Goal: Check status: Check status

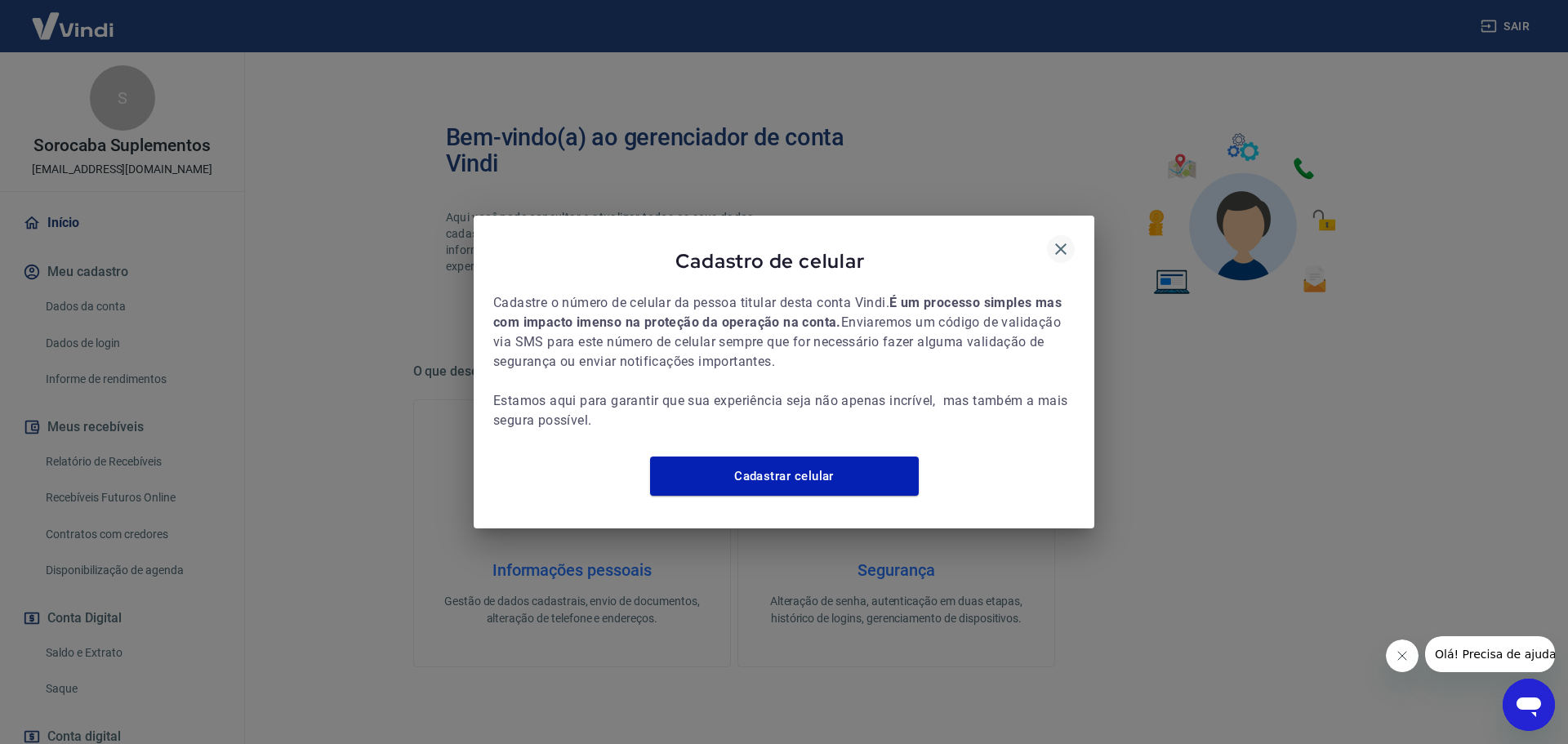
click at [1065, 240] on icon "button" at bounding box center [1060, 248] width 19 height 19
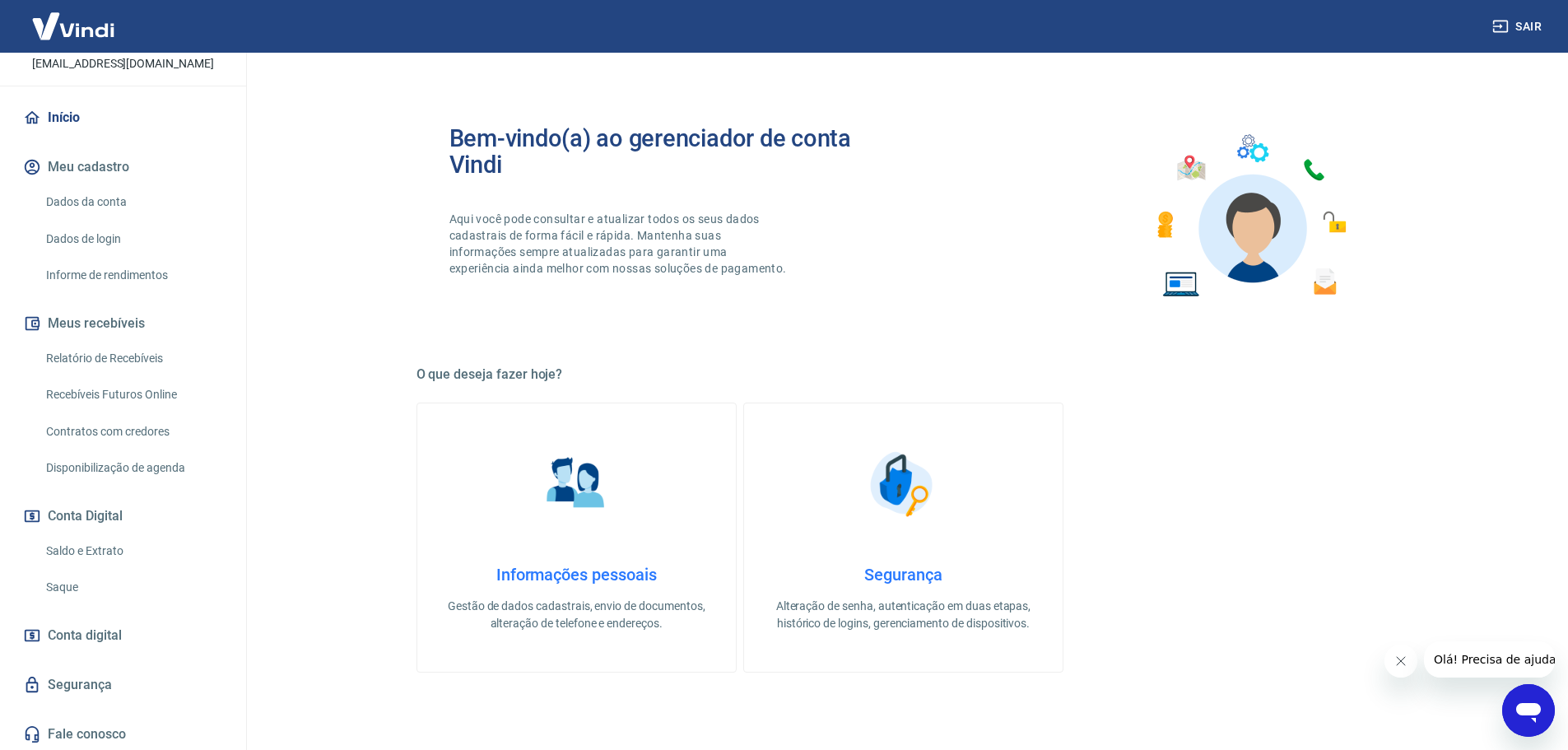
scroll to position [110, 0]
click at [146, 365] on link "Relatório de Recebíveis" at bounding box center [133, 356] width 187 height 34
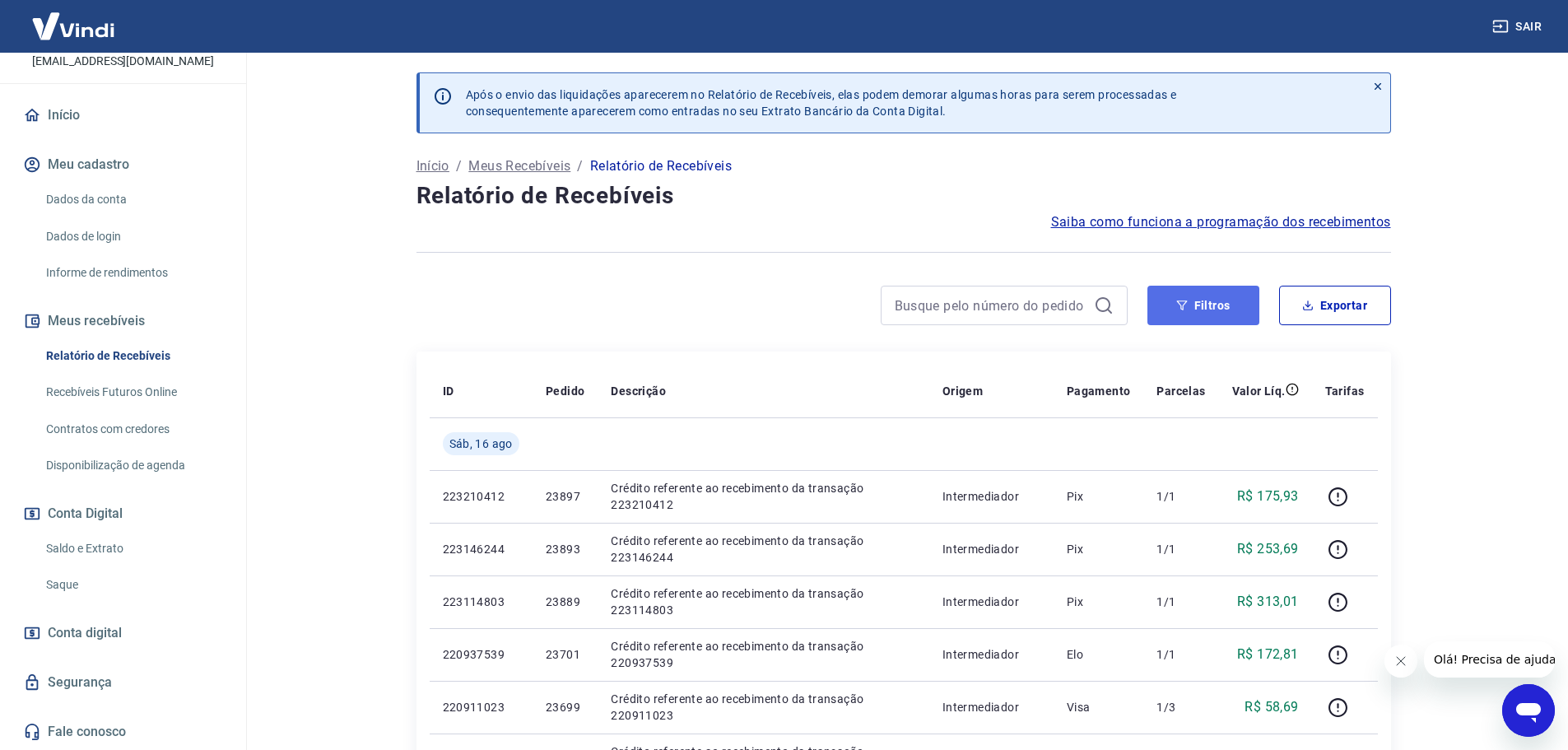
click at [1241, 307] on button "Filtros" at bounding box center [1203, 305] width 112 height 40
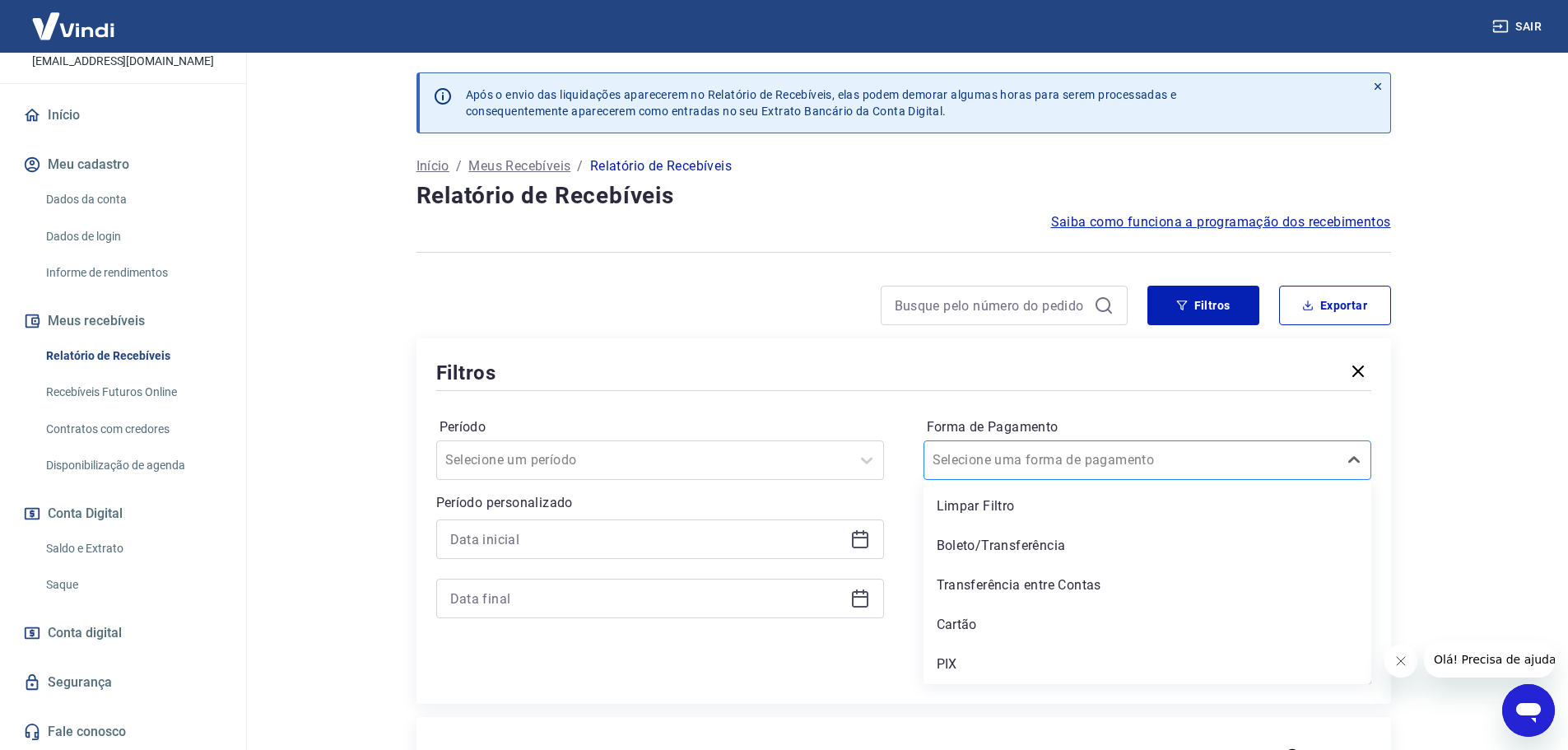
click at [1025, 449] on div at bounding box center [1131, 459] width 397 height 23
click at [964, 656] on div "PIX" at bounding box center [1147, 664] width 447 height 33
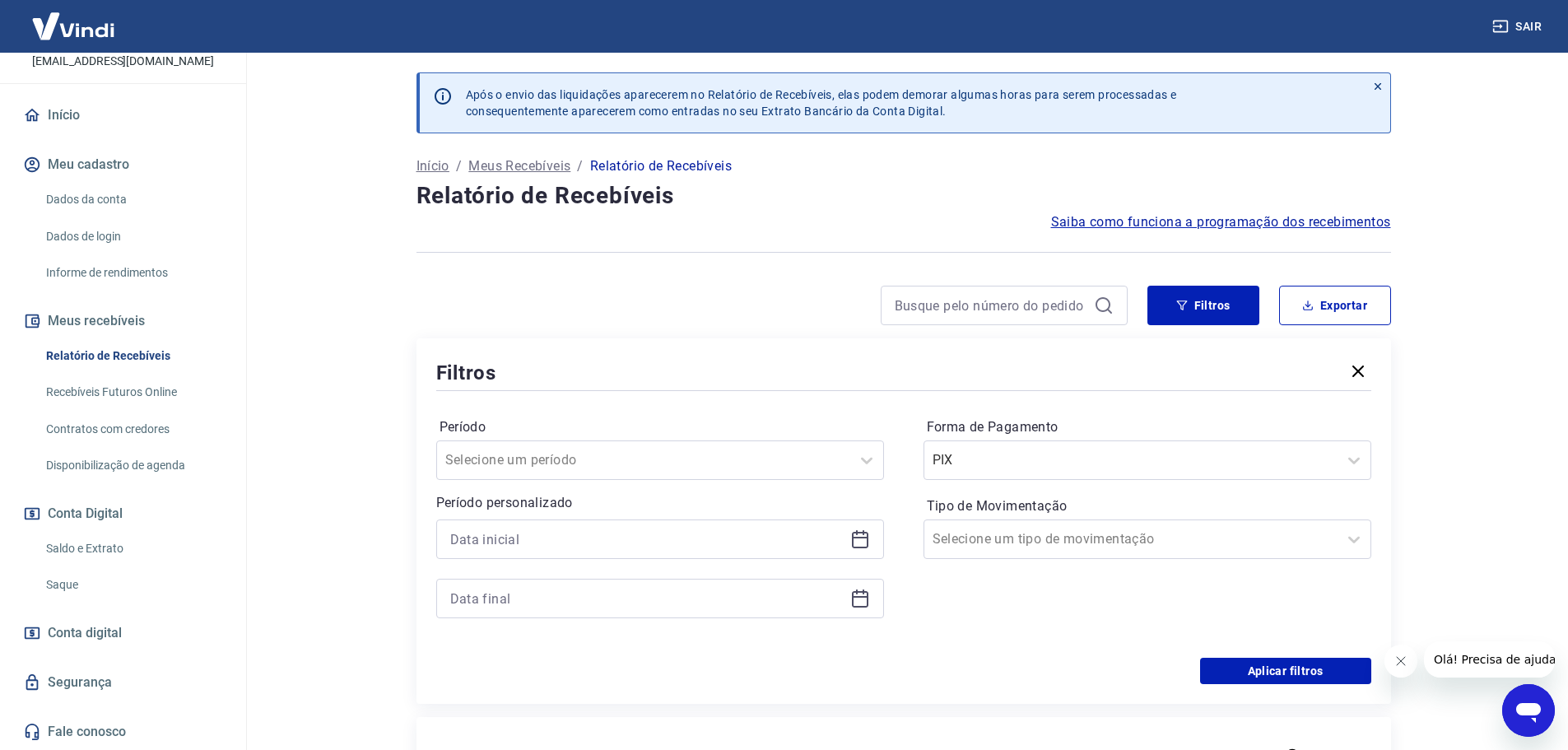
scroll to position [247, 0]
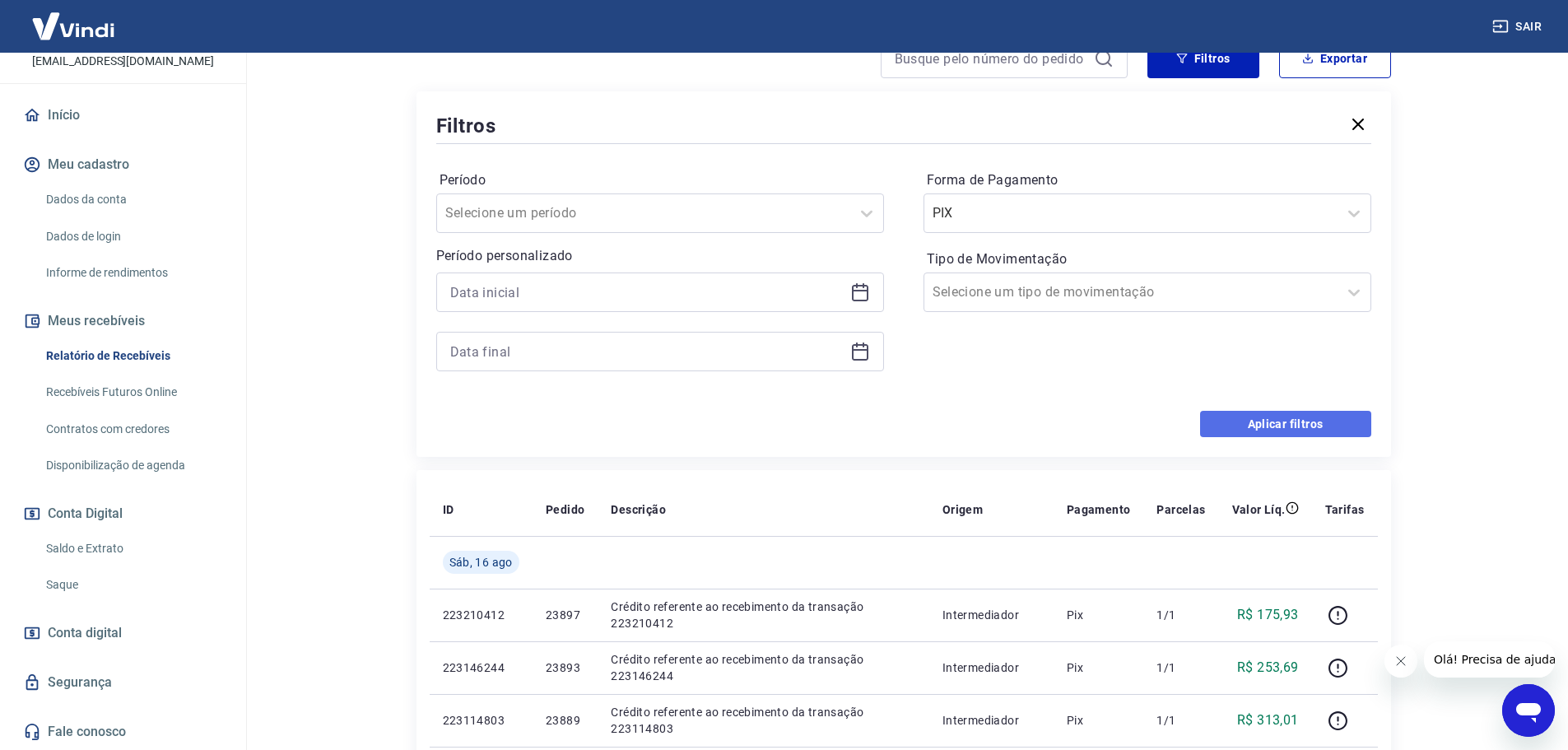
click at [1309, 431] on button "Aplicar filtros" at bounding box center [1285, 423] width 171 height 26
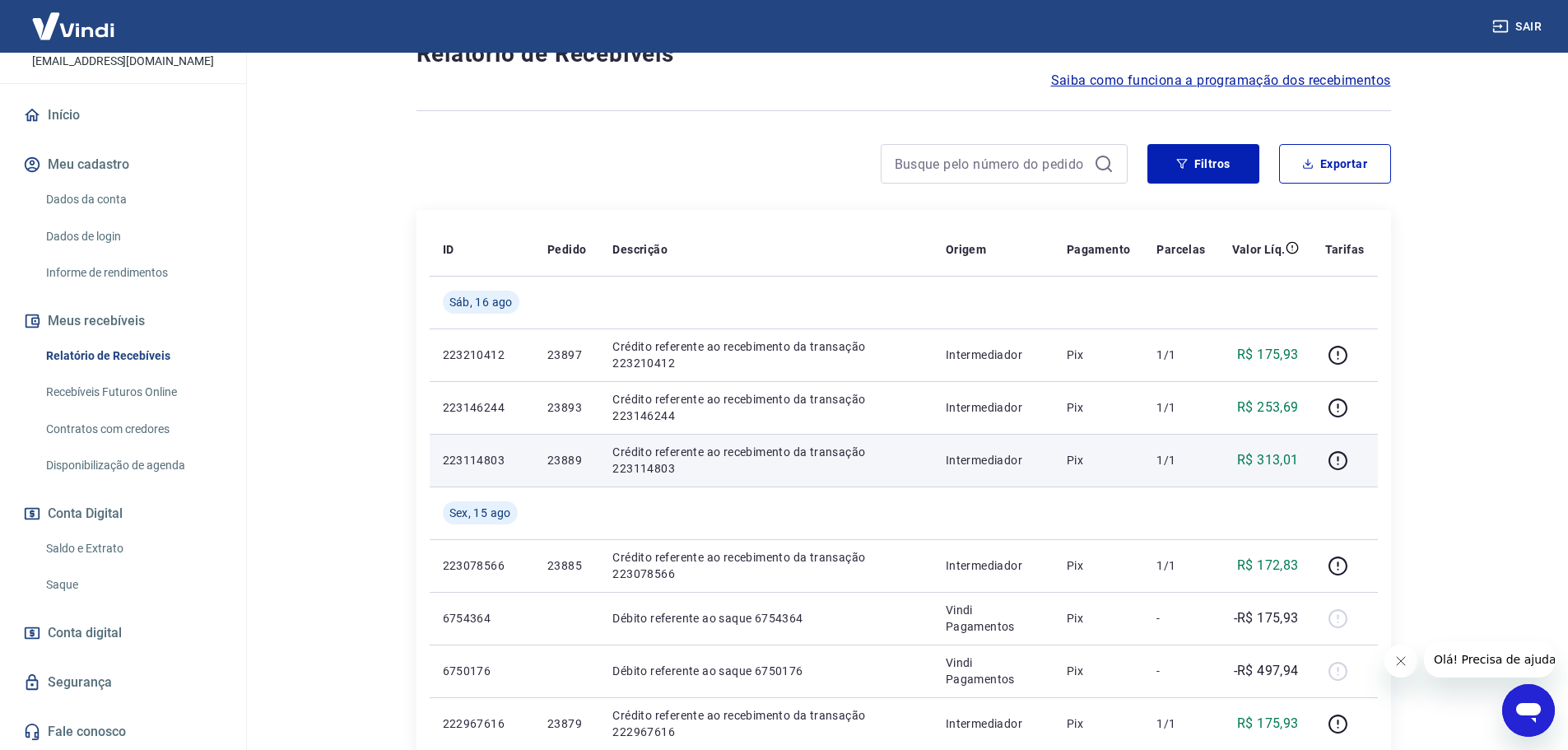
scroll to position [247, 0]
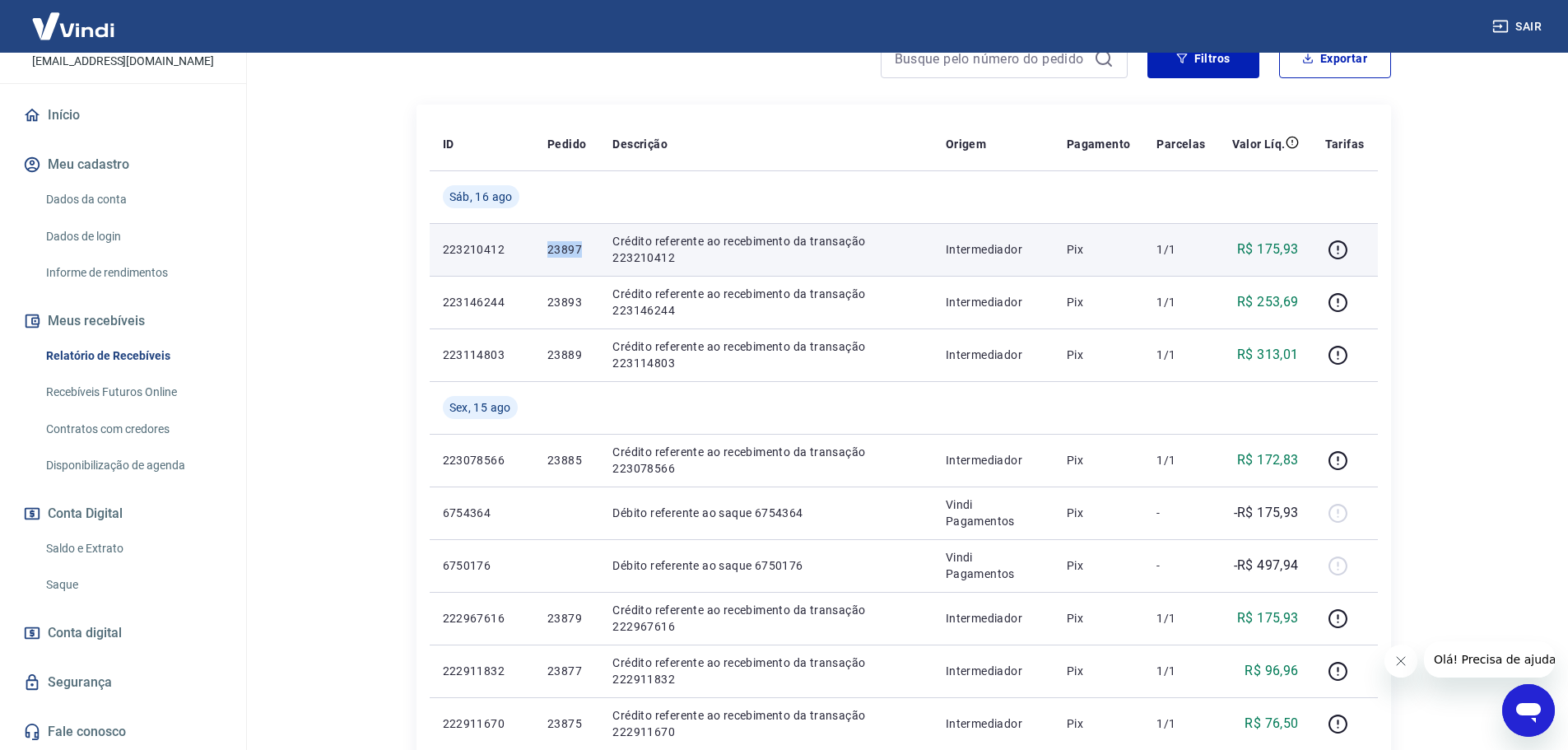
drag, startPoint x: 544, startPoint y: 252, endPoint x: 582, endPoint y: 256, distance: 38.2
click at [582, 256] on td "23897" at bounding box center [566, 249] width 65 height 53
copy p "23897"
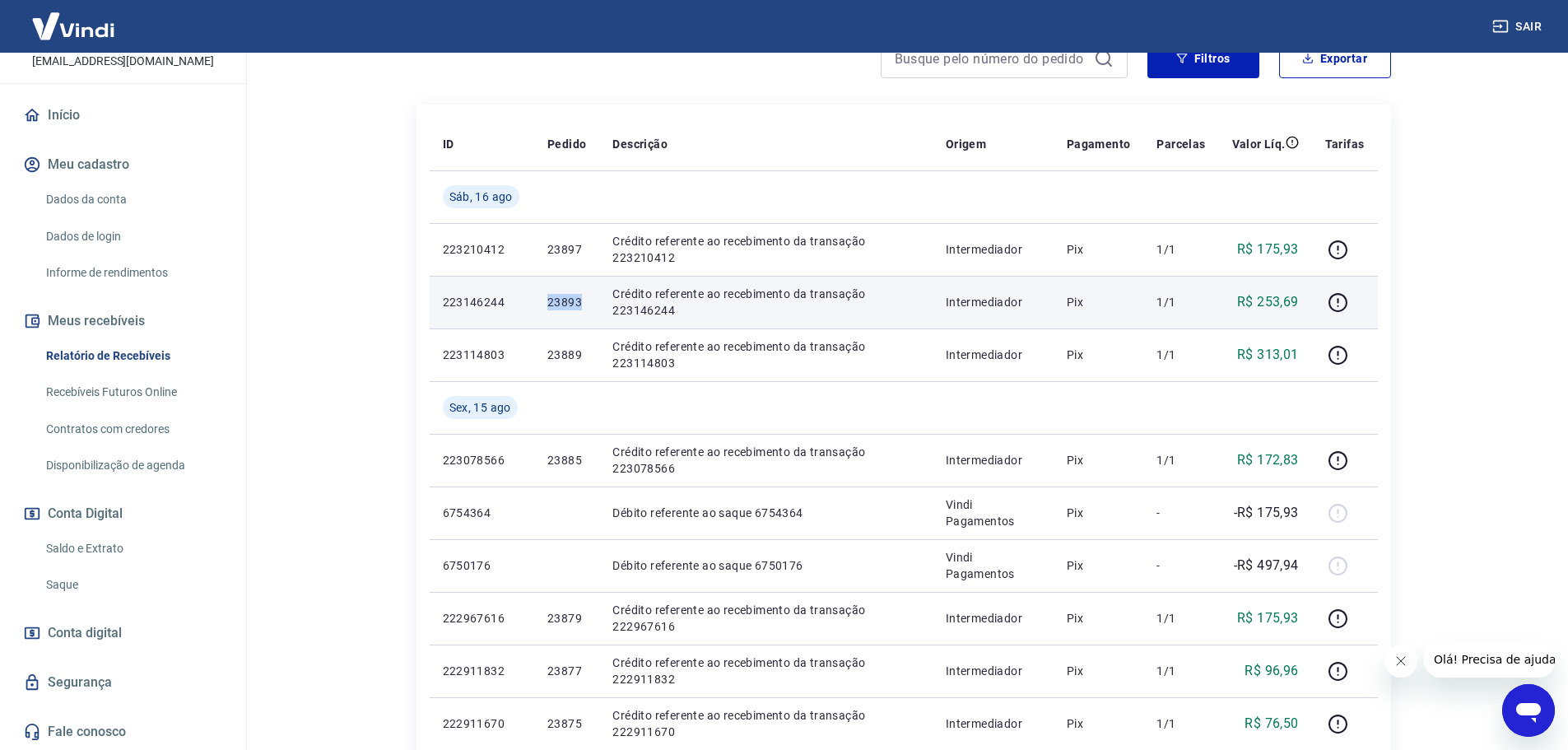
drag, startPoint x: 539, startPoint y: 303, endPoint x: 579, endPoint y: 304, distance: 40.0
click at [579, 304] on td "23893" at bounding box center [566, 302] width 65 height 53
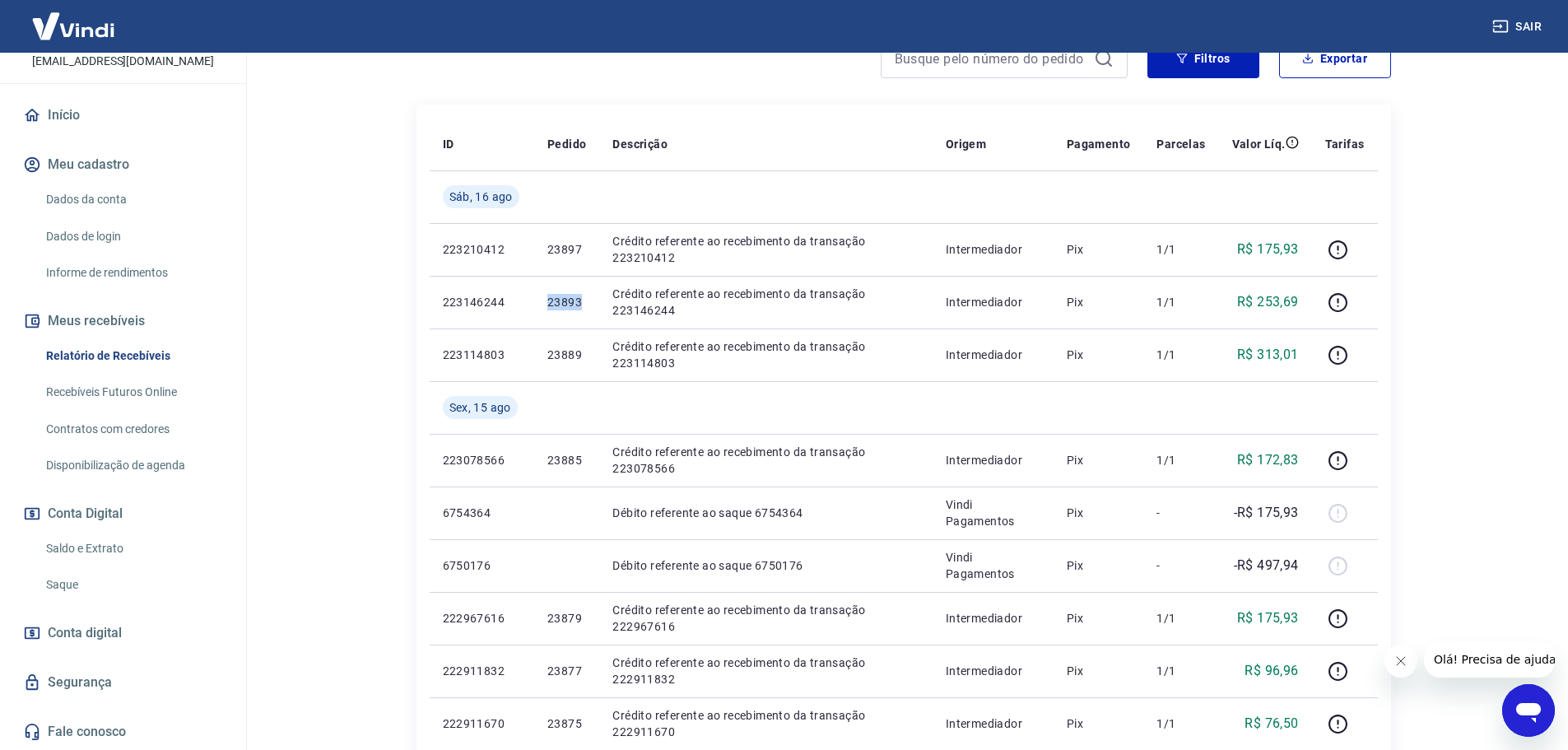
copy p "23893"
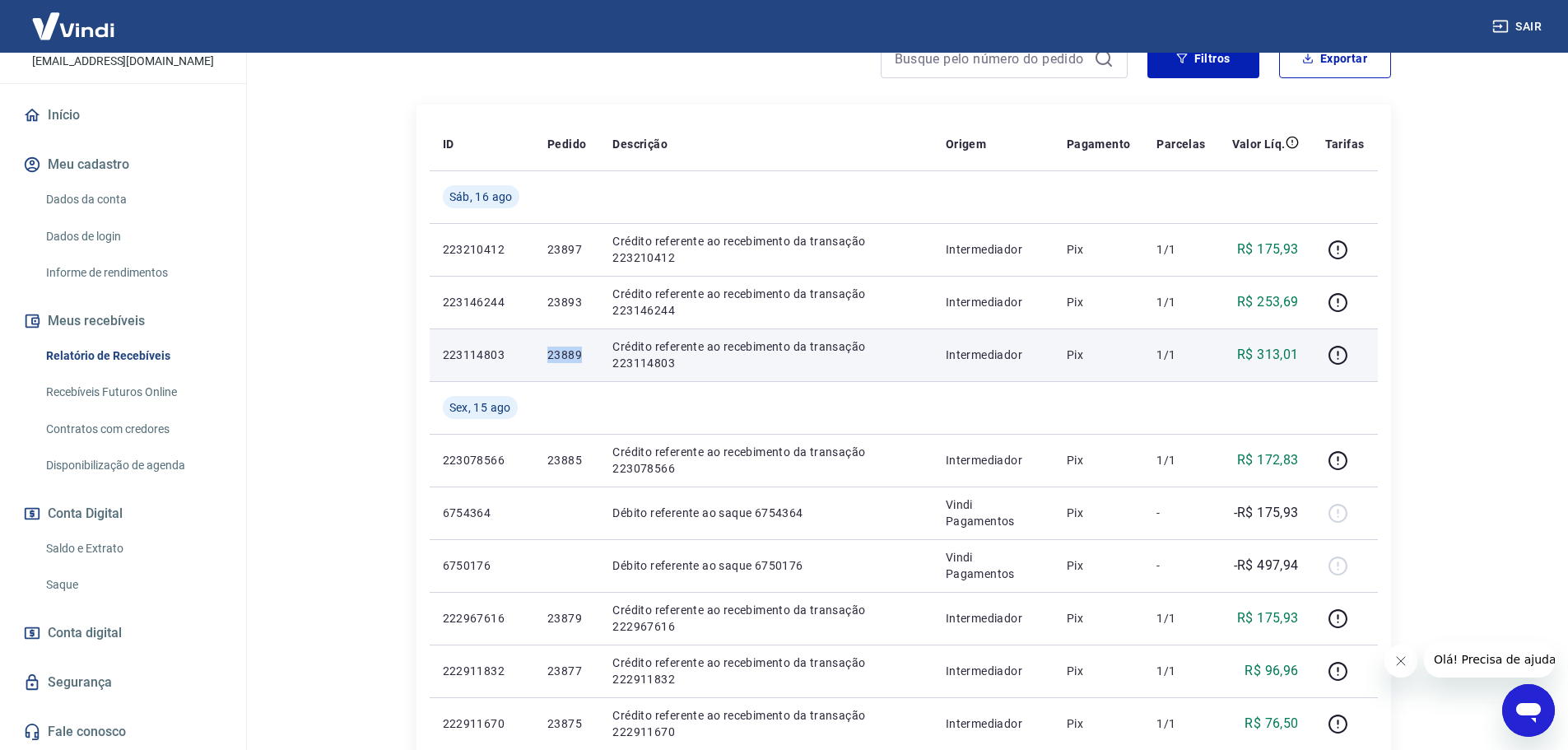
drag, startPoint x: 548, startPoint y: 354, endPoint x: 579, endPoint y: 363, distance: 32.3
click at [579, 363] on td "23889" at bounding box center [566, 355] width 65 height 53
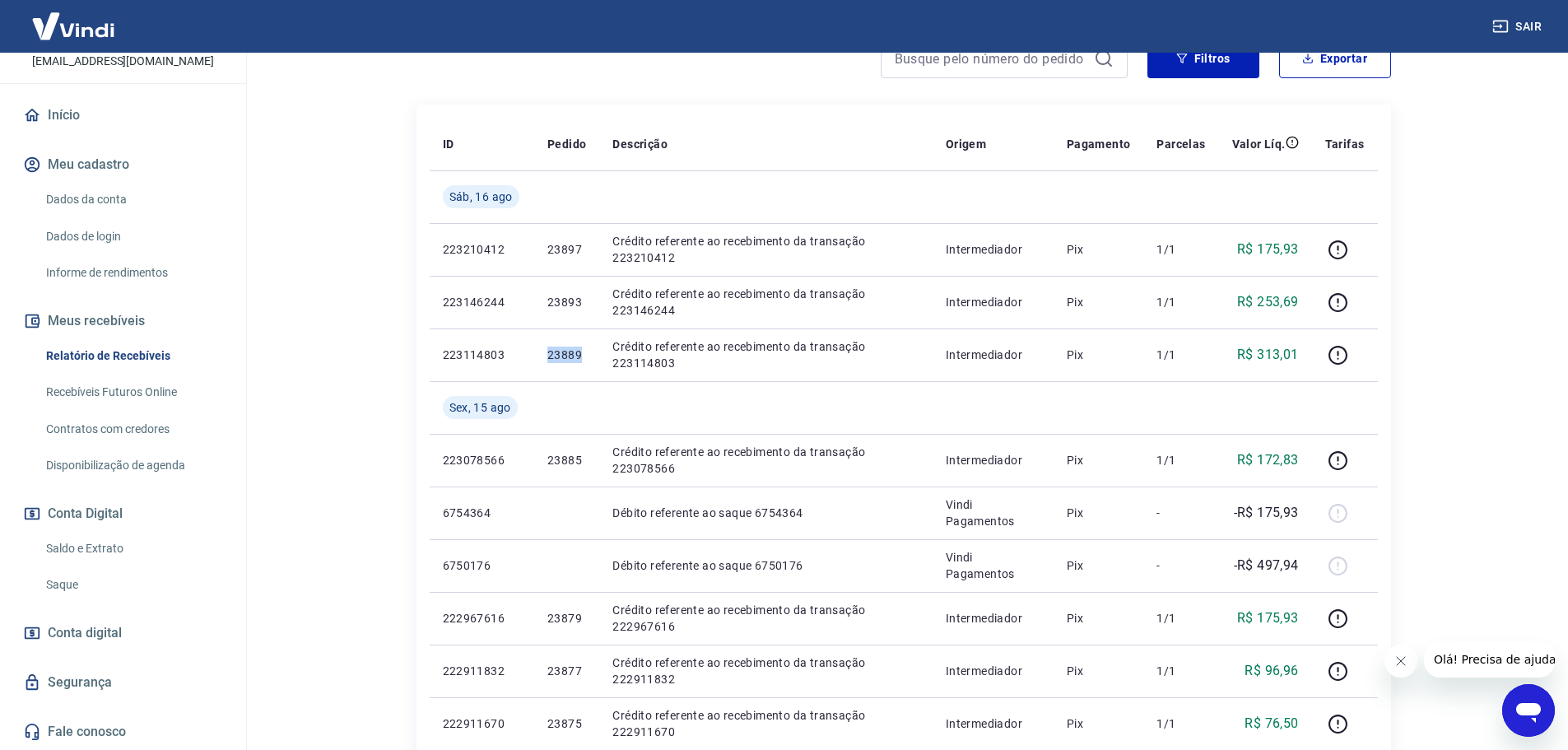
copy p "23889"
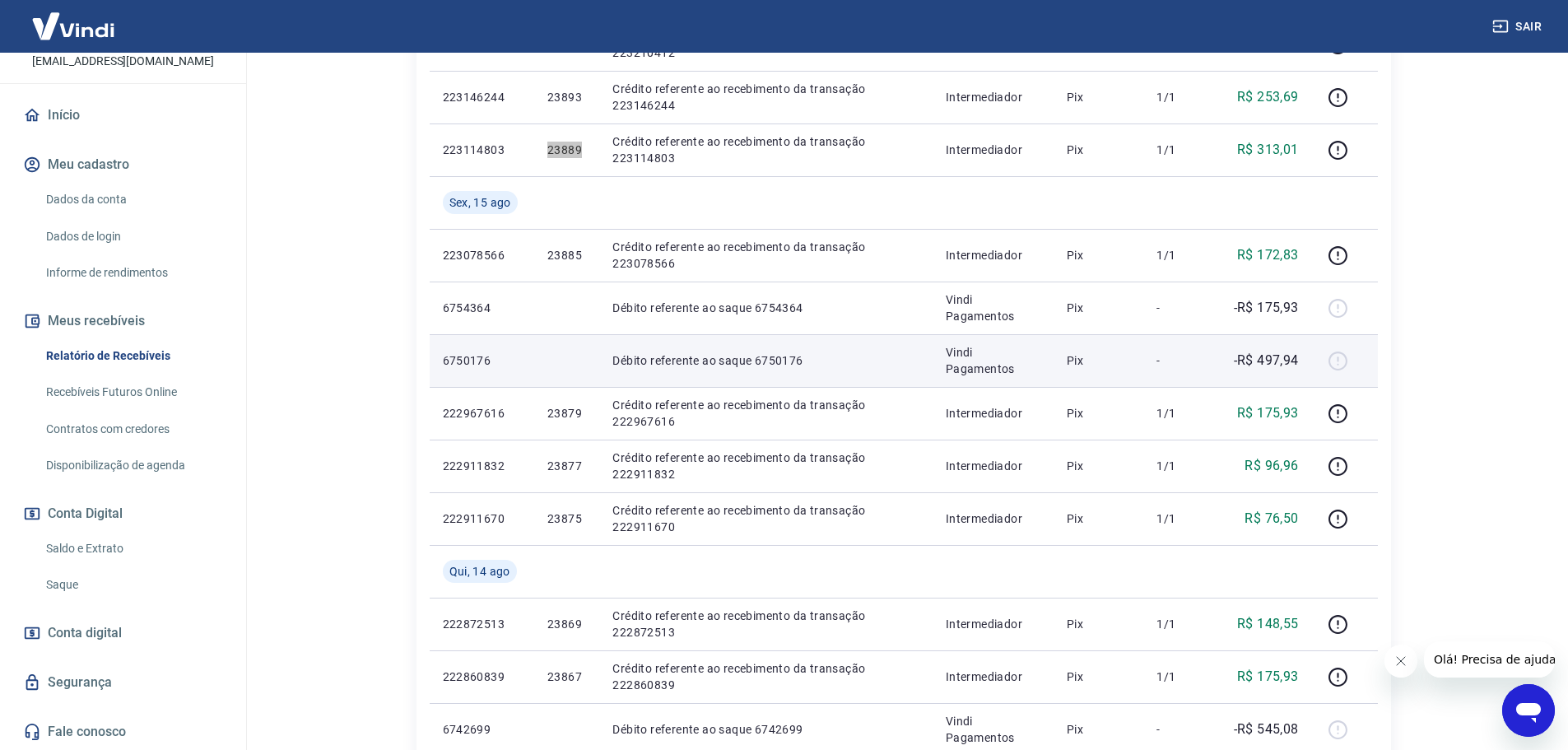
scroll to position [494, 0]
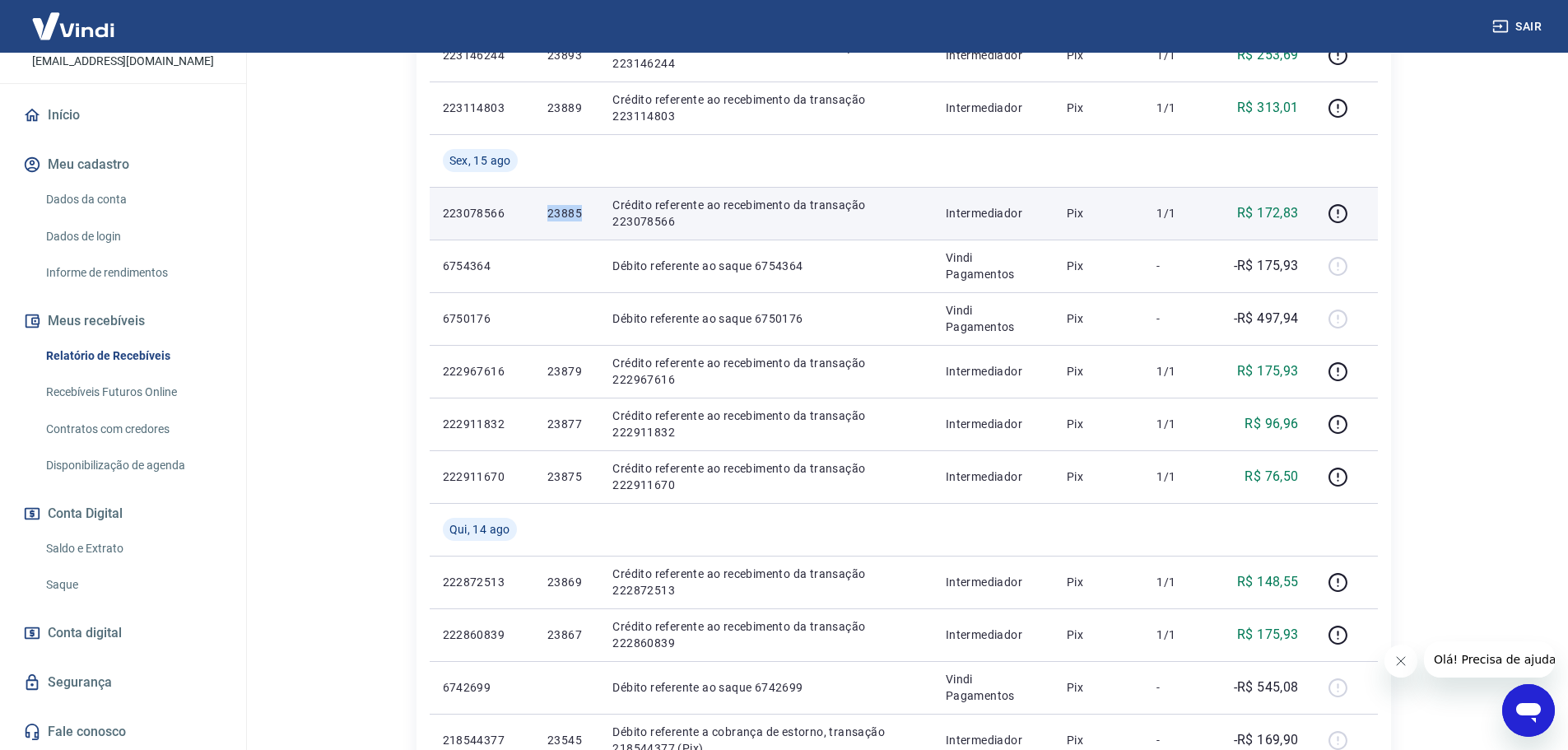
drag, startPoint x: 547, startPoint y: 212, endPoint x: 581, endPoint y: 220, distance: 34.9
click at [581, 220] on p "23885" at bounding box center [567, 213] width 39 height 17
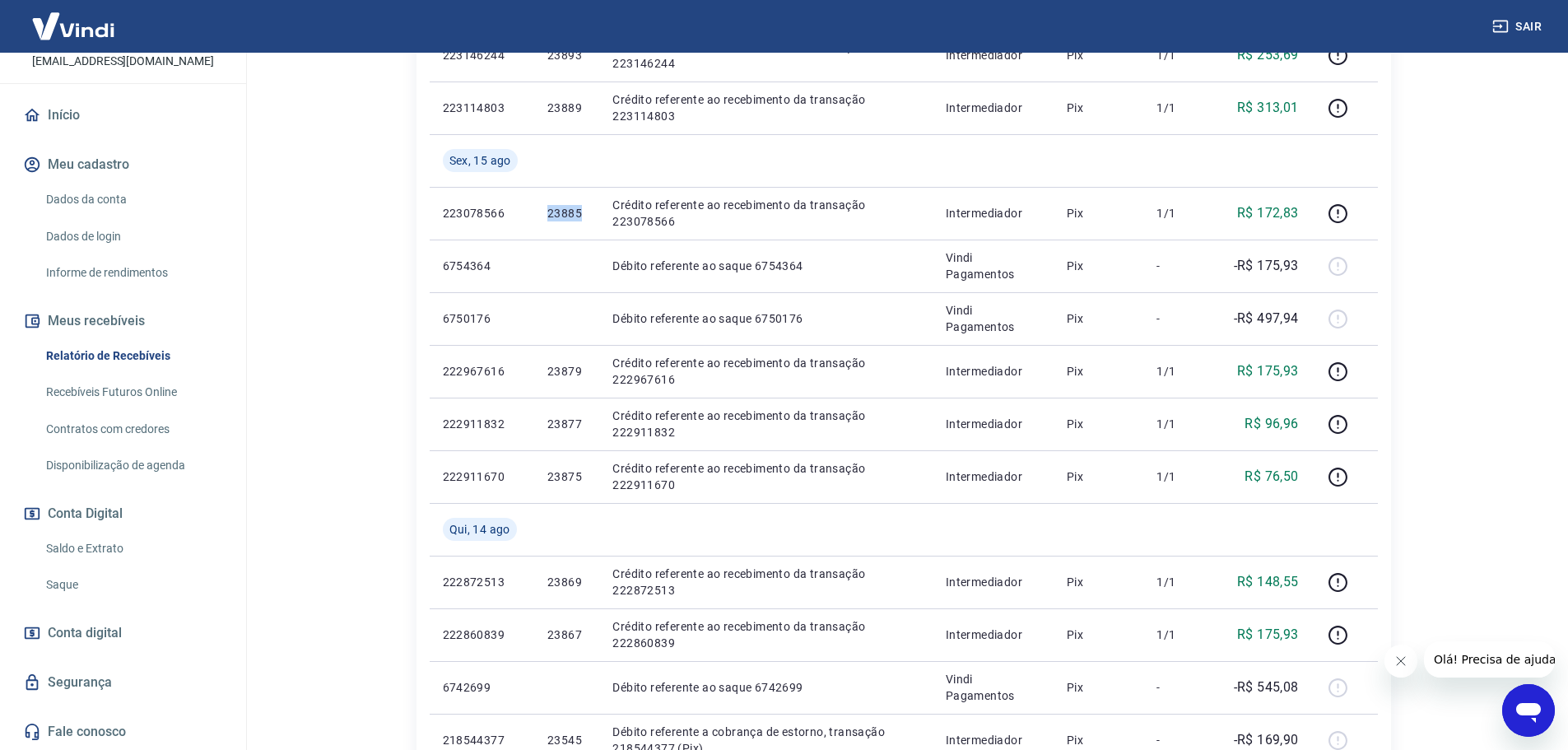
copy p "23885"
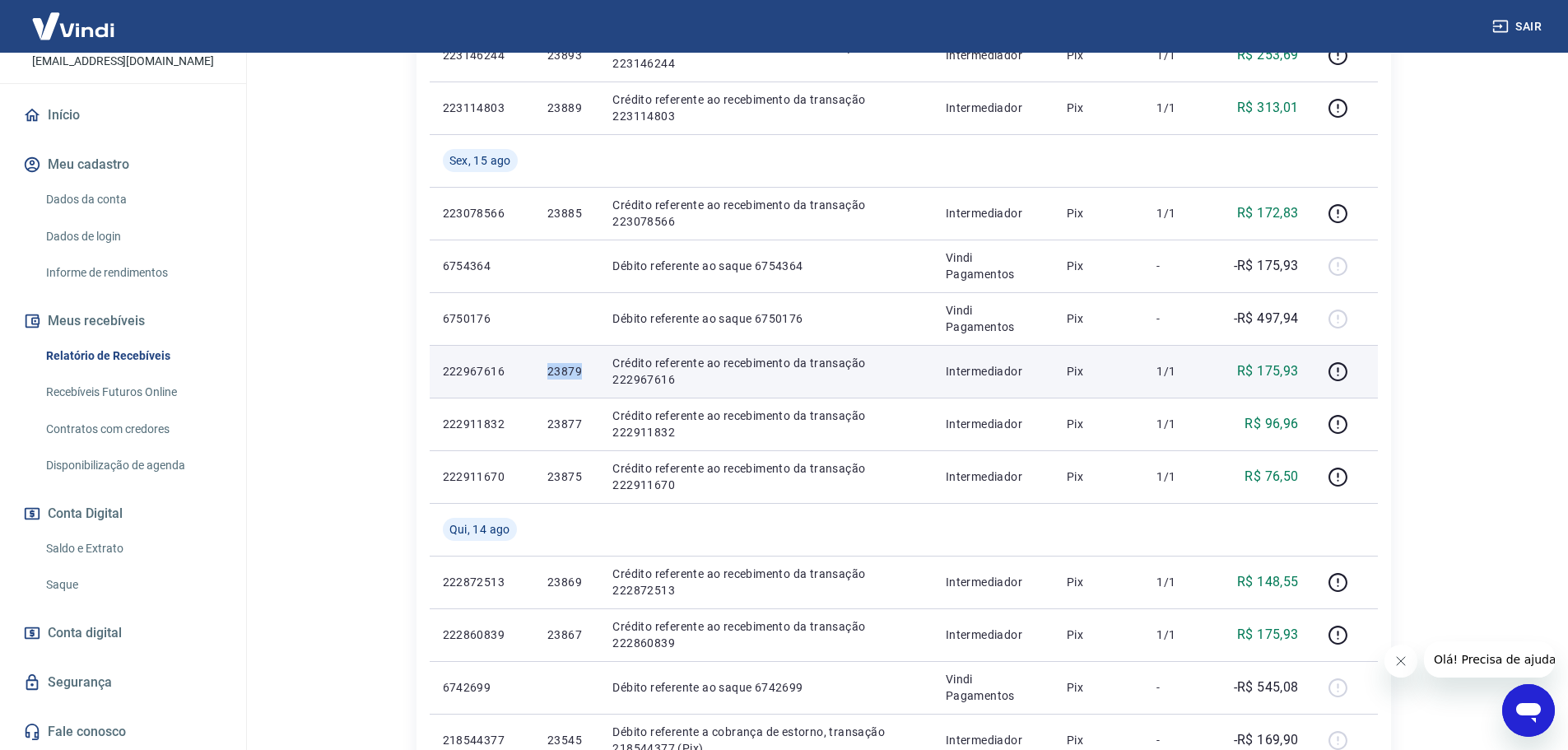
drag, startPoint x: 540, startPoint y: 368, endPoint x: 586, endPoint y: 372, distance: 46.2
click at [586, 372] on td "23879" at bounding box center [566, 371] width 65 height 53
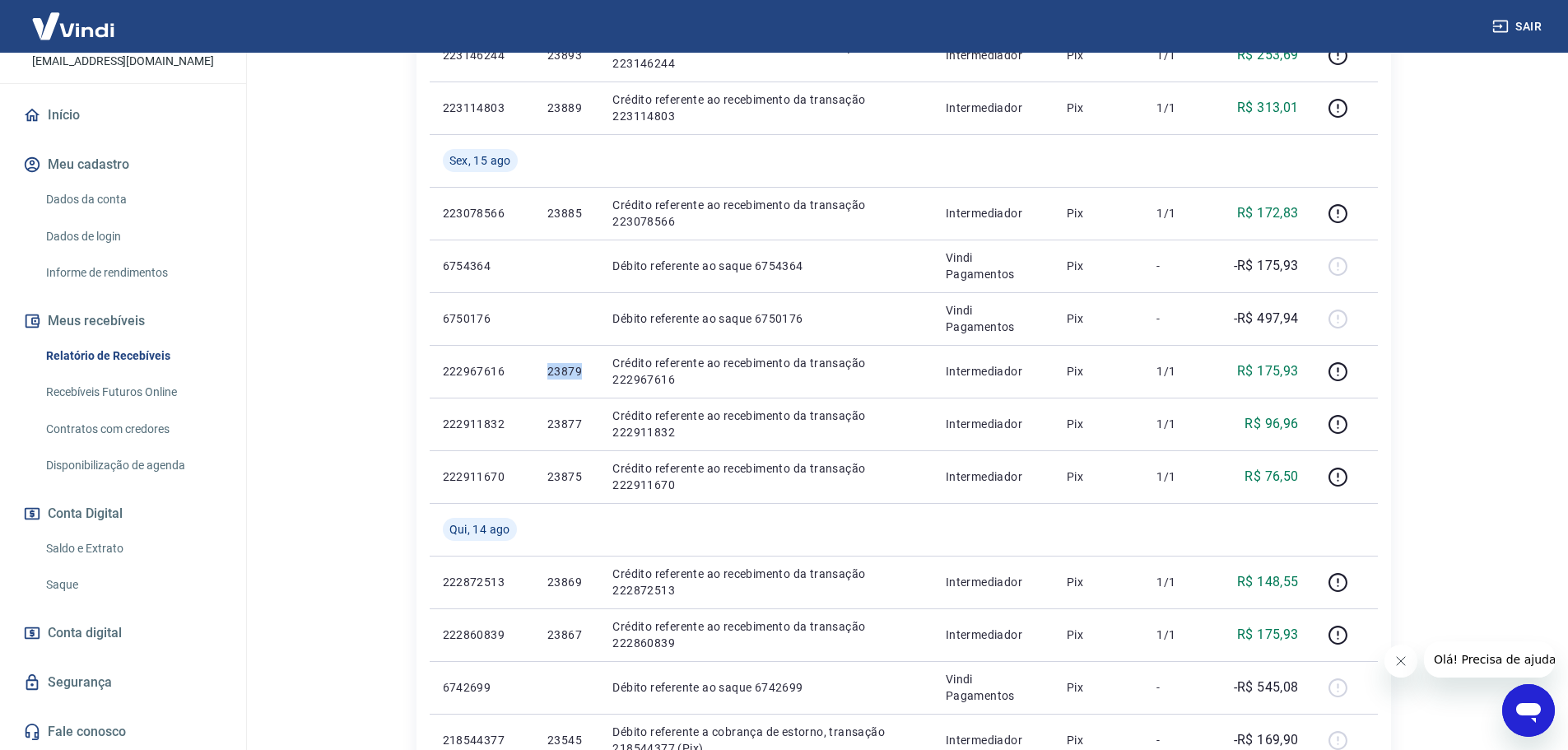
copy p "23879"
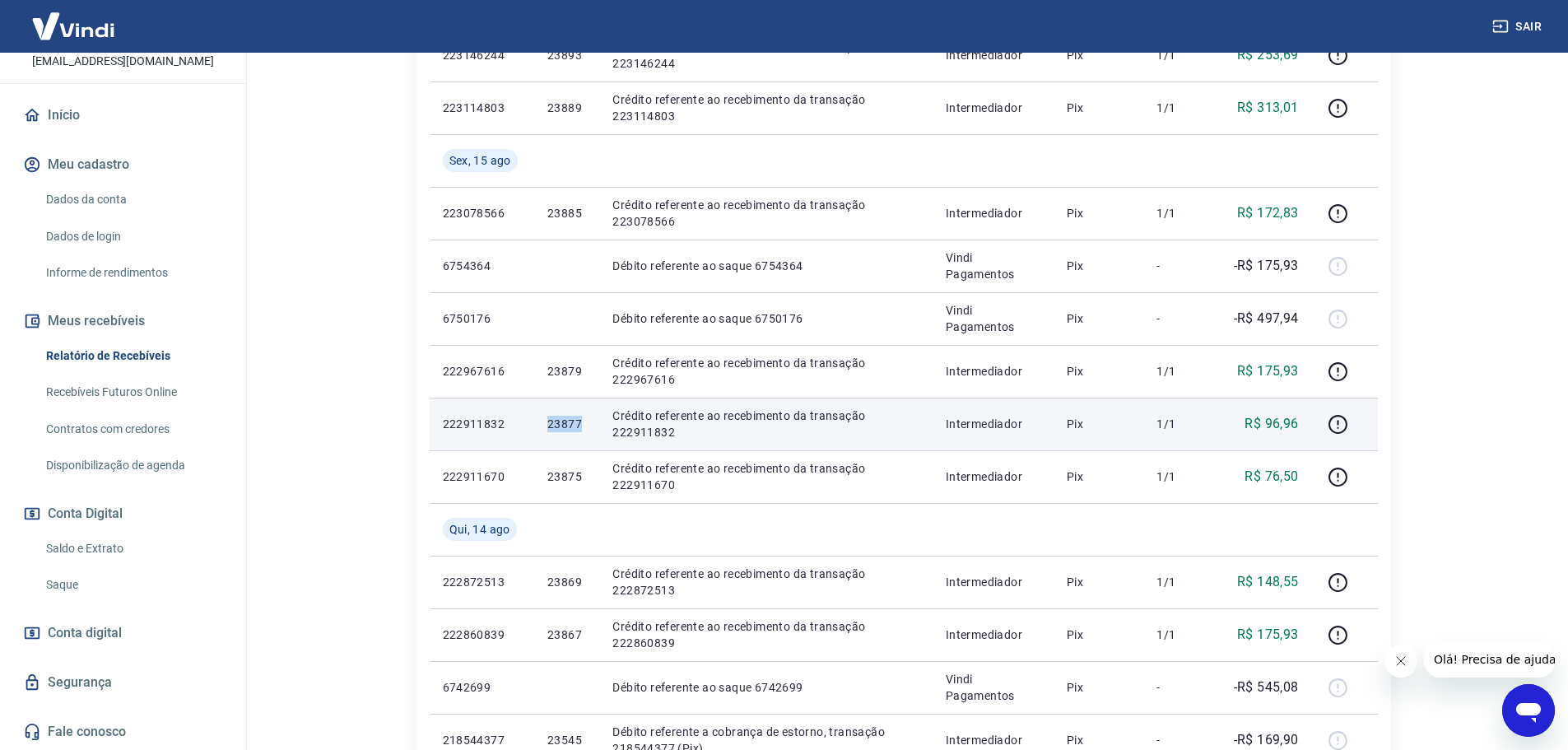
drag, startPoint x: 544, startPoint y: 429, endPoint x: 584, endPoint y: 431, distance: 40.0
click at [584, 431] on td "23877" at bounding box center [566, 424] width 65 height 53
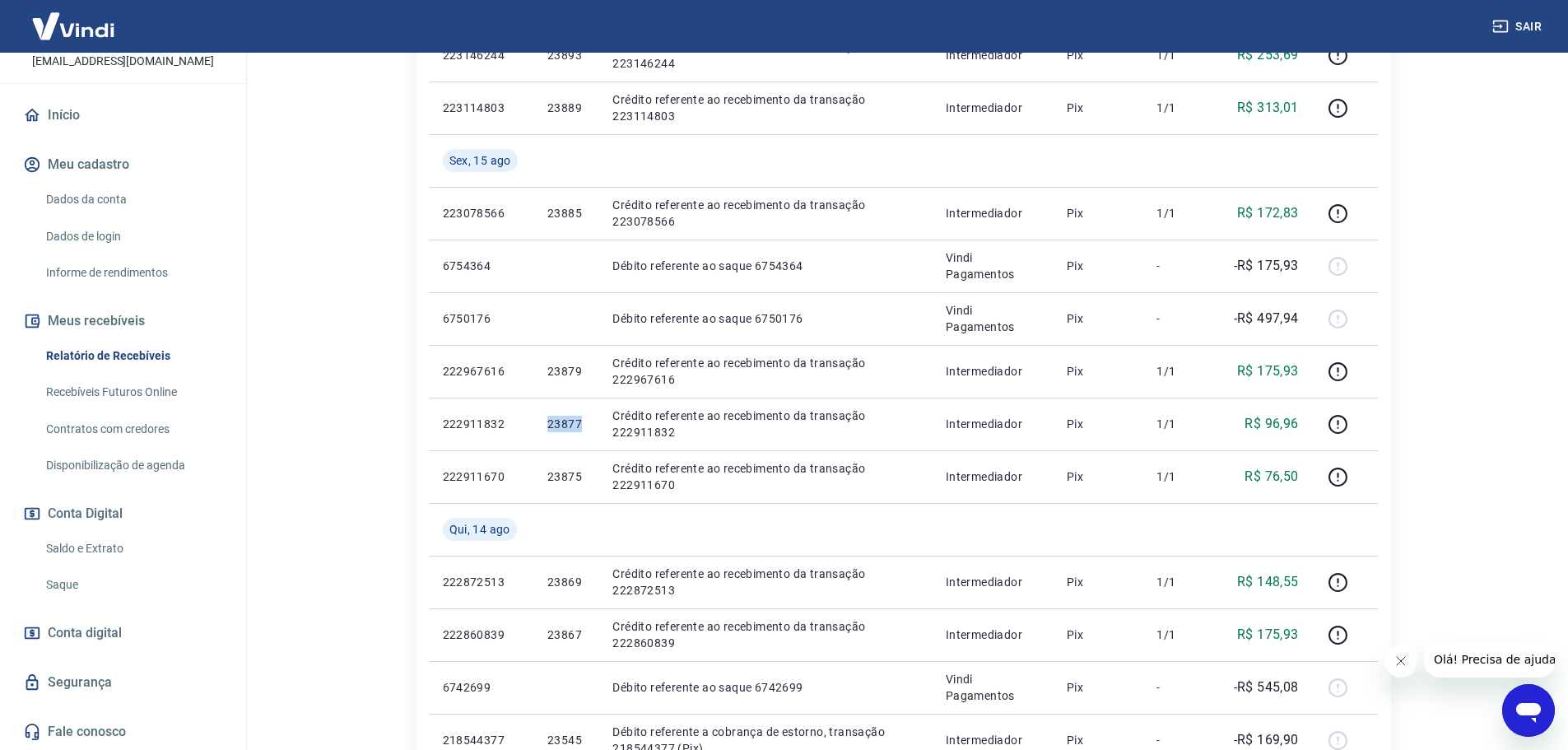
copy p "23877"
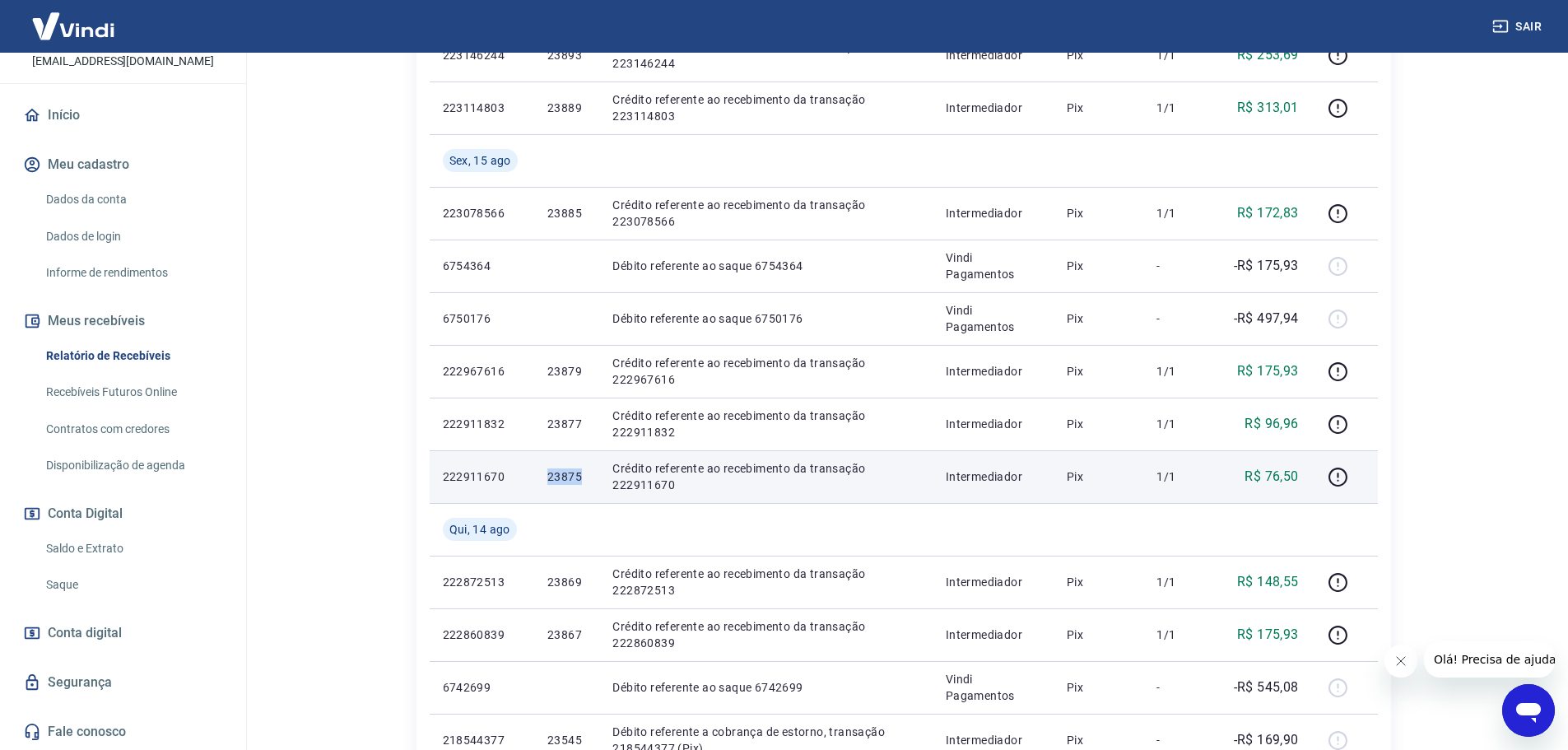
drag, startPoint x: 546, startPoint y: 476, endPoint x: 581, endPoint y: 479, distance: 35.1
click at [581, 479] on p "23875" at bounding box center [567, 477] width 39 height 17
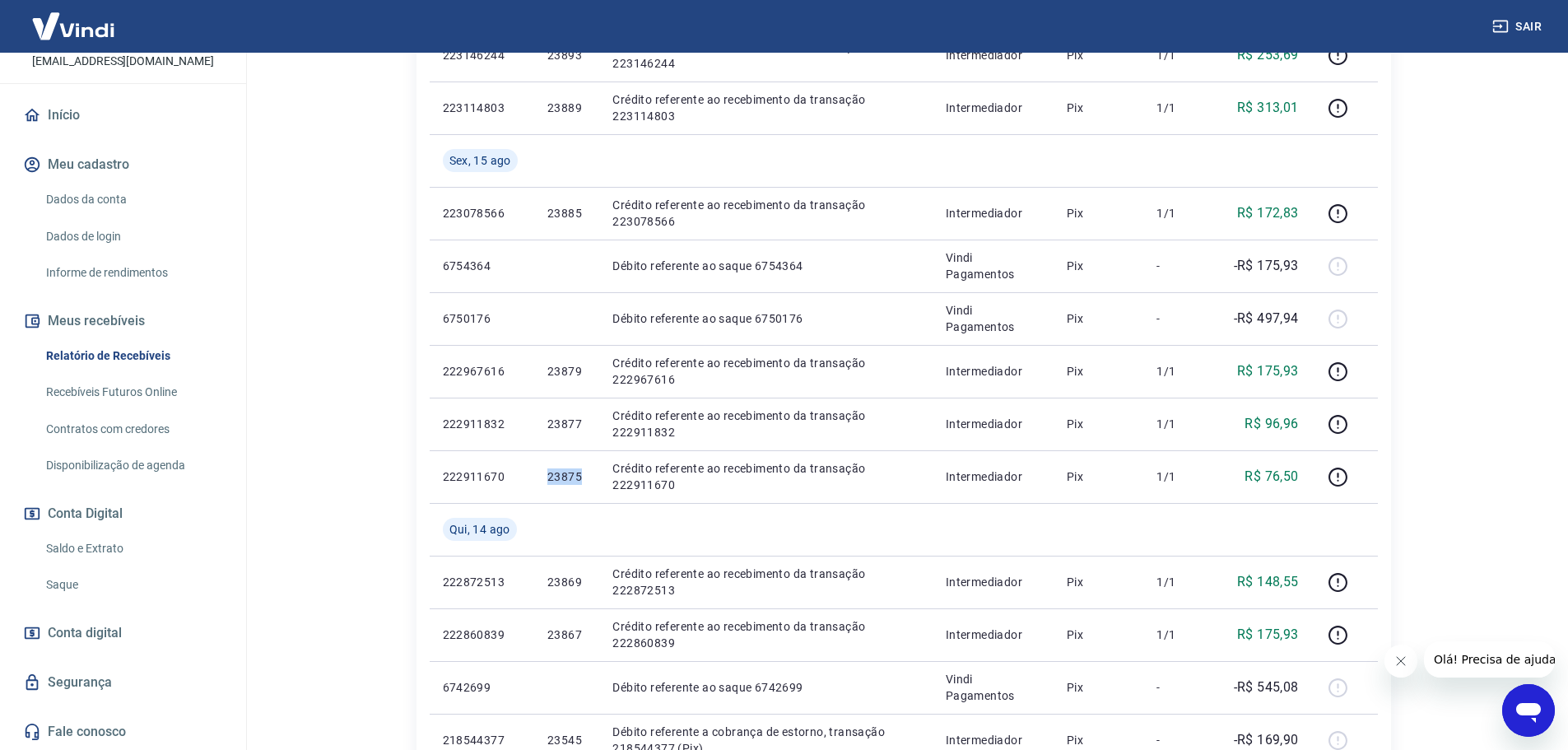
copy p "23875"
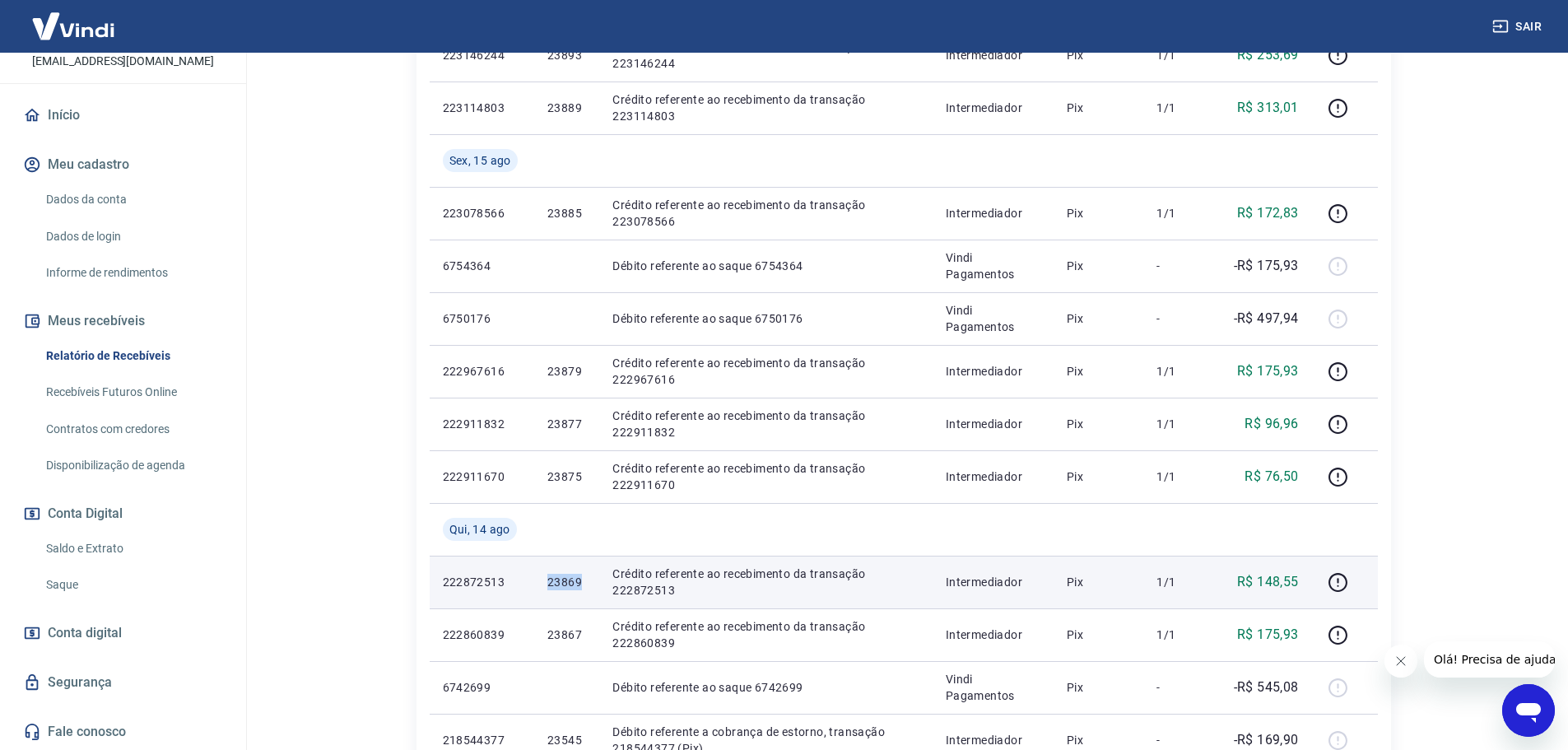
drag, startPoint x: 549, startPoint y: 577, endPoint x: 586, endPoint y: 591, distance: 39.6
click at [586, 591] on td "23869" at bounding box center [566, 581] width 65 height 53
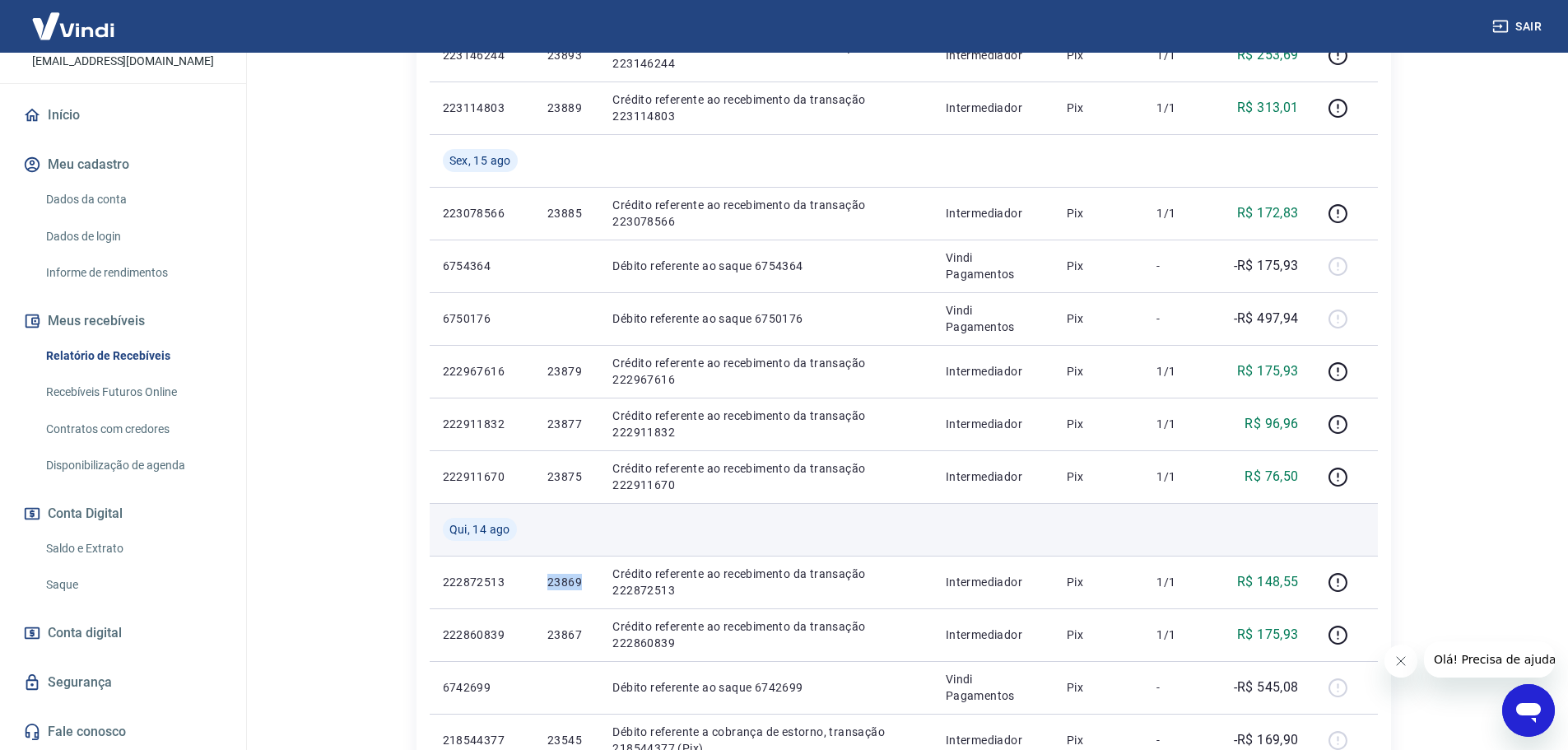
copy p "23869"
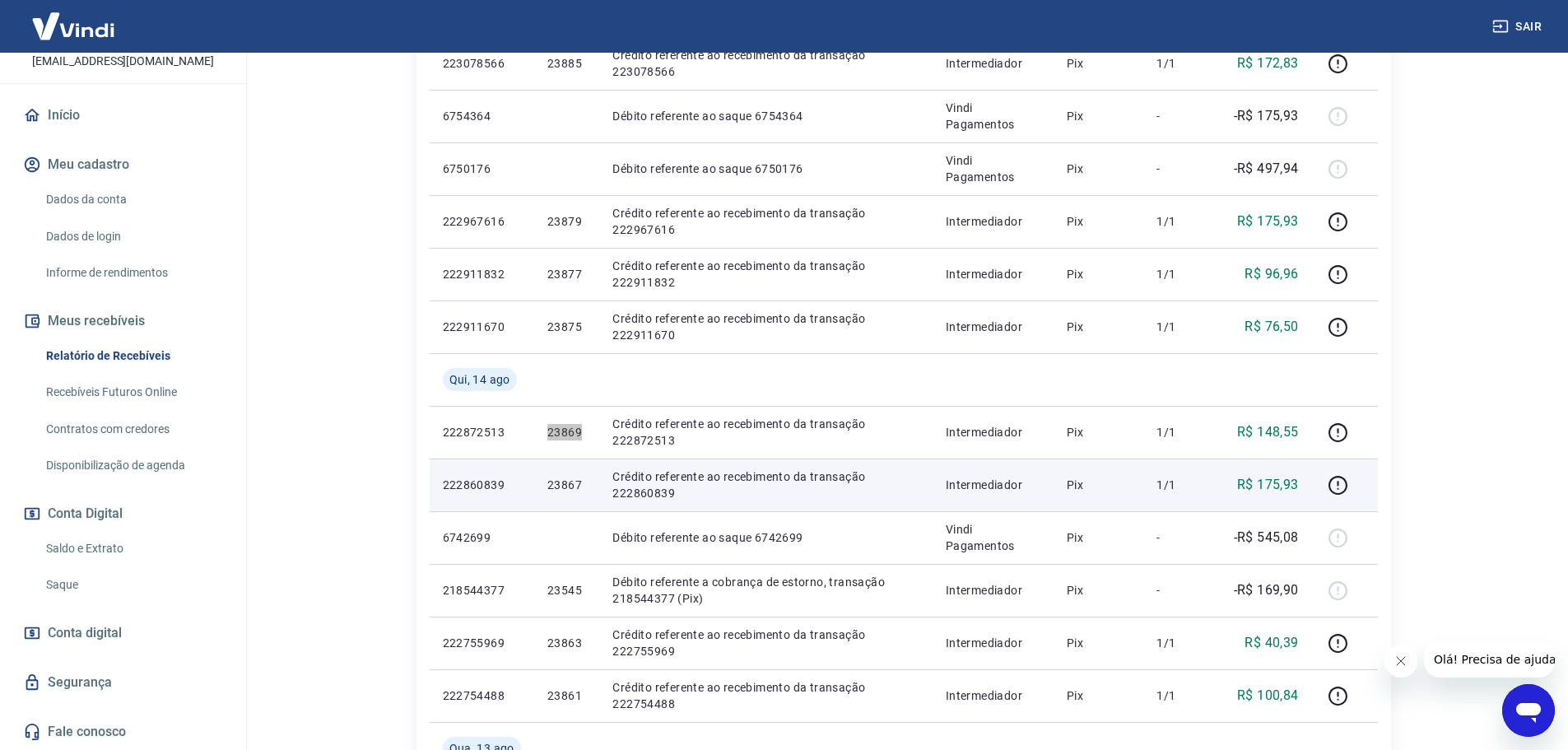
scroll to position [741, 0]
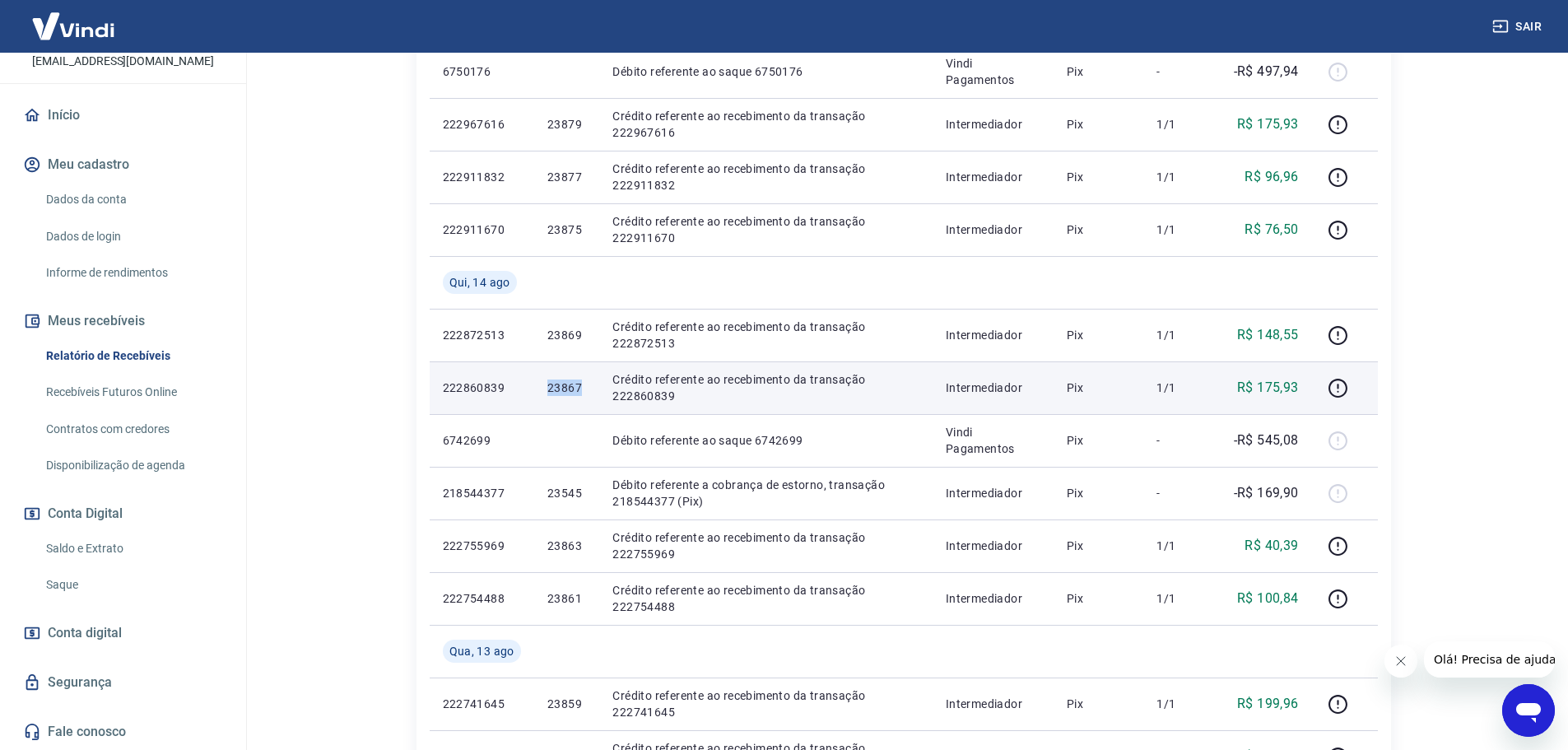
drag, startPoint x: 543, startPoint y: 382, endPoint x: 579, endPoint y: 388, distance: 36.5
click at [579, 388] on td "23867" at bounding box center [566, 388] width 65 height 53
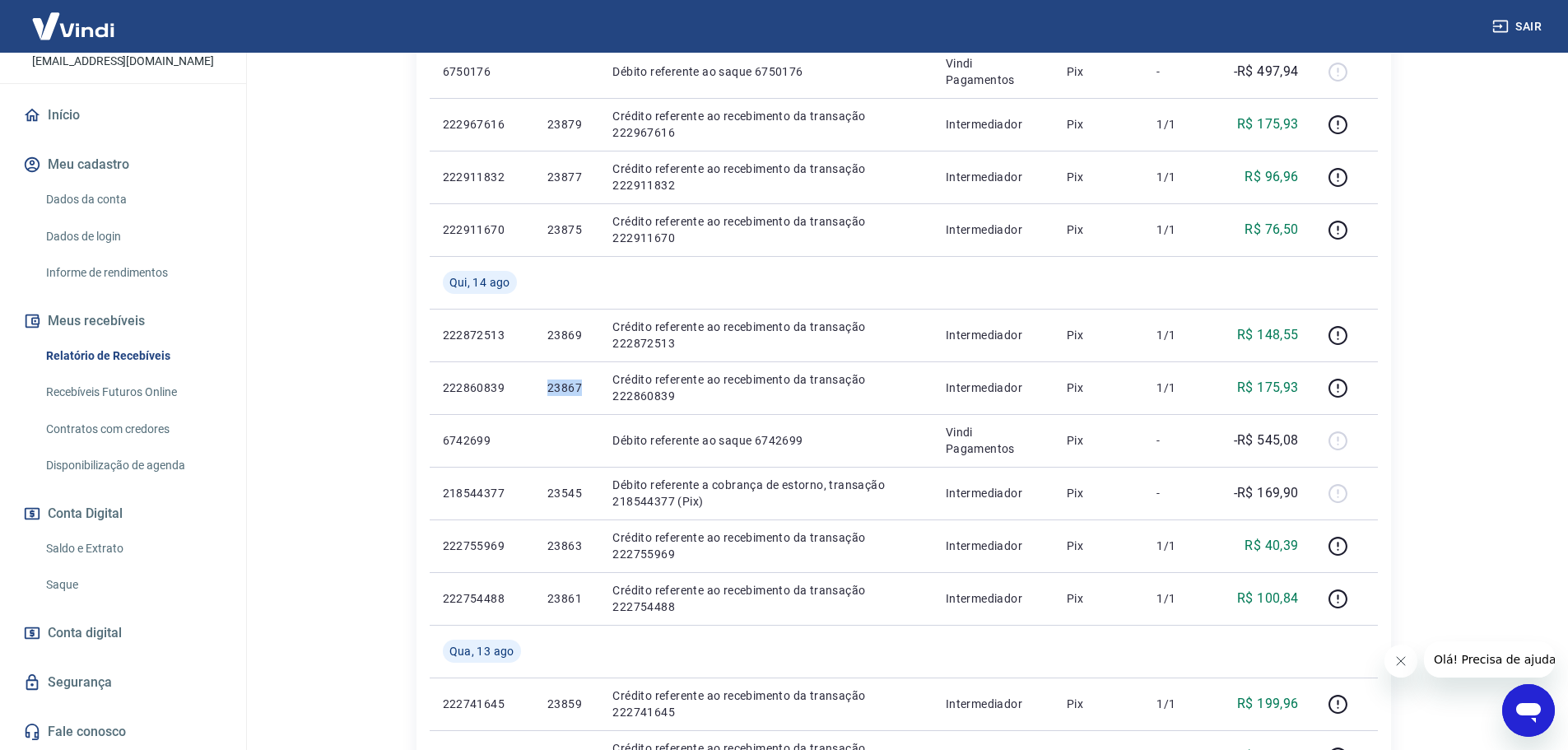
copy p "23867"
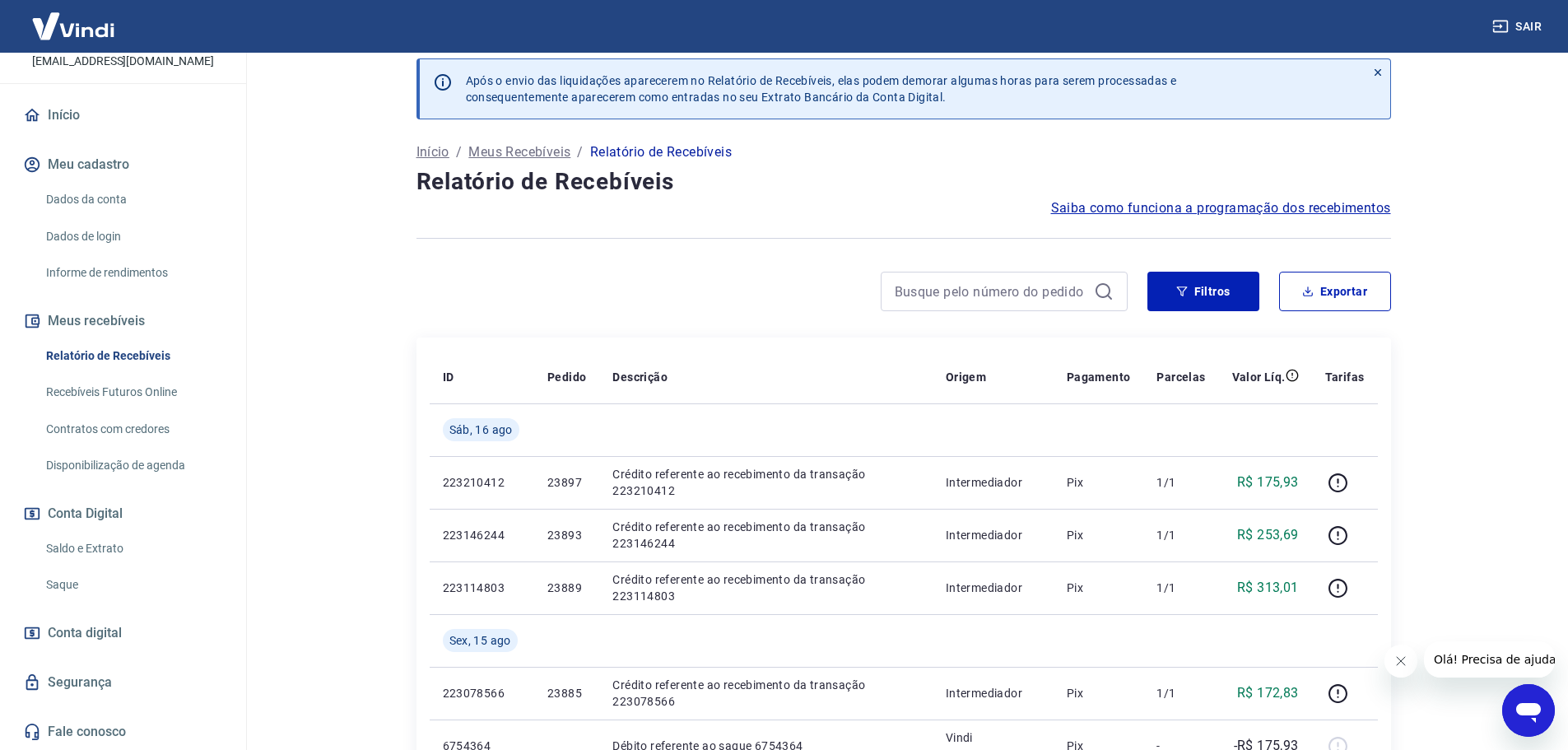
scroll to position [0, 0]
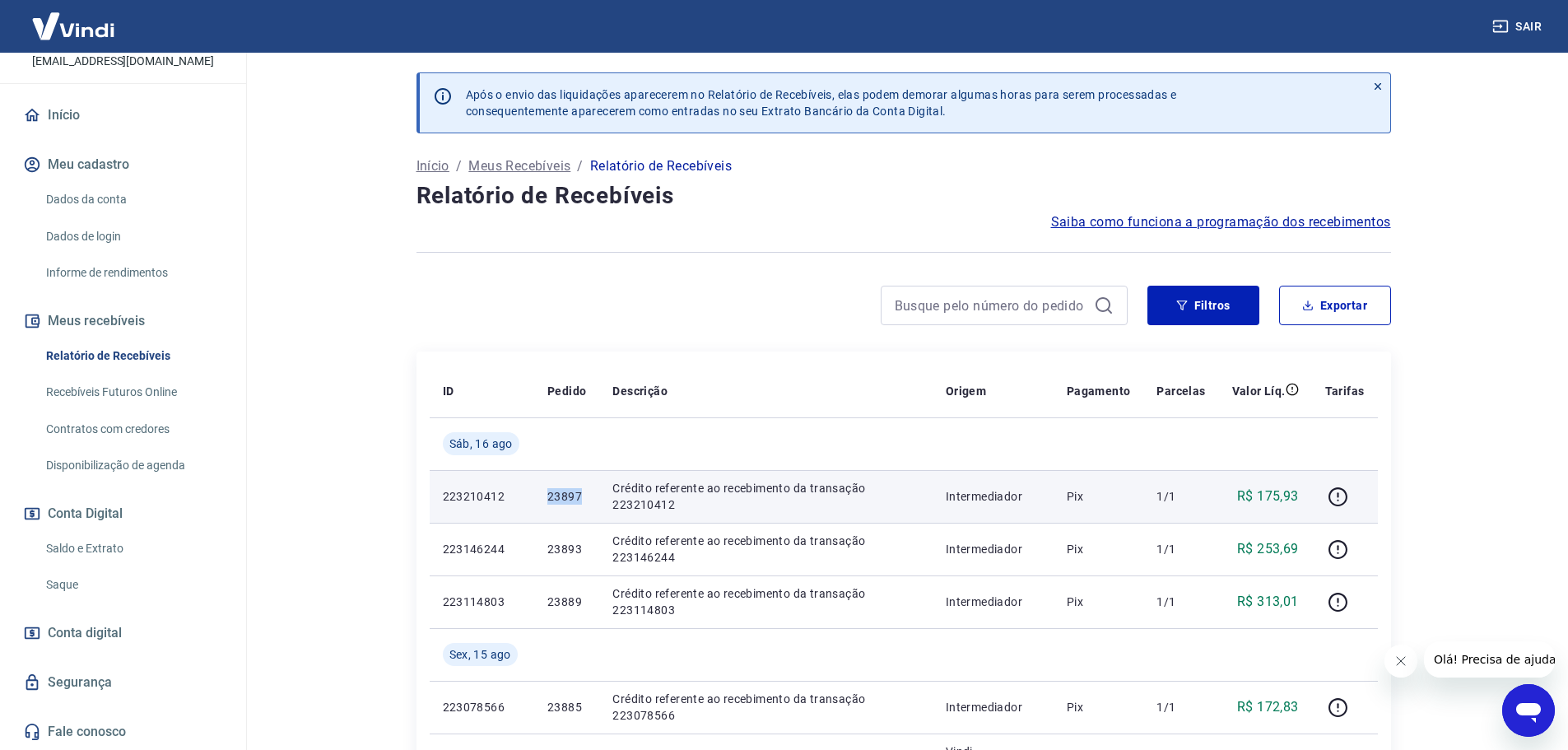
drag, startPoint x: 543, startPoint y: 491, endPoint x: 579, endPoint y: 505, distance: 38.6
click at [579, 505] on td "23897" at bounding box center [566, 496] width 65 height 53
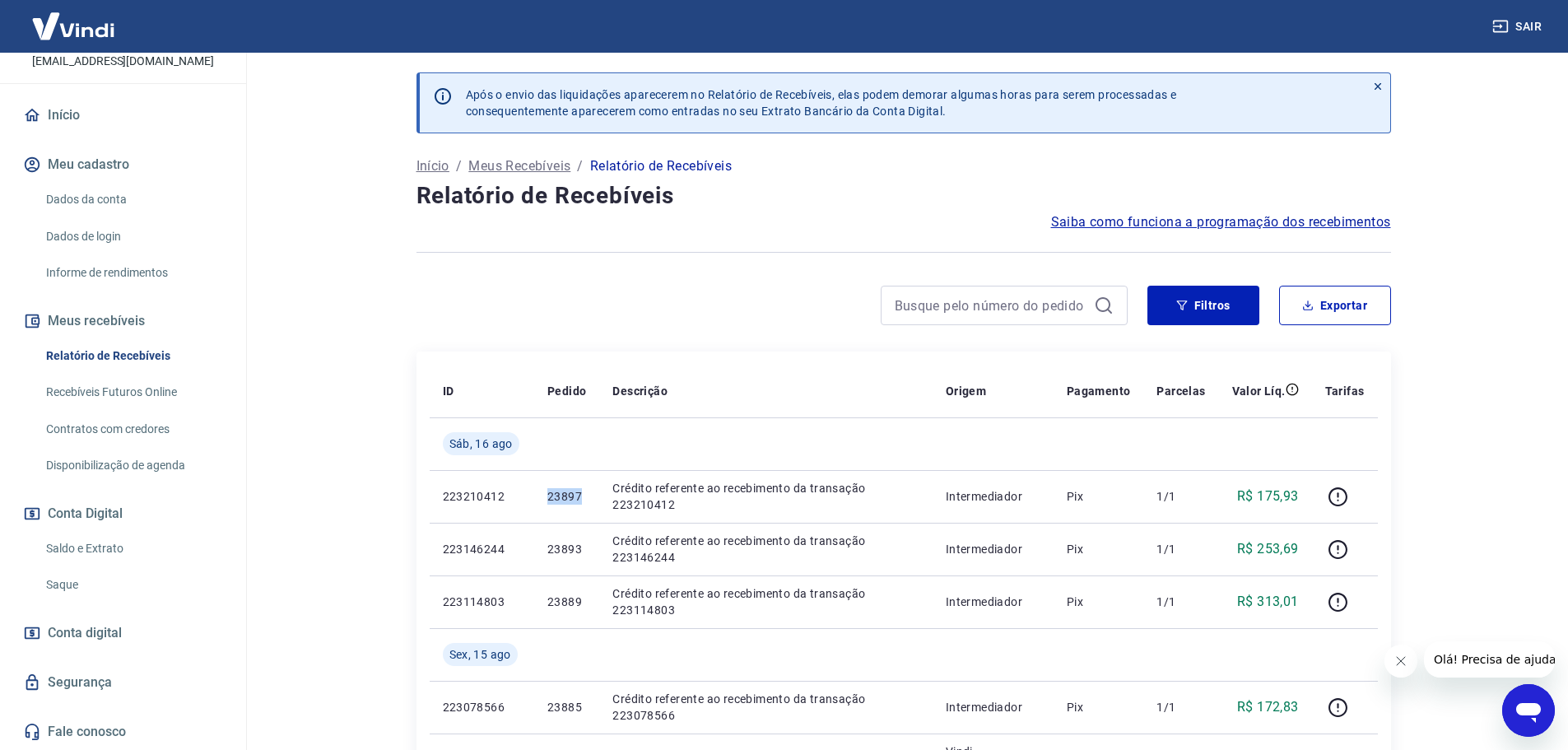
copy p "23897"
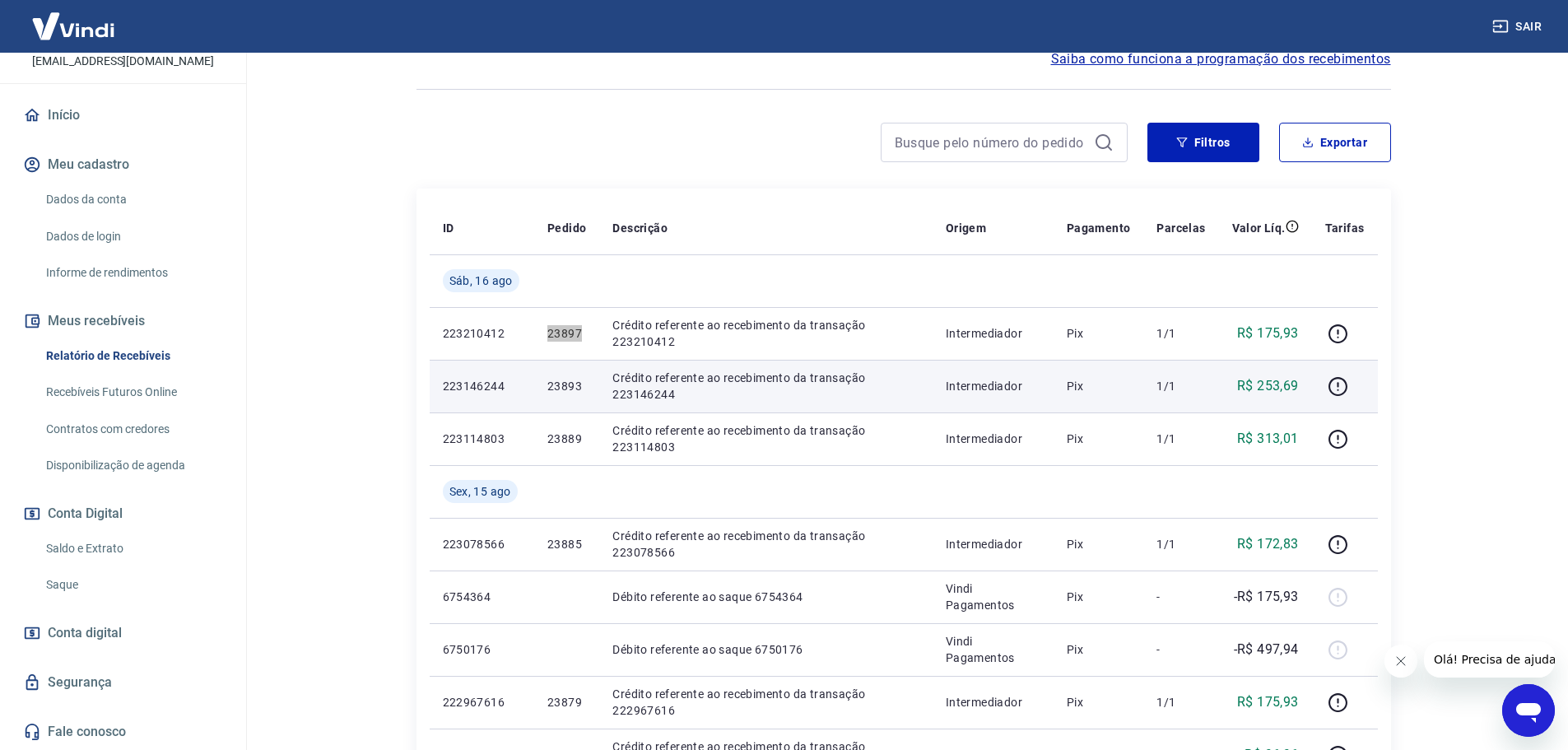
scroll to position [164, 0]
drag, startPoint x: 543, startPoint y: 384, endPoint x: 581, endPoint y: 391, distance: 38.6
click at [581, 391] on td "23893" at bounding box center [566, 384] width 65 height 53
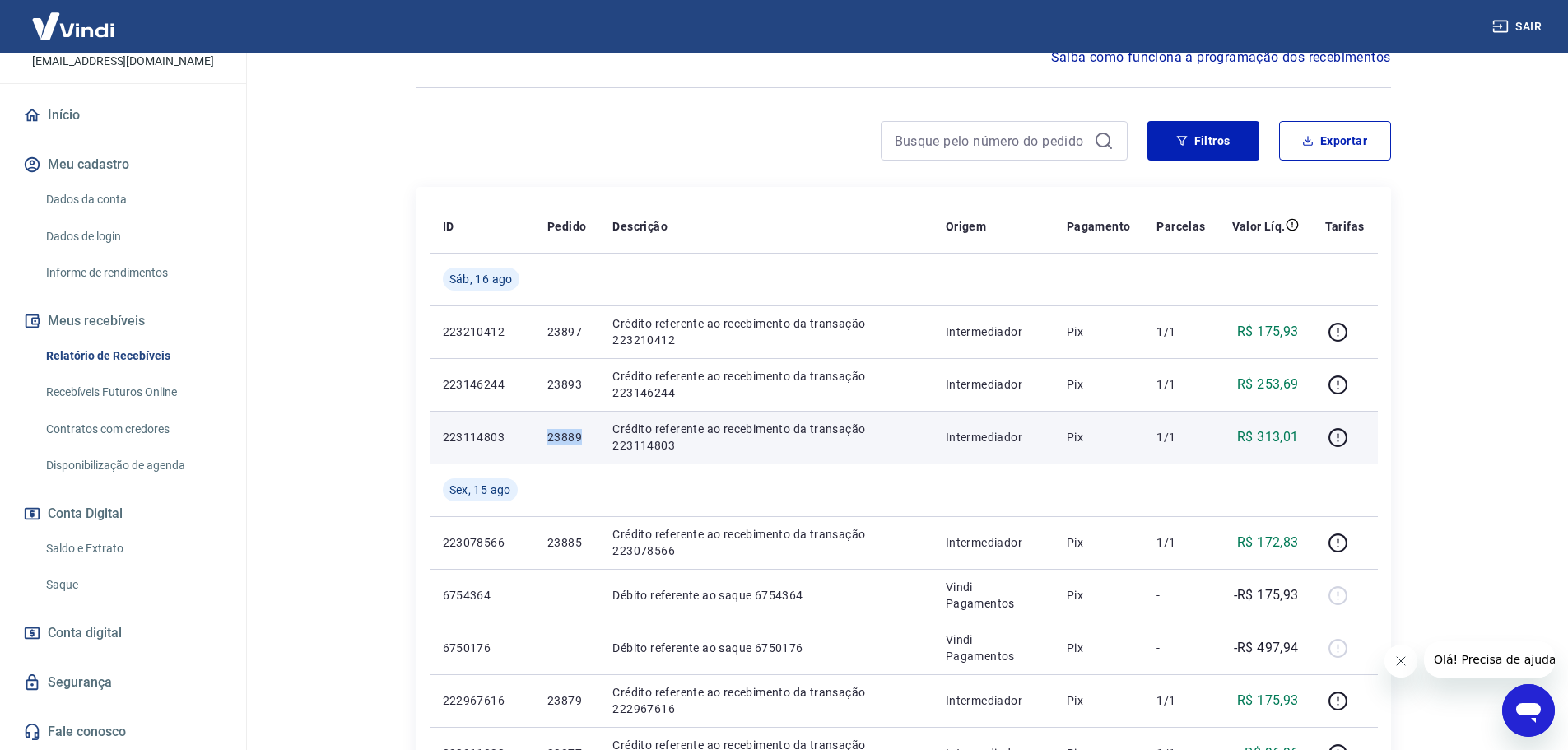
drag, startPoint x: 541, startPoint y: 437, endPoint x: 585, endPoint y: 442, distance: 44.3
click at [585, 442] on td "23889" at bounding box center [566, 437] width 65 height 53
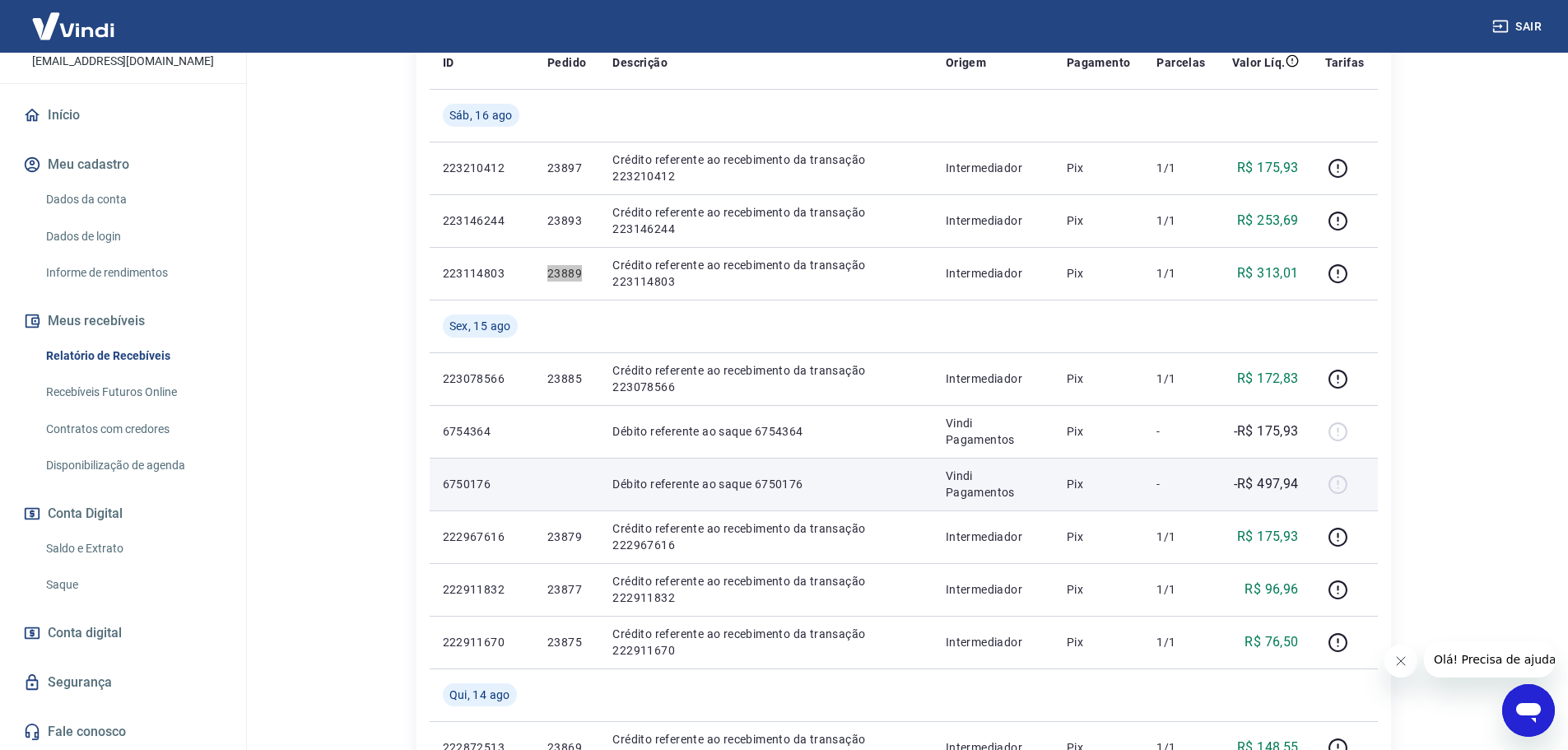
scroll to position [329, 0]
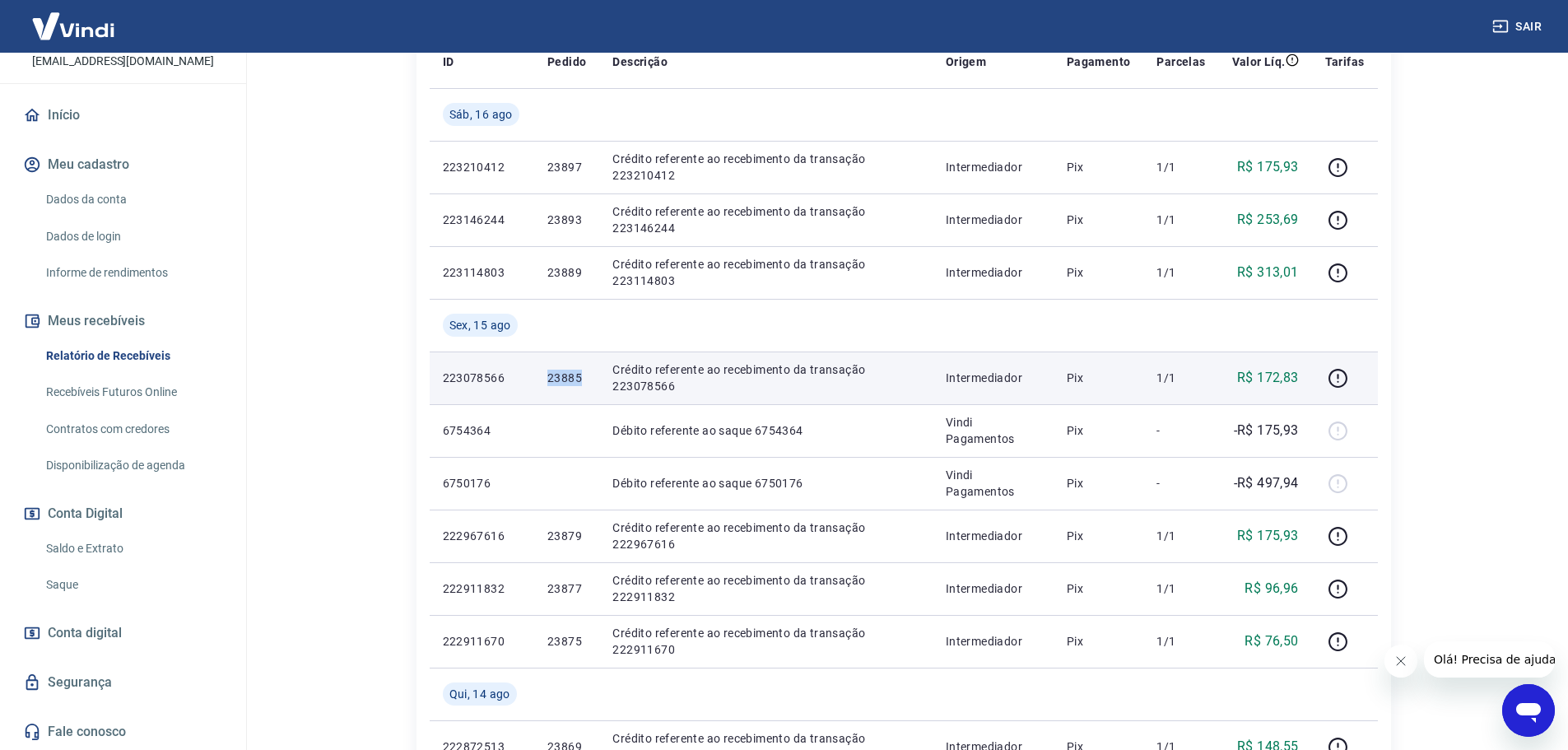
drag, startPoint x: 549, startPoint y: 379, endPoint x: 581, endPoint y: 383, distance: 32.2
click at [581, 383] on p "23885" at bounding box center [567, 378] width 39 height 17
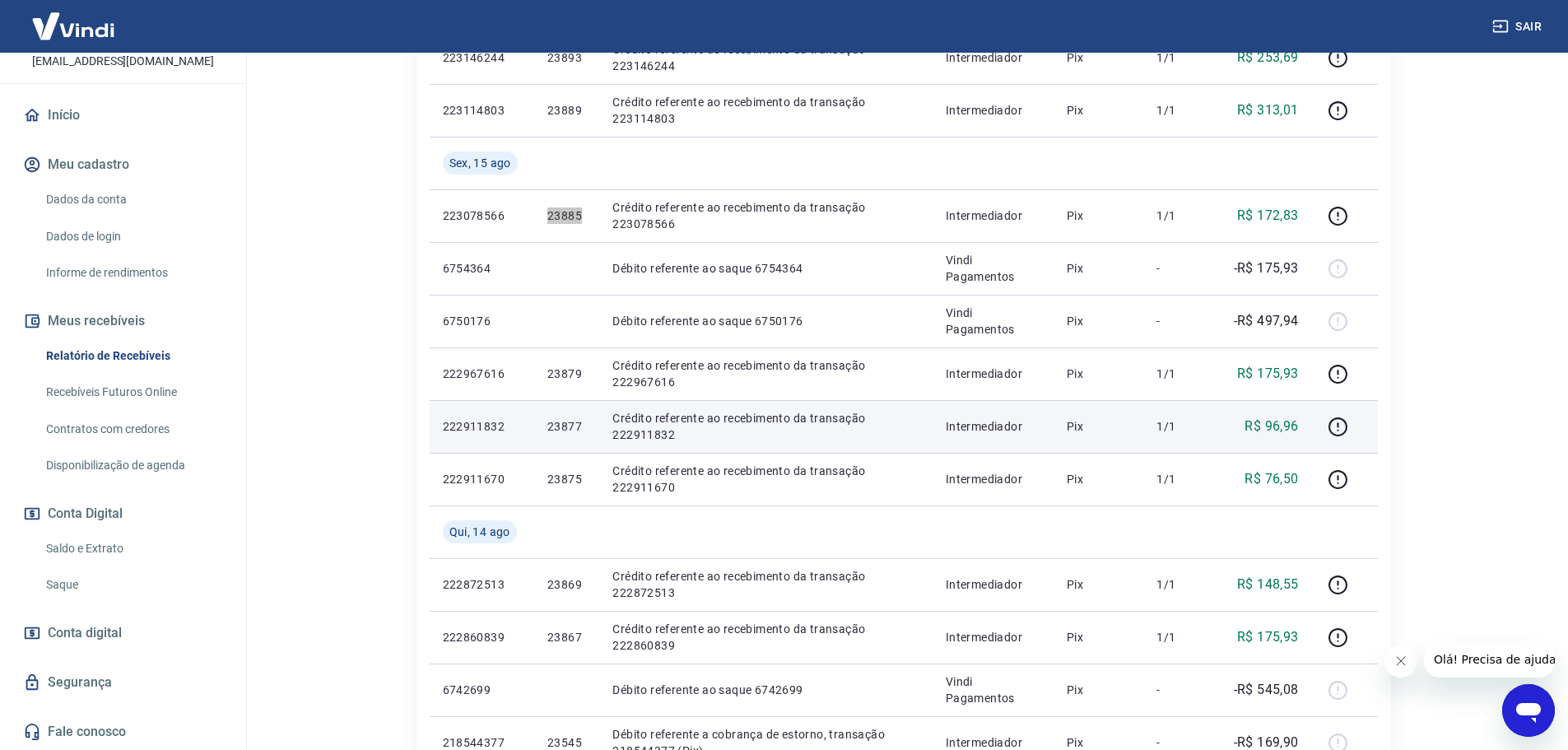
scroll to position [494, 0]
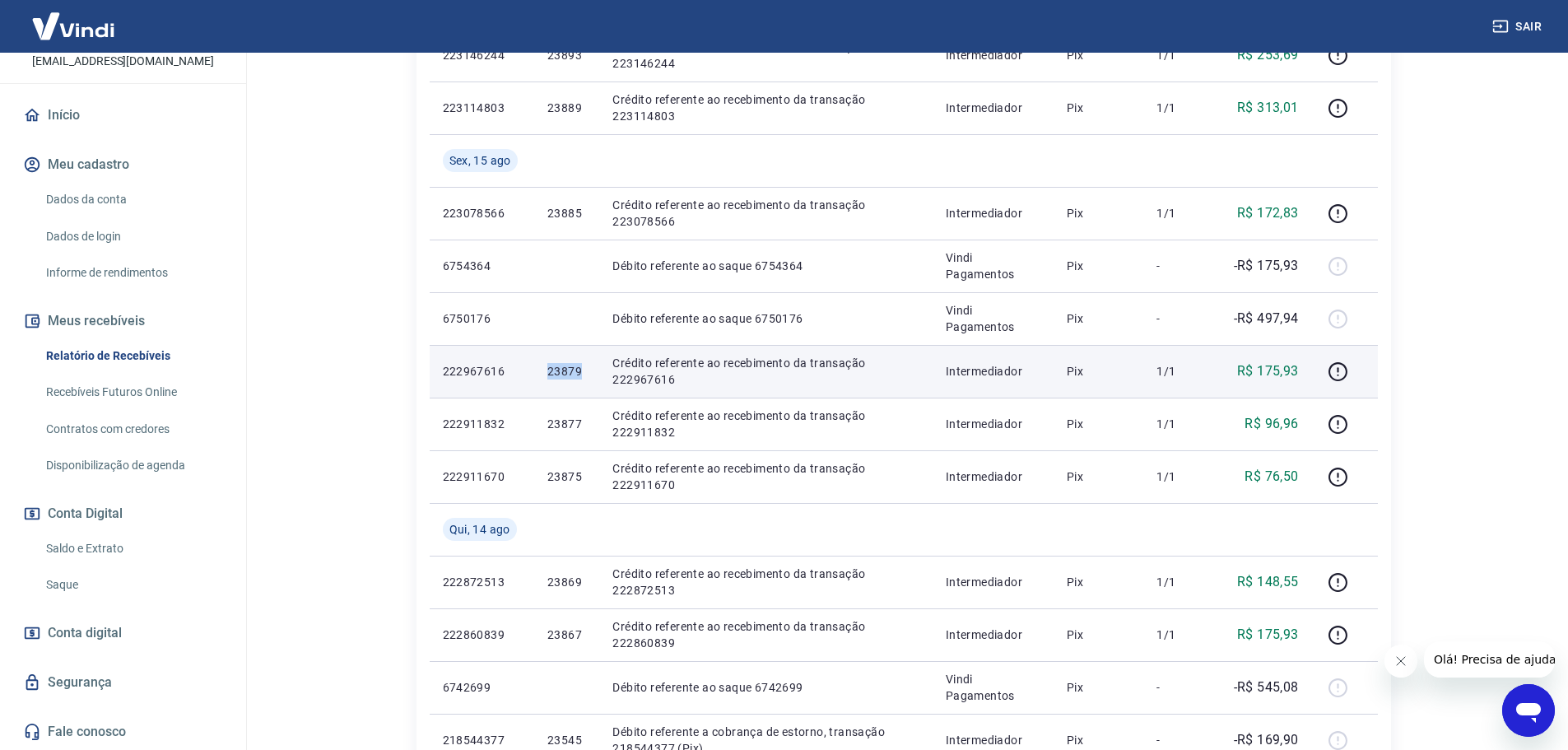
drag, startPoint x: 543, startPoint y: 372, endPoint x: 585, endPoint y: 374, distance: 42.0
click at [585, 374] on td "23879" at bounding box center [566, 371] width 65 height 53
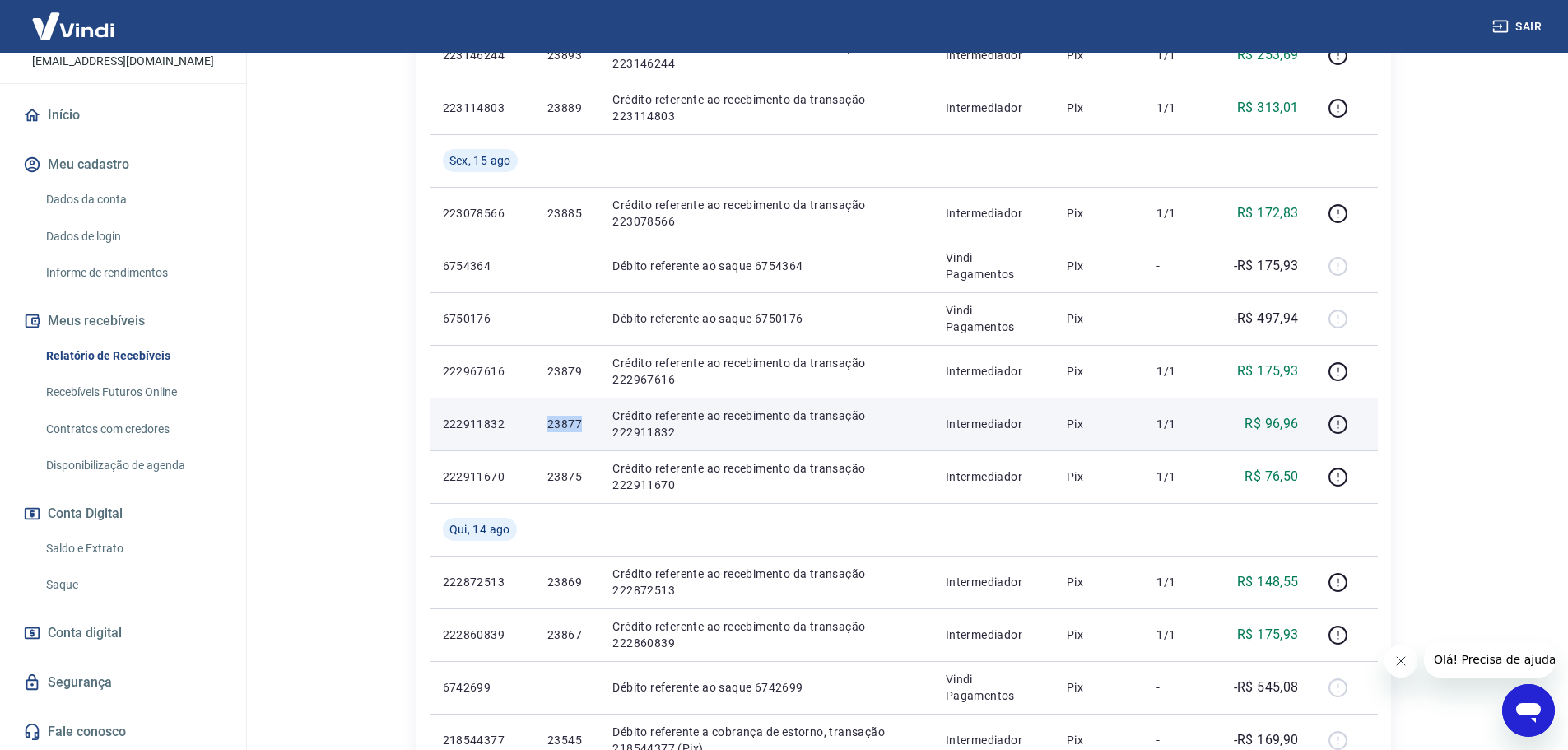
drag, startPoint x: 544, startPoint y: 417, endPoint x: 595, endPoint y: 432, distance: 53.2
click at [595, 432] on td "23877" at bounding box center [566, 424] width 65 height 53
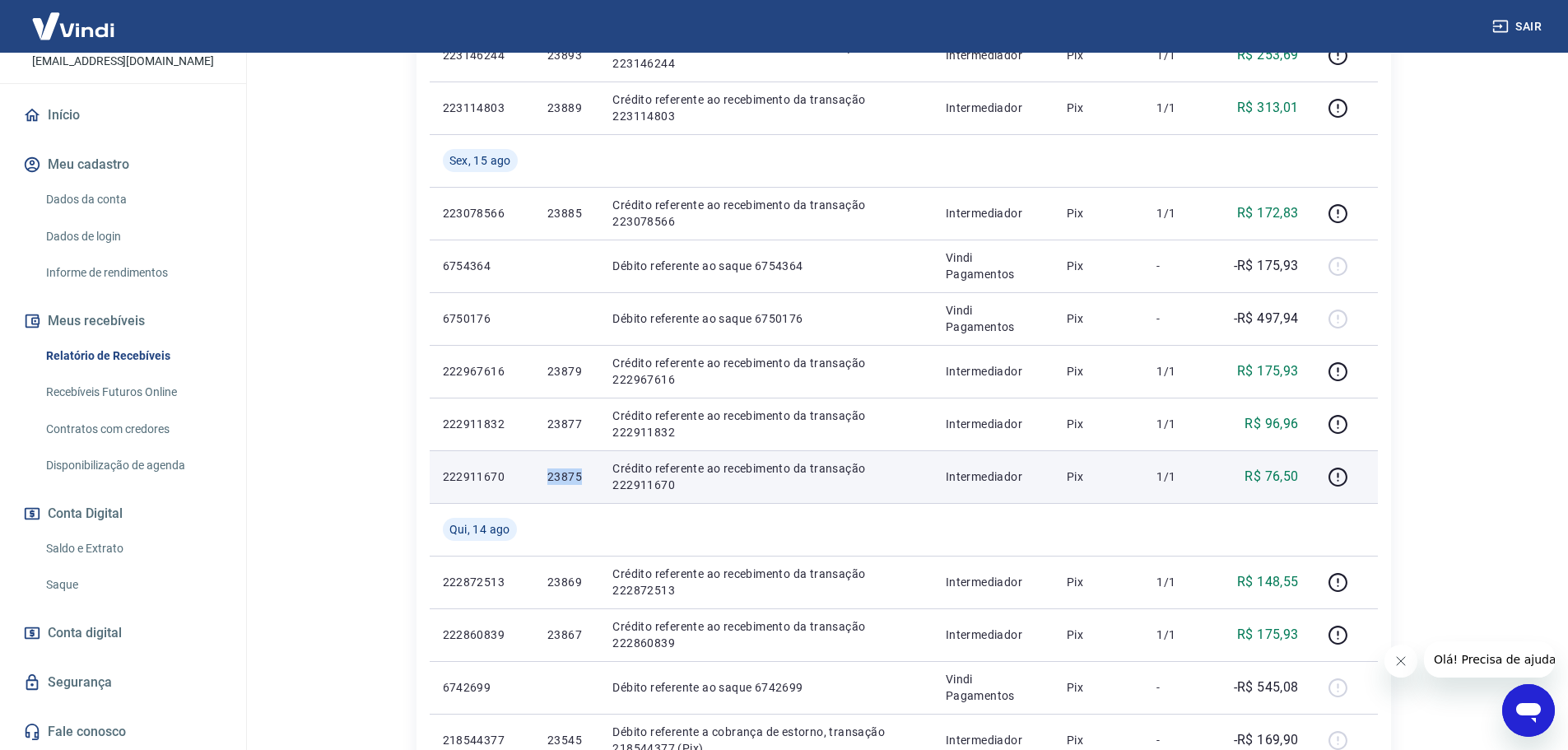
drag, startPoint x: 549, startPoint y: 479, endPoint x: 586, endPoint y: 482, distance: 37.1
click at [586, 482] on td "23875" at bounding box center [566, 476] width 65 height 53
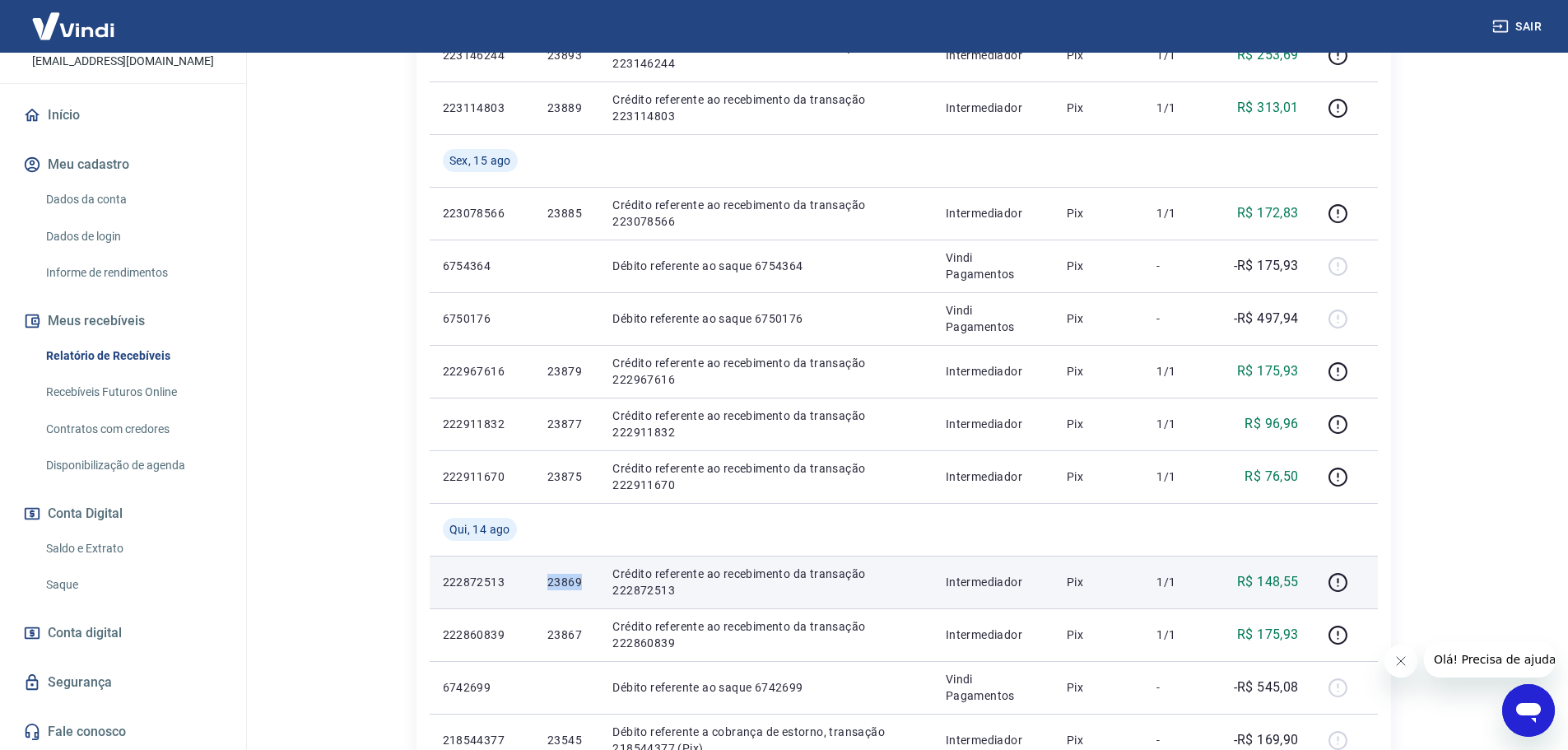
drag, startPoint x: 541, startPoint y: 582, endPoint x: 582, endPoint y: 583, distance: 41.0
click at [582, 583] on td "23869" at bounding box center [566, 581] width 65 height 53
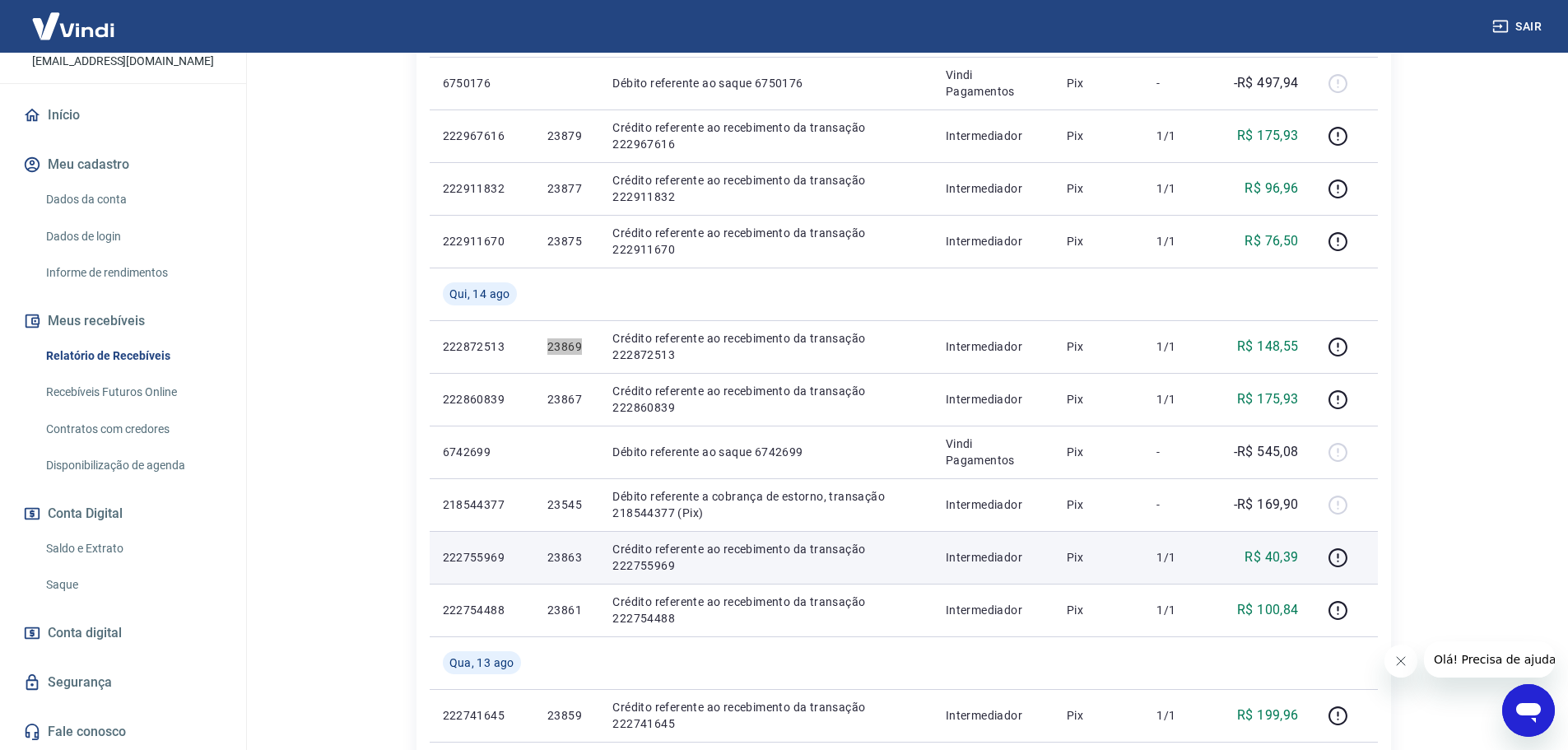
scroll to position [741, 0]
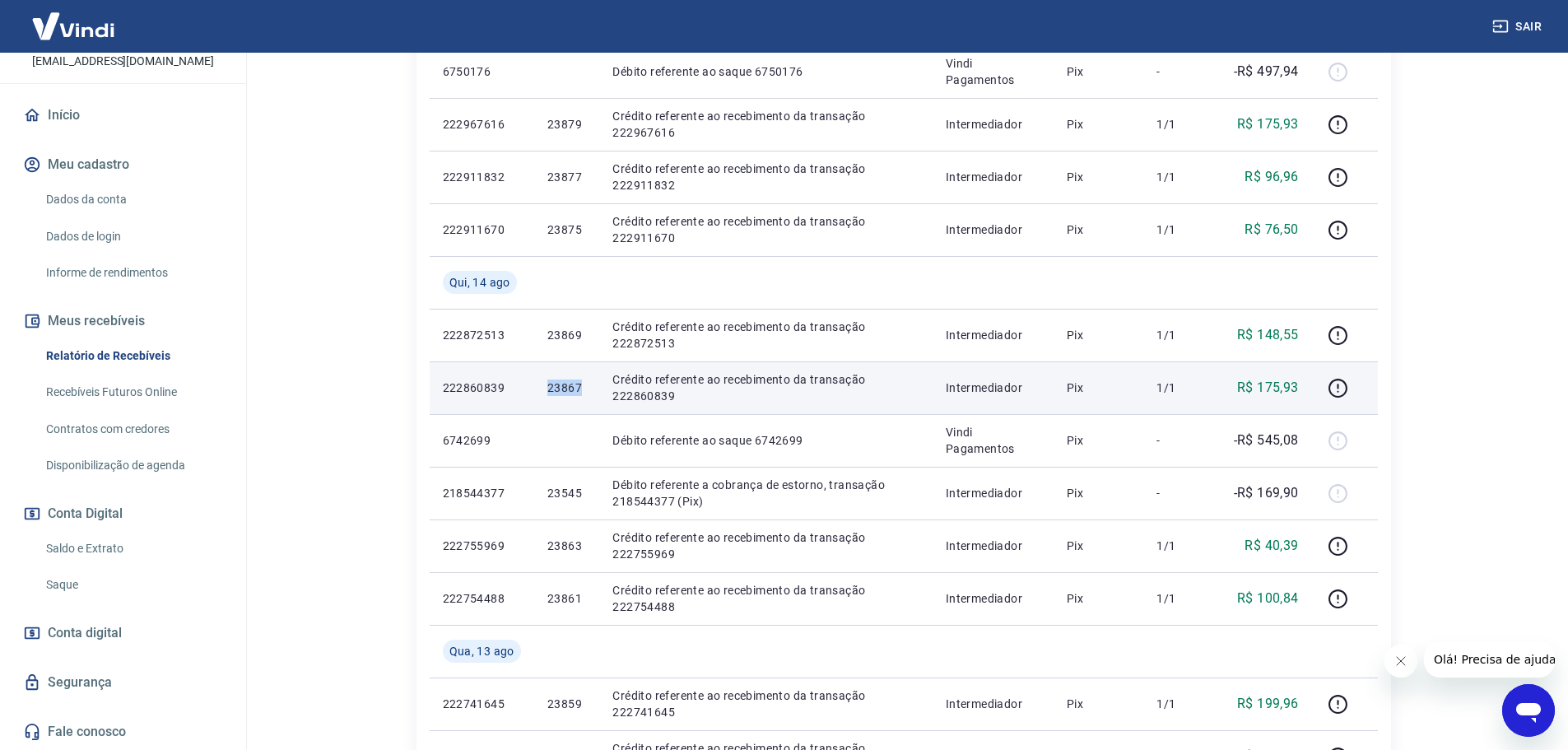
drag, startPoint x: 545, startPoint y: 383, endPoint x: 588, endPoint y: 388, distance: 43.3
click at [588, 388] on td "23867" at bounding box center [566, 388] width 65 height 53
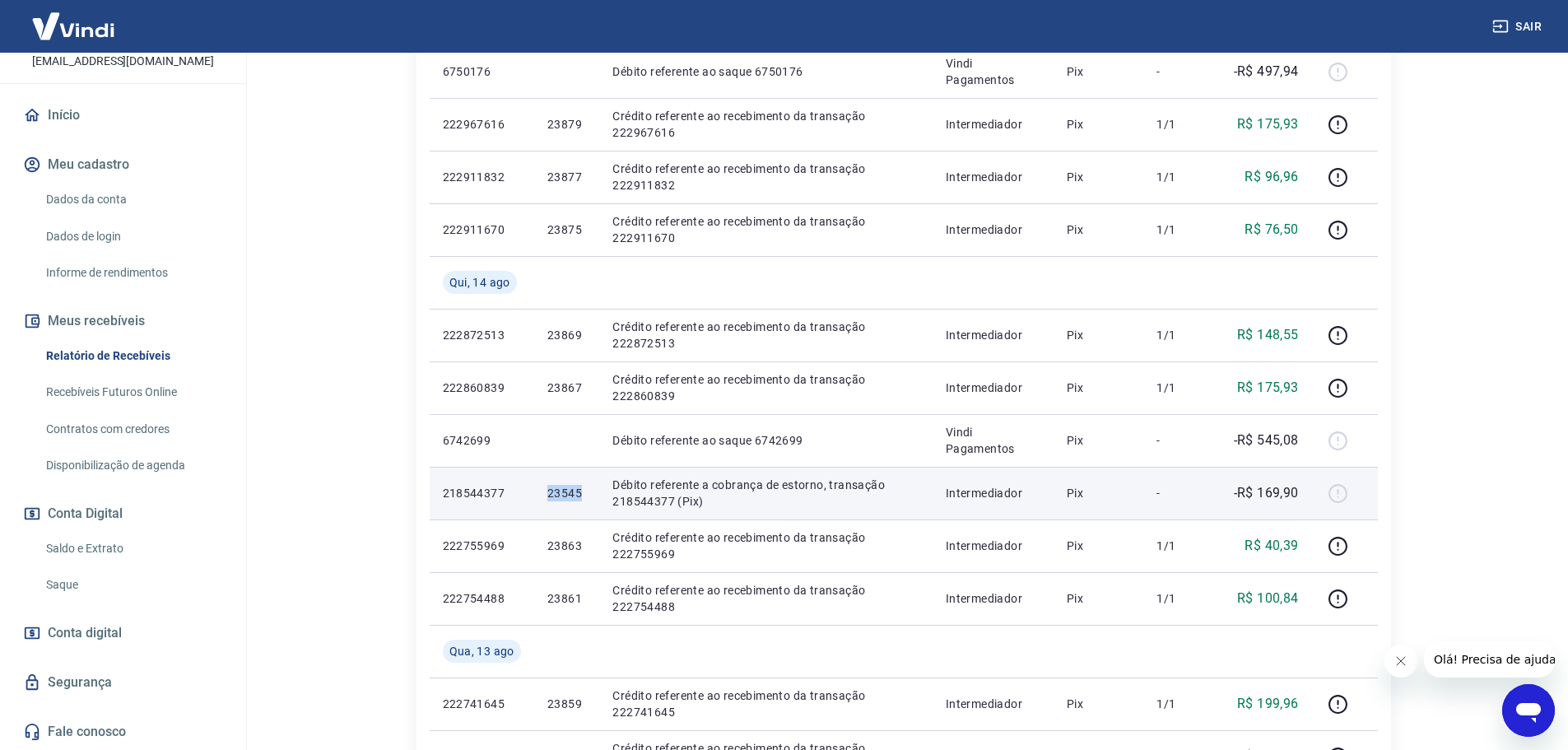
drag, startPoint x: 544, startPoint y: 494, endPoint x: 590, endPoint y: 497, distance: 46.1
click at [590, 497] on td "23545" at bounding box center [566, 493] width 65 height 53
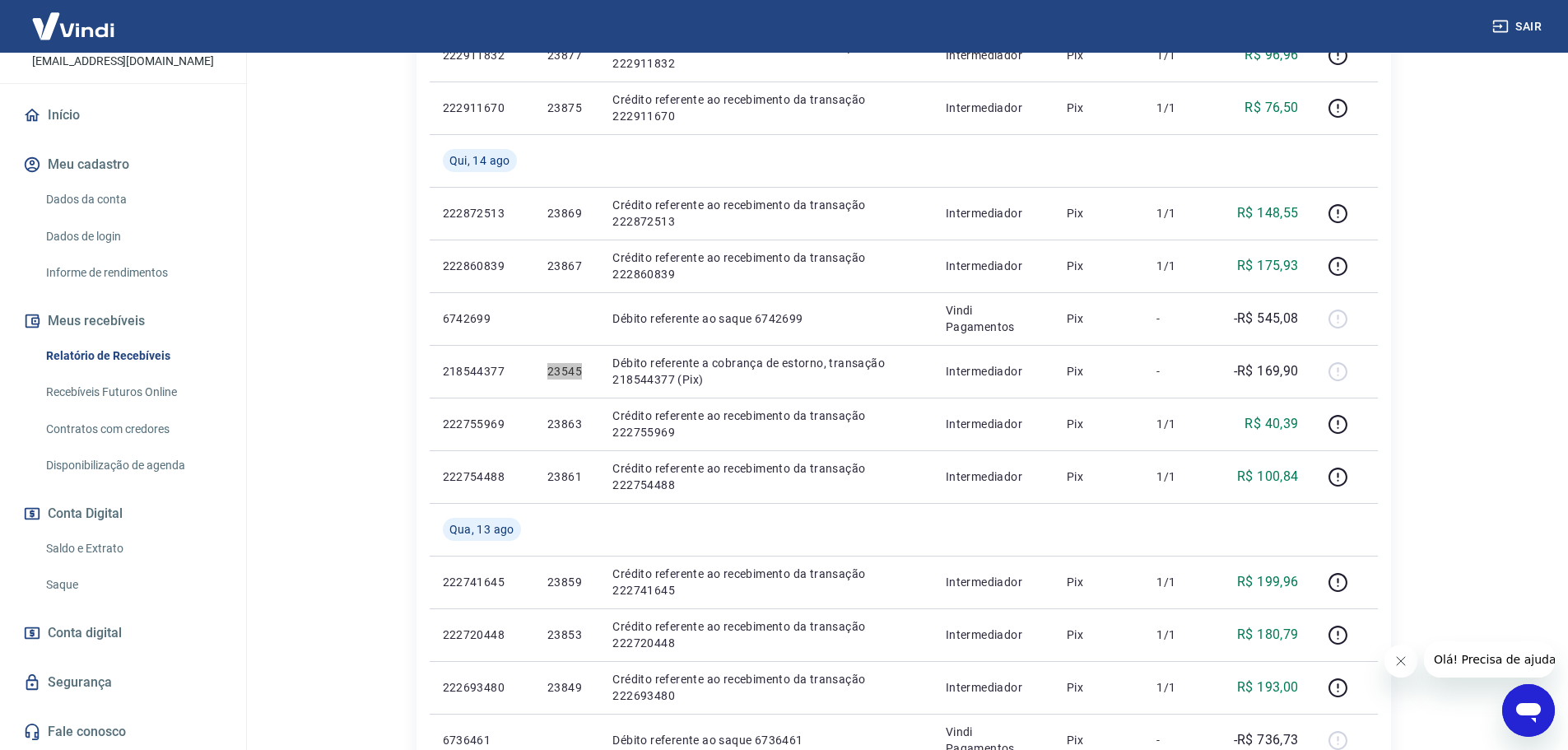
scroll to position [988, 0]
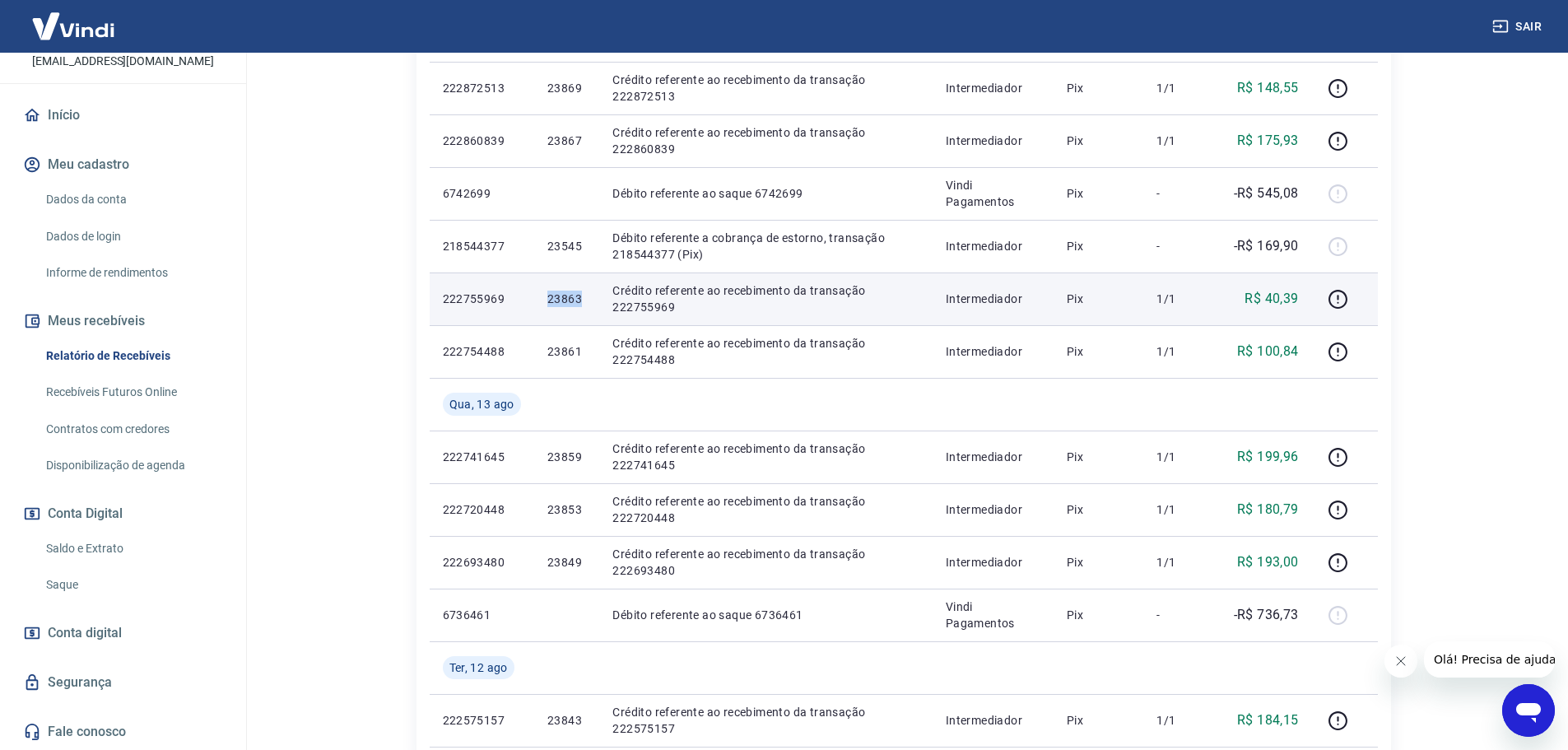
drag, startPoint x: 546, startPoint y: 297, endPoint x: 580, endPoint y: 302, distance: 34.4
click at [580, 302] on td "23863" at bounding box center [566, 298] width 65 height 53
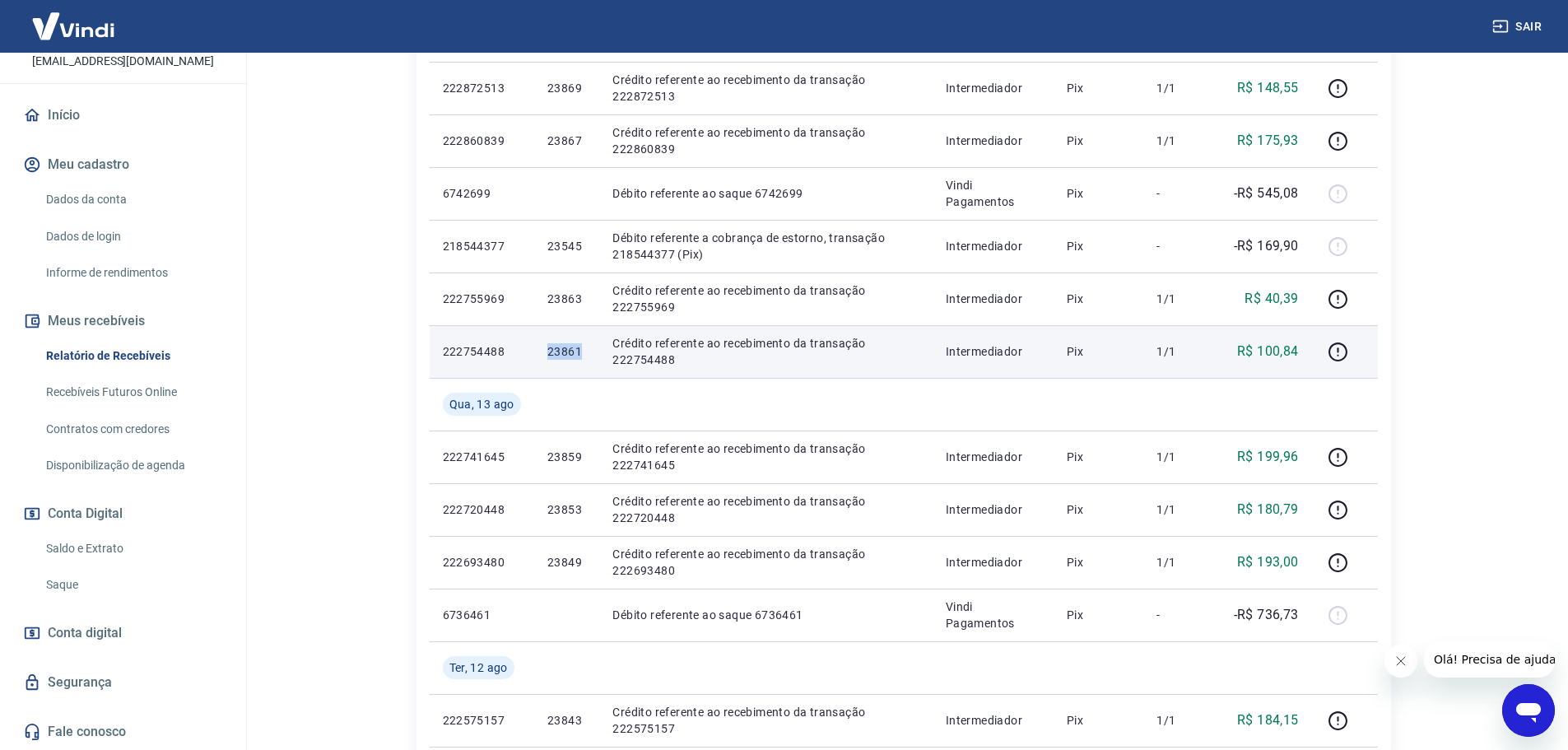
drag, startPoint x: 540, startPoint y: 352, endPoint x: 579, endPoint y: 352, distance: 39.0
click at [579, 352] on td "23861" at bounding box center [566, 351] width 65 height 53
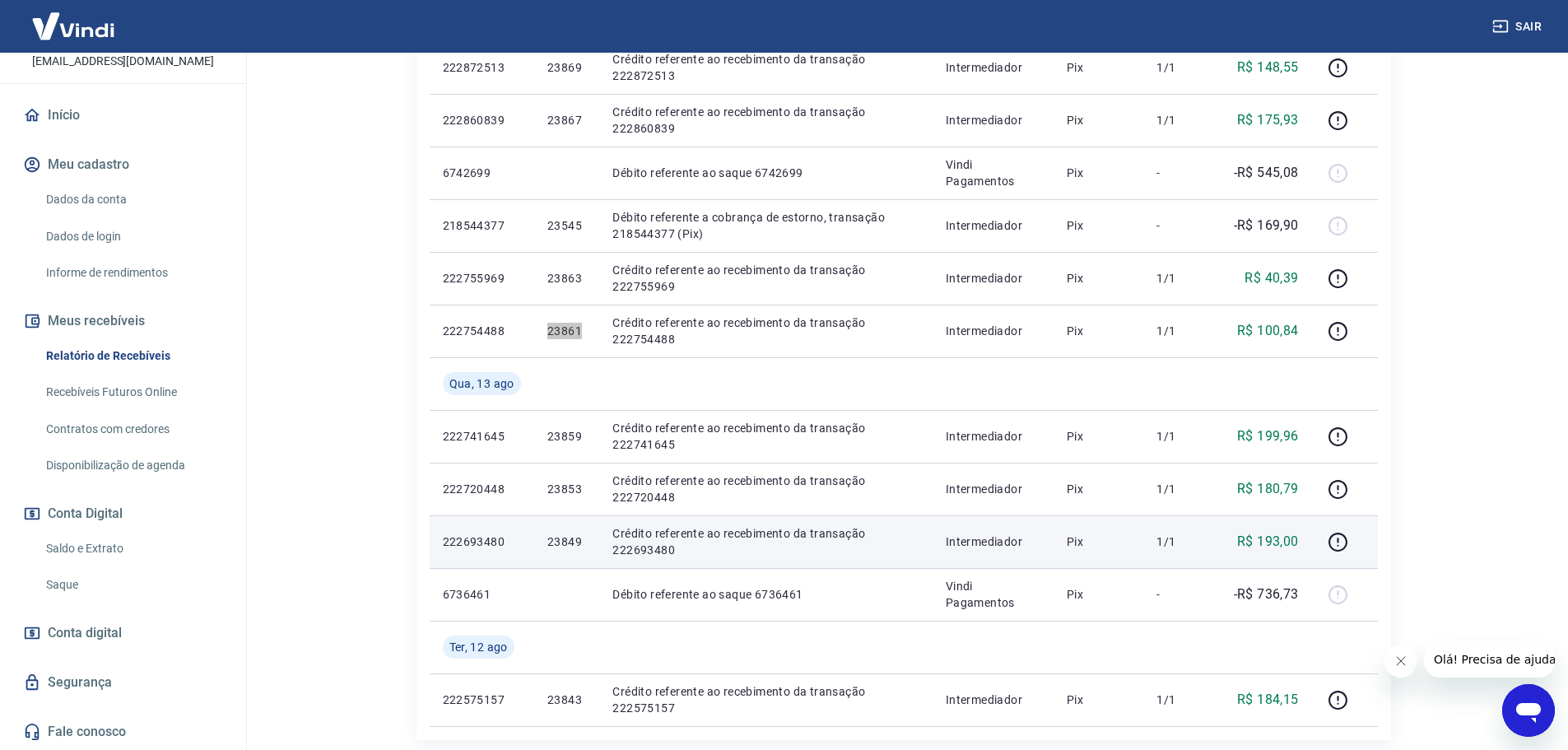
scroll to position [1070, 0]
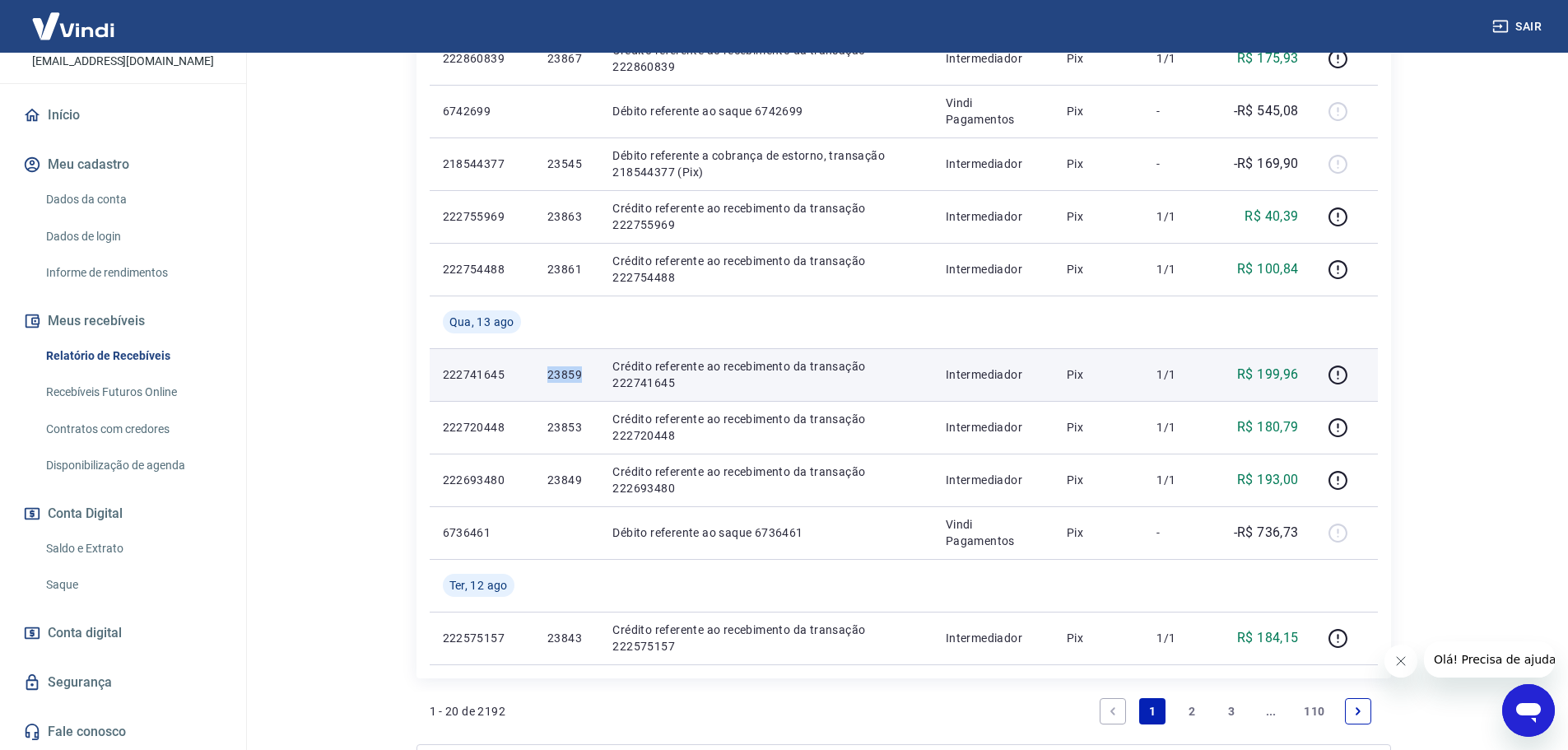
drag, startPoint x: 549, startPoint y: 376, endPoint x: 579, endPoint y: 380, distance: 30.3
click at [579, 380] on p "23859" at bounding box center [567, 375] width 39 height 17
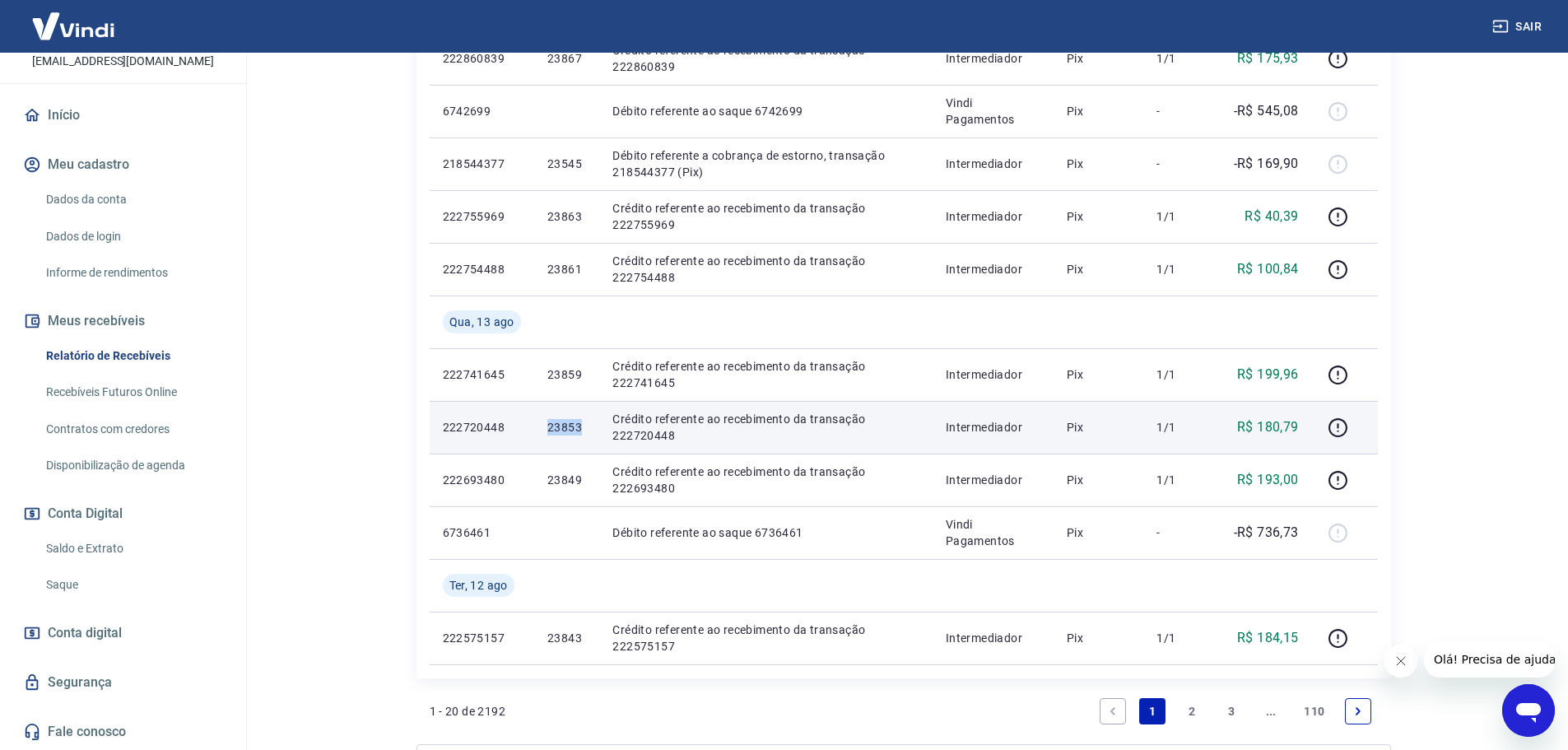
drag, startPoint x: 534, startPoint y: 426, endPoint x: 577, endPoint y: 431, distance: 43.3
click at [577, 431] on td "23853" at bounding box center [566, 427] width 65 height 53
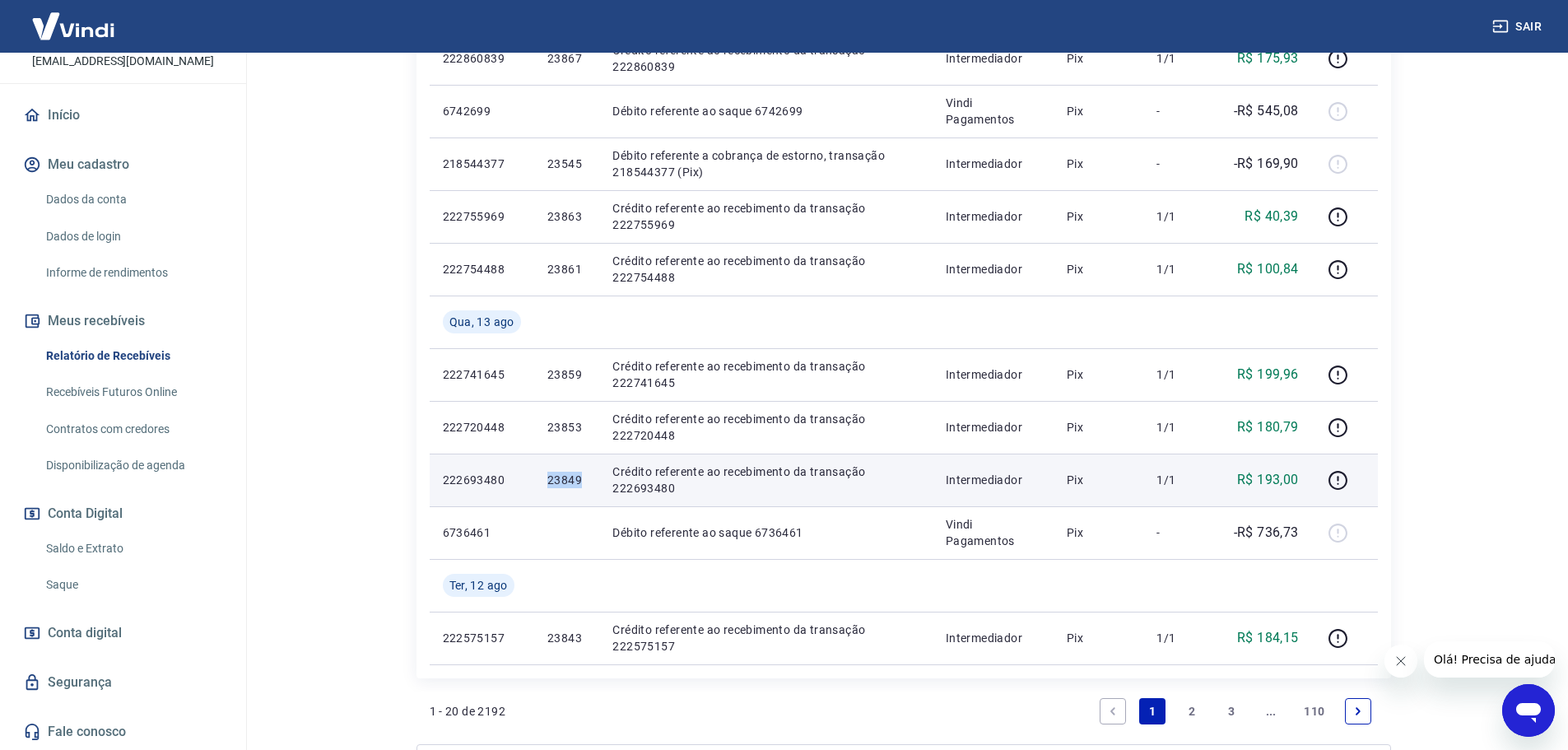
drag, startPoint x: 540, startPoint y: 479, endPoint x: 578, endPoint y: 486, distance: 38.6
click at [578, 486] on td "23849" at bounding box center [566, 479] width 65 height 53
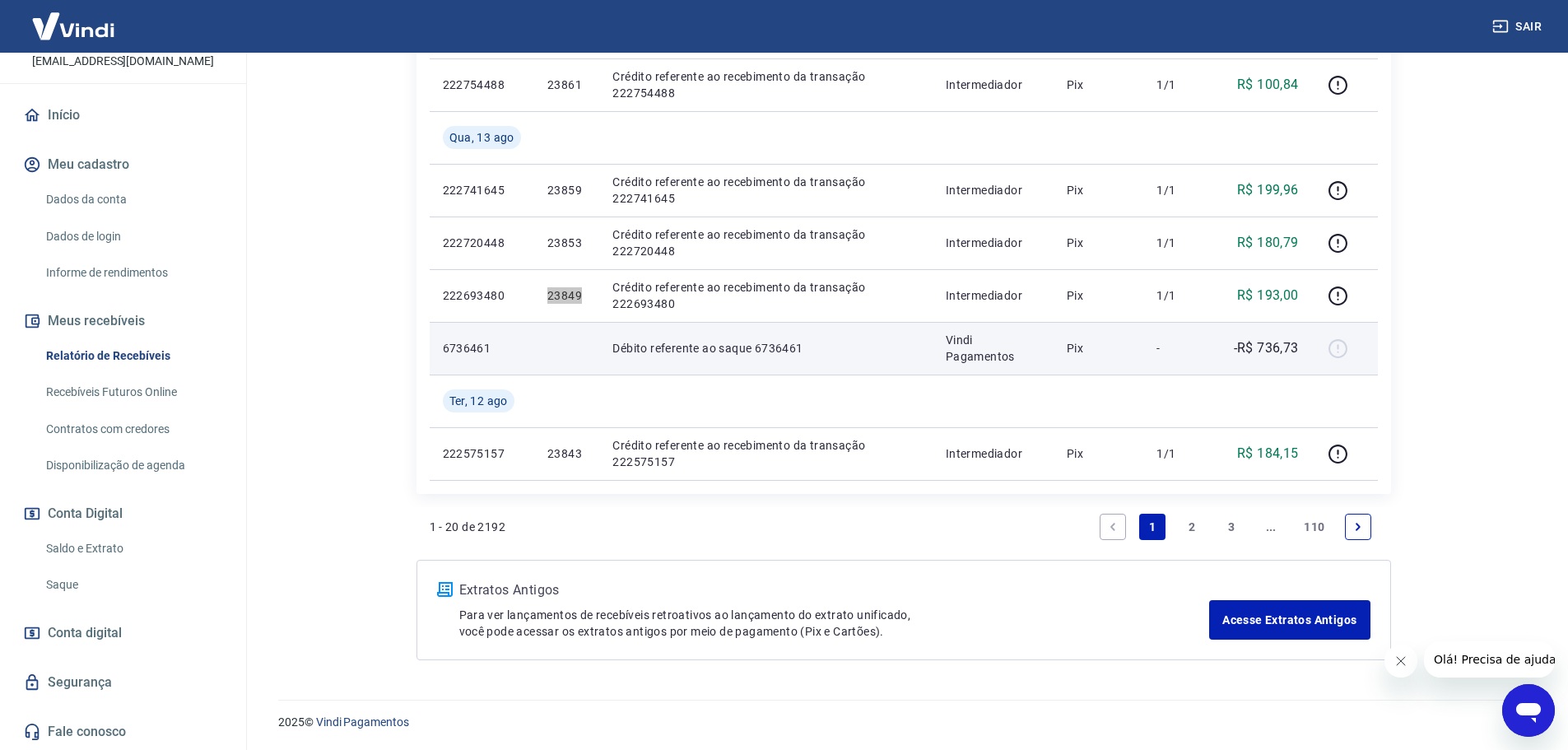
scroll to position [1256, 0]
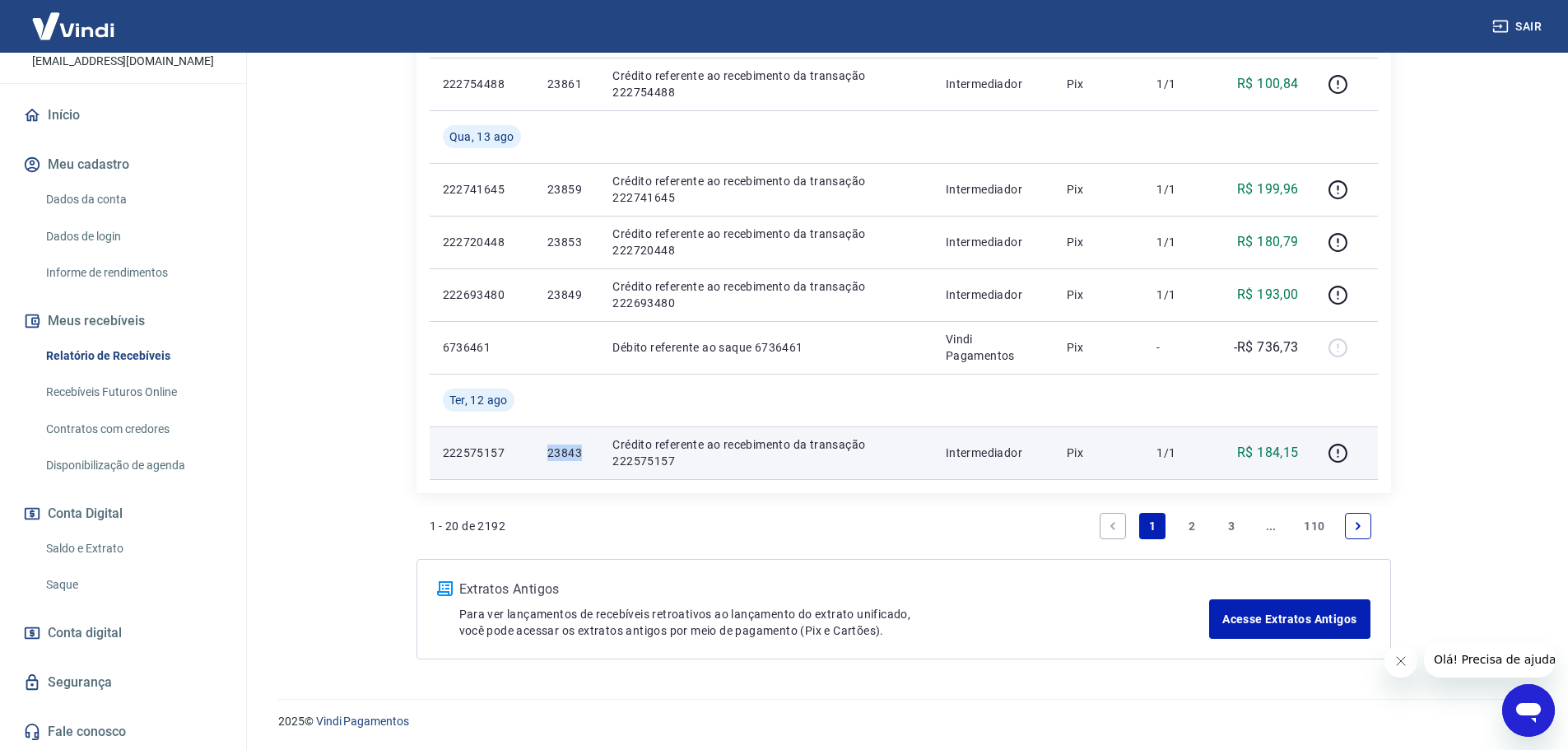
drag, startPoint x: 549, startPoint y: 452, endPoint x: 589, endPoint y: 458, distance: 40.4
click at [589, 458] on td "23843" at bounding box center [566, 453] width 65 height 53
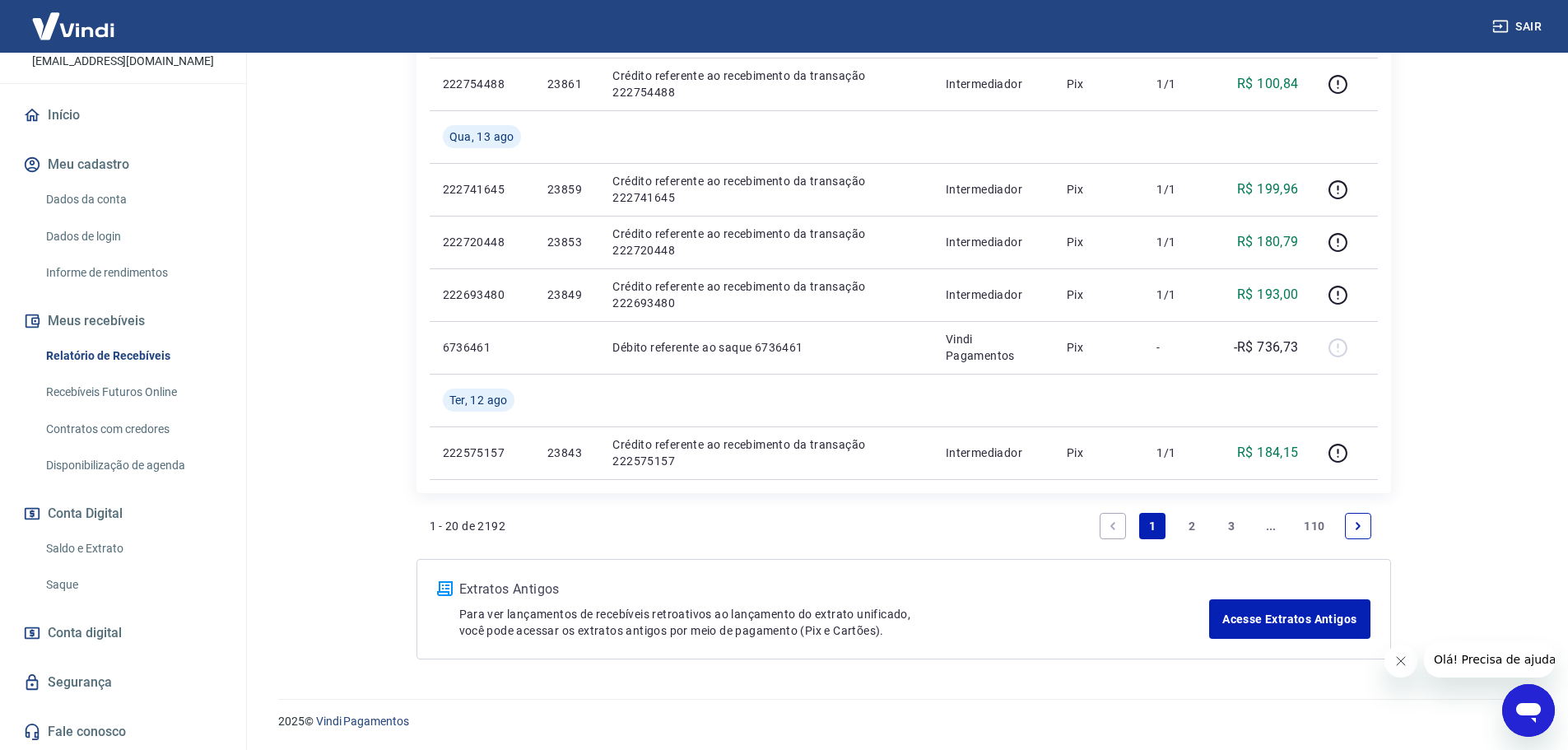
click at [1192, 523] on link "2" at bounding box center [1191, 526] width 26 height 26
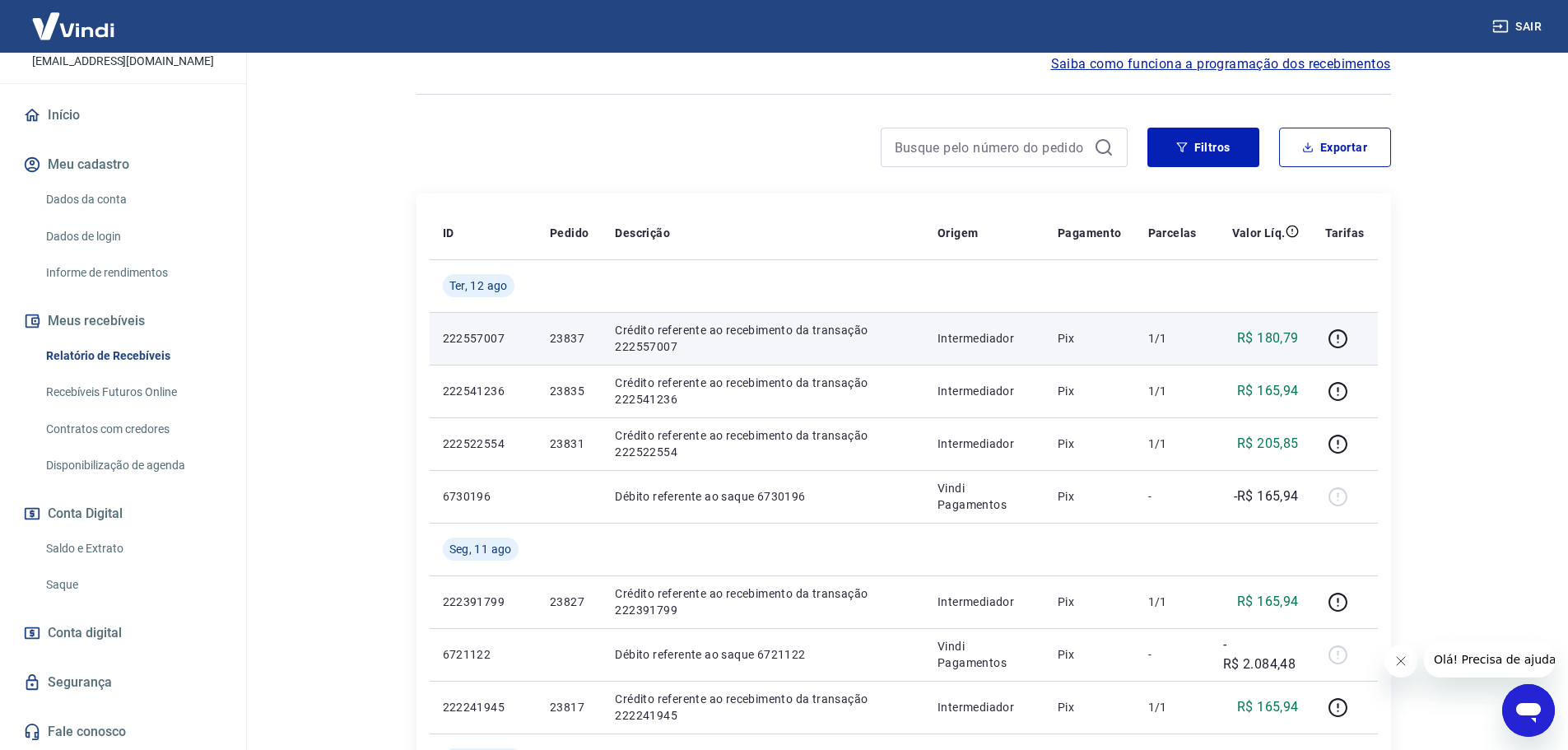
scroll to position [164, 0]
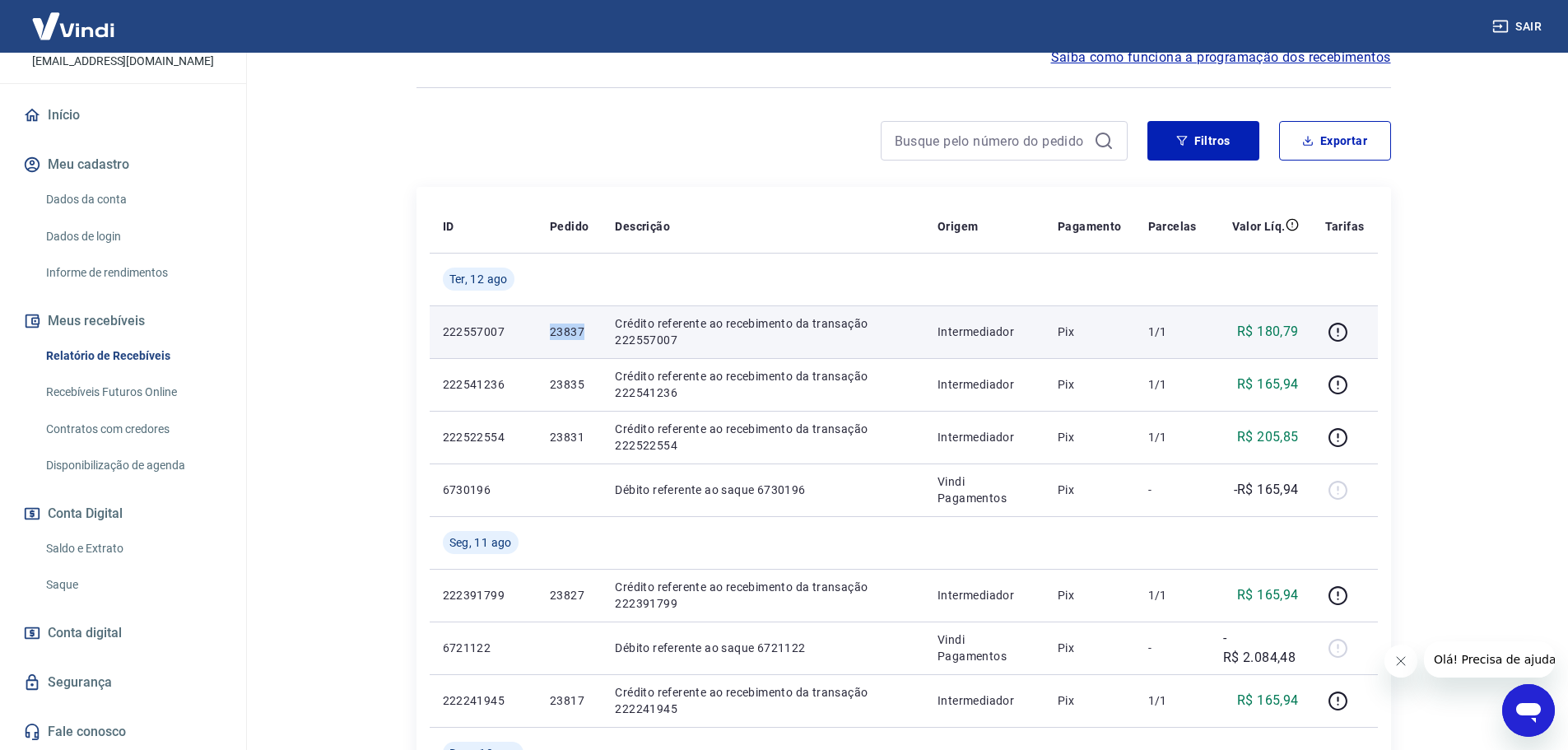
drag, startPoint x: 545, startPoint y: 324, endPoint x: 584, endPoint y: 337, distance: 41.1
click at [584, 337] on td "23837" at bounding box center [569, 331] width 65 height 53
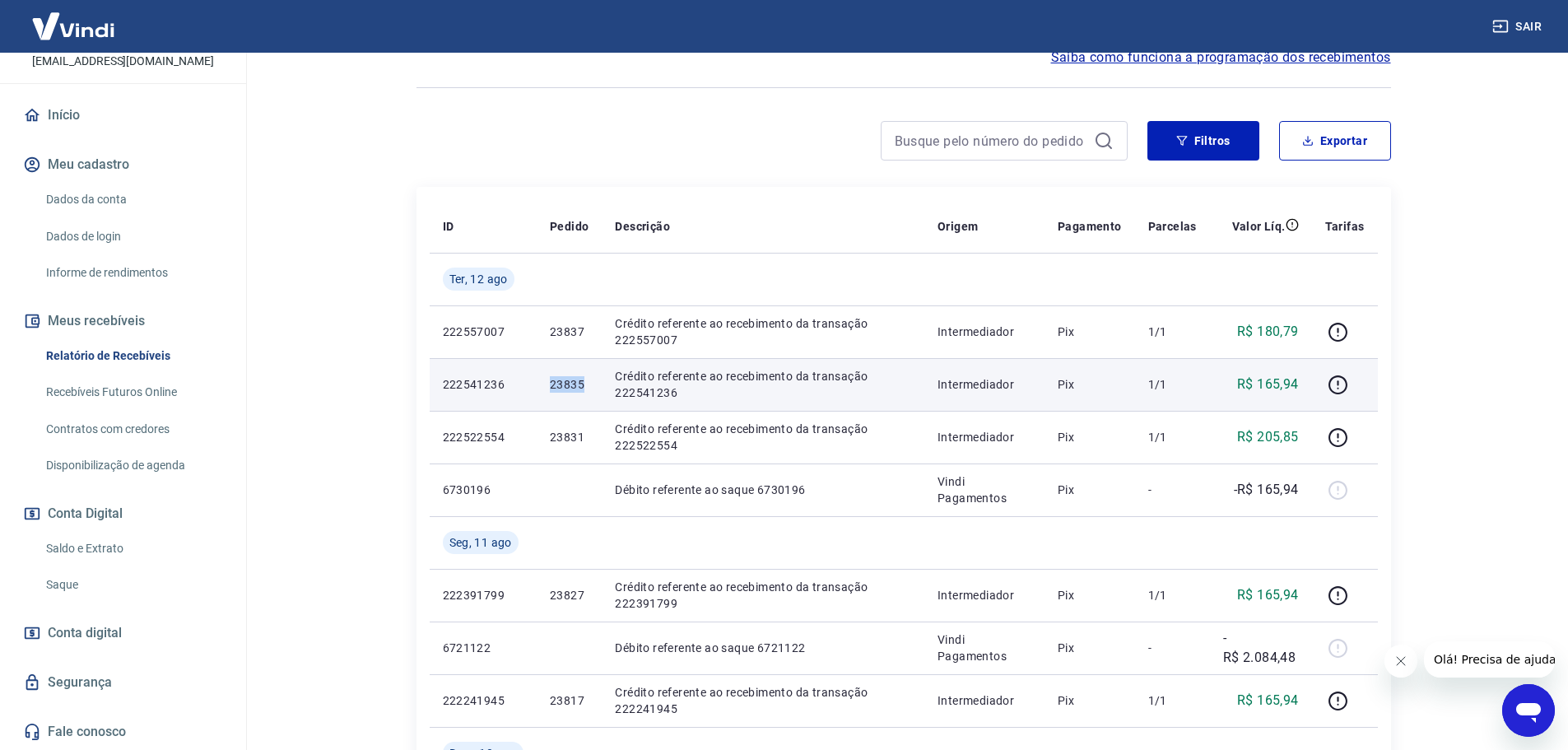
drag, startPoint x: 549, startPoint y: 380, endPoint x: 581, endPoint y: 392, distance: 34.2
click at [585, 390] on p "23835" at bounding box center [569, 384] width 39 height 17
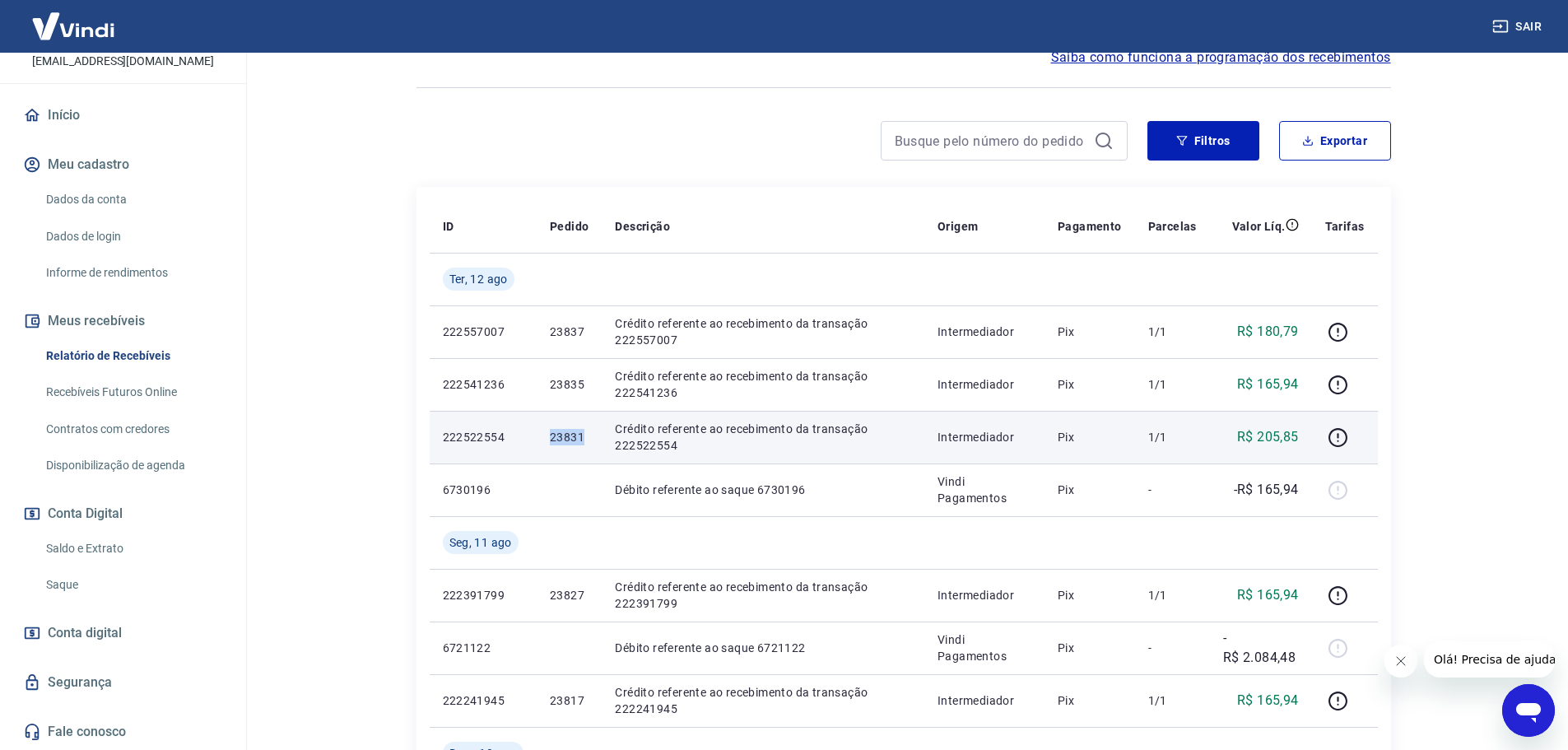
drag, startPoint x: 545, startPoint y: 433, endPoint x: 584, endPoint y: 437, distance: 39.2
click at [584, 437] on td "23831" at bounding box center [569, 437] width 65 height 53
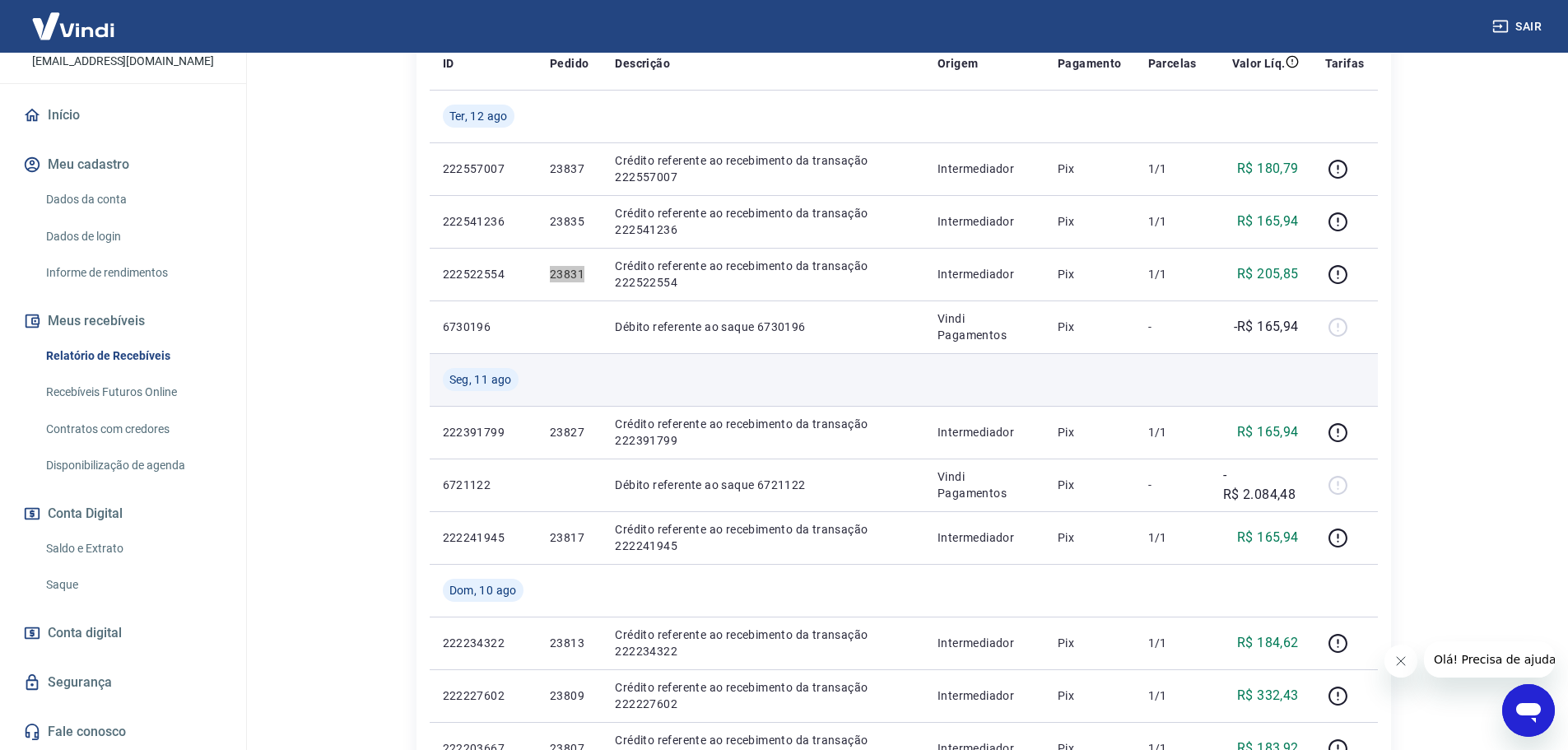
scroll to position [329, 0]
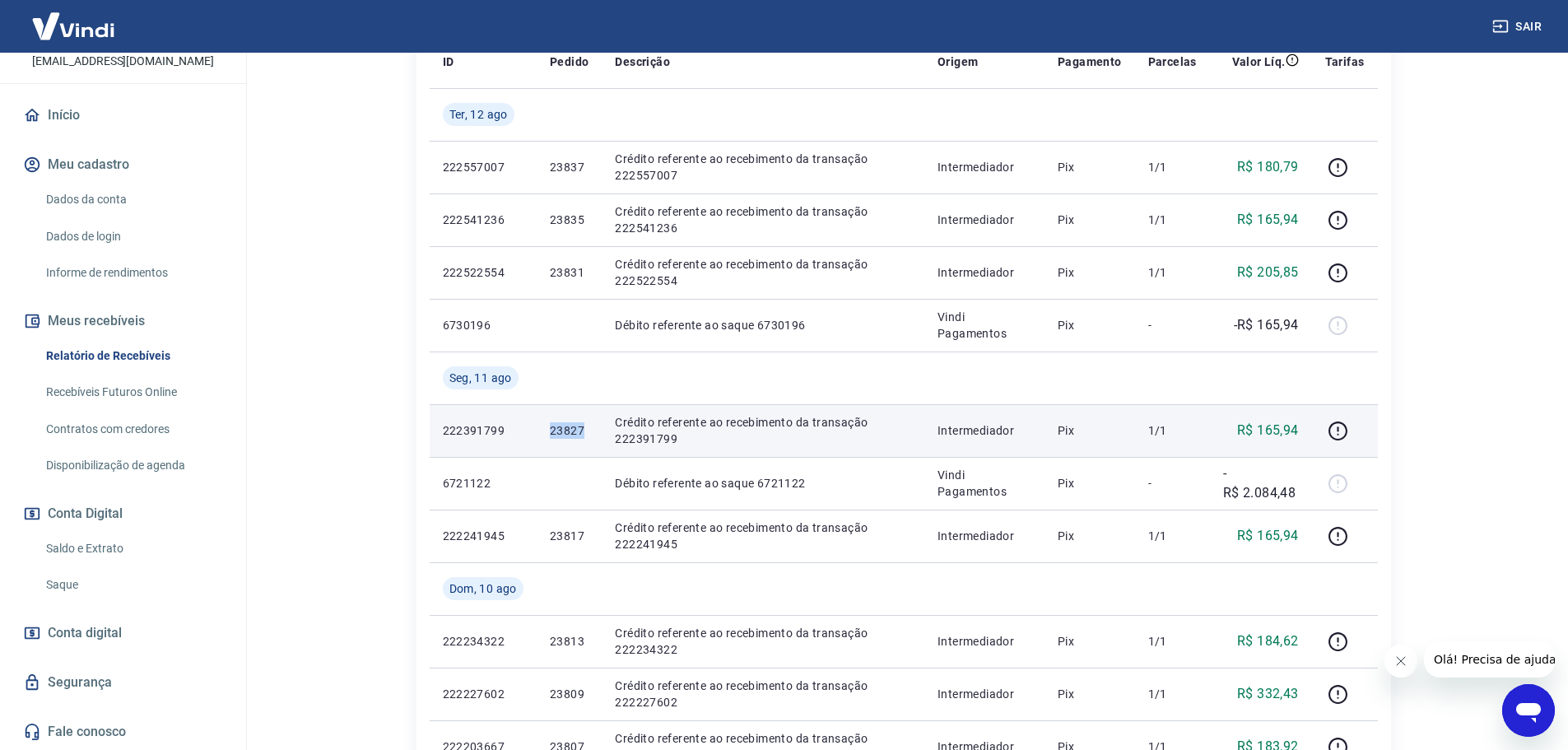
drag, startPoint x: 543, startPoint y: 432, endPoint x: 585, endPoint y: 437, distance: 42.3
click at [585, 437] on td "23827" at bounding box center [569, 431] width 65 height 53
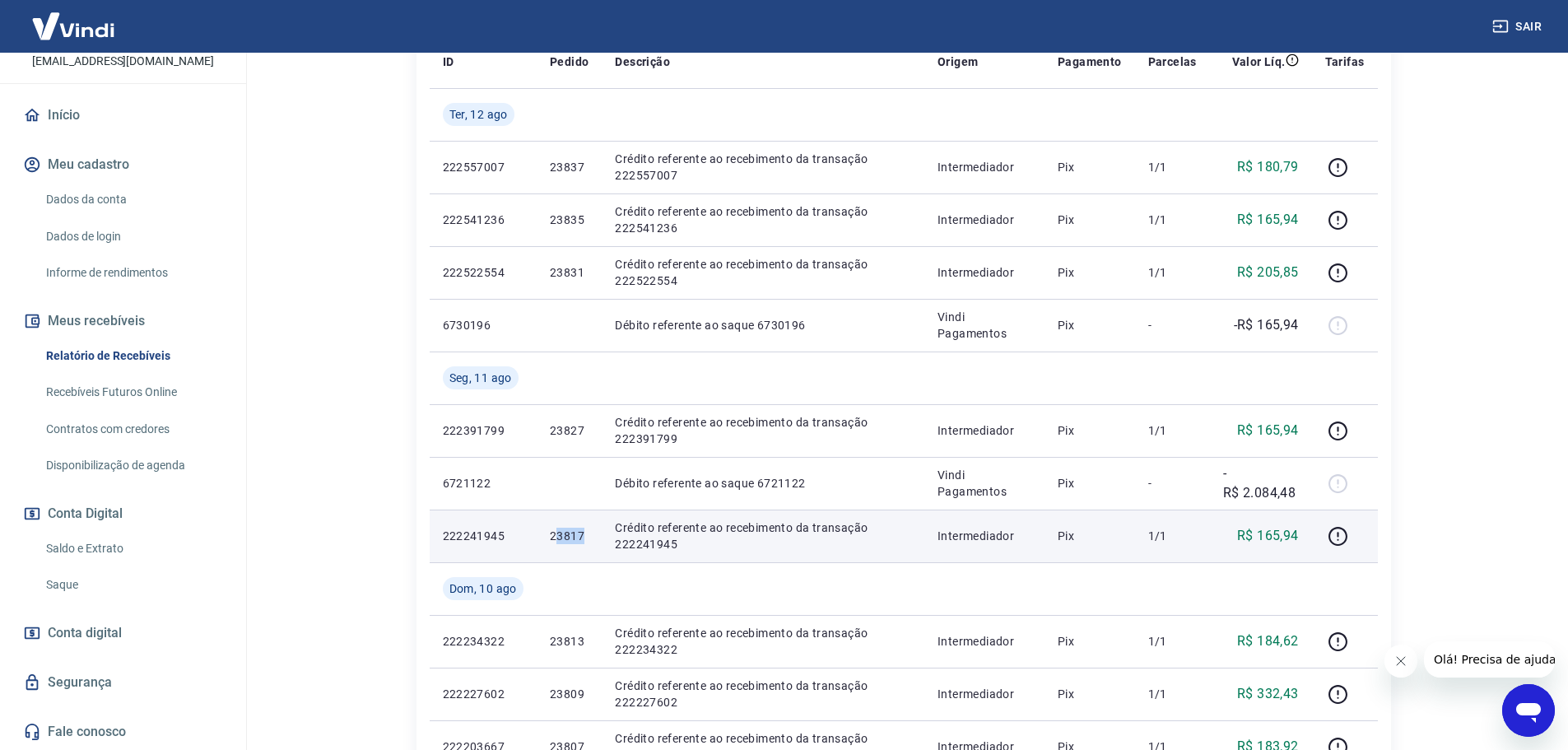
drag, startPoint x: 554, startPoint y: 534, endPoint x: 583, endPoint y: 539, distance: 29.4
click at [583, 539] on p "23817" at bounding box center [569, 536] width 39 height 17
drag, startPoint x: 546, startPoint y: 537, endPoint x: 585, endPoint y: 543, distance: 39.5
click at [585, 543] on td "23817" at bounding box center [569, 536] width 65 height 53
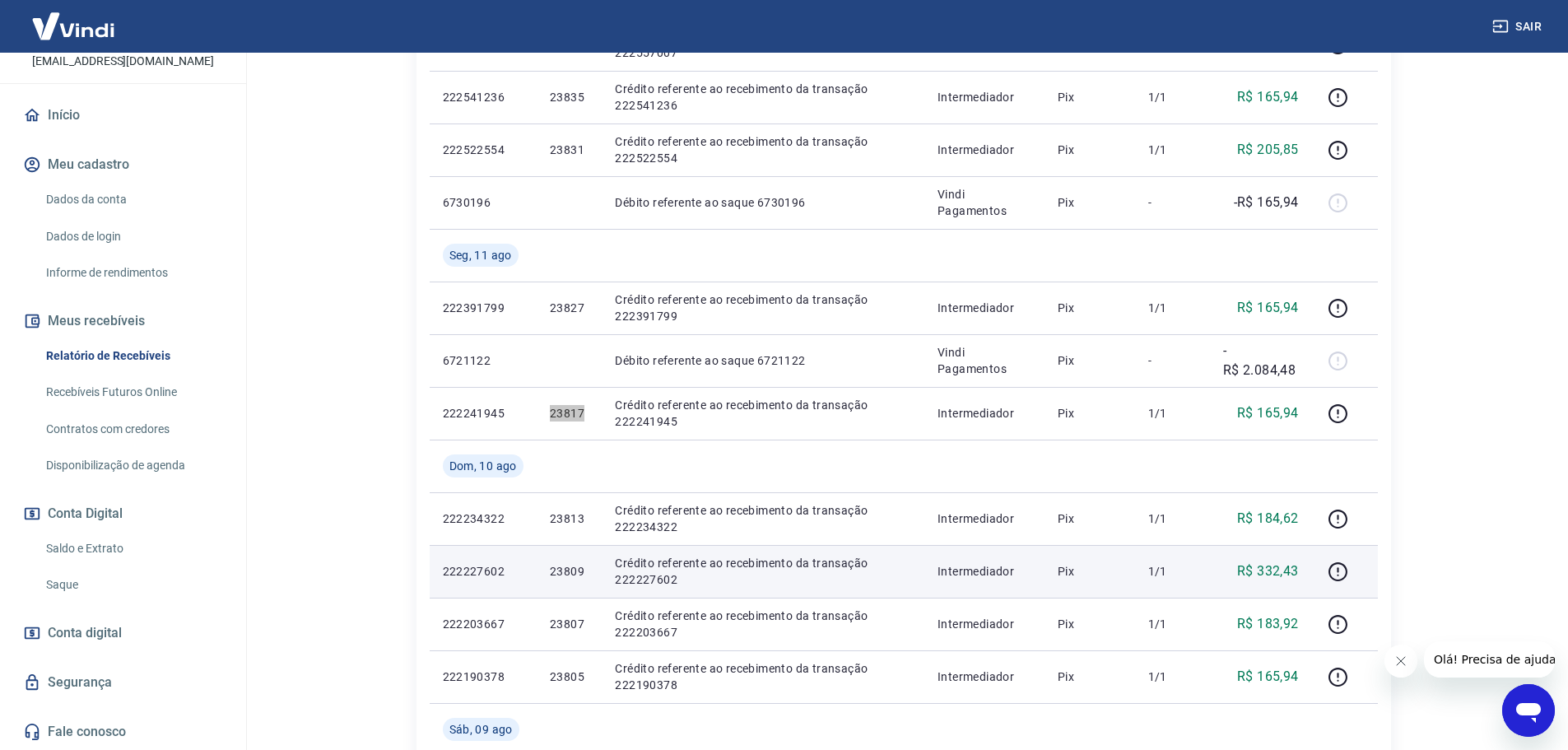
scroll to position [494, 0]
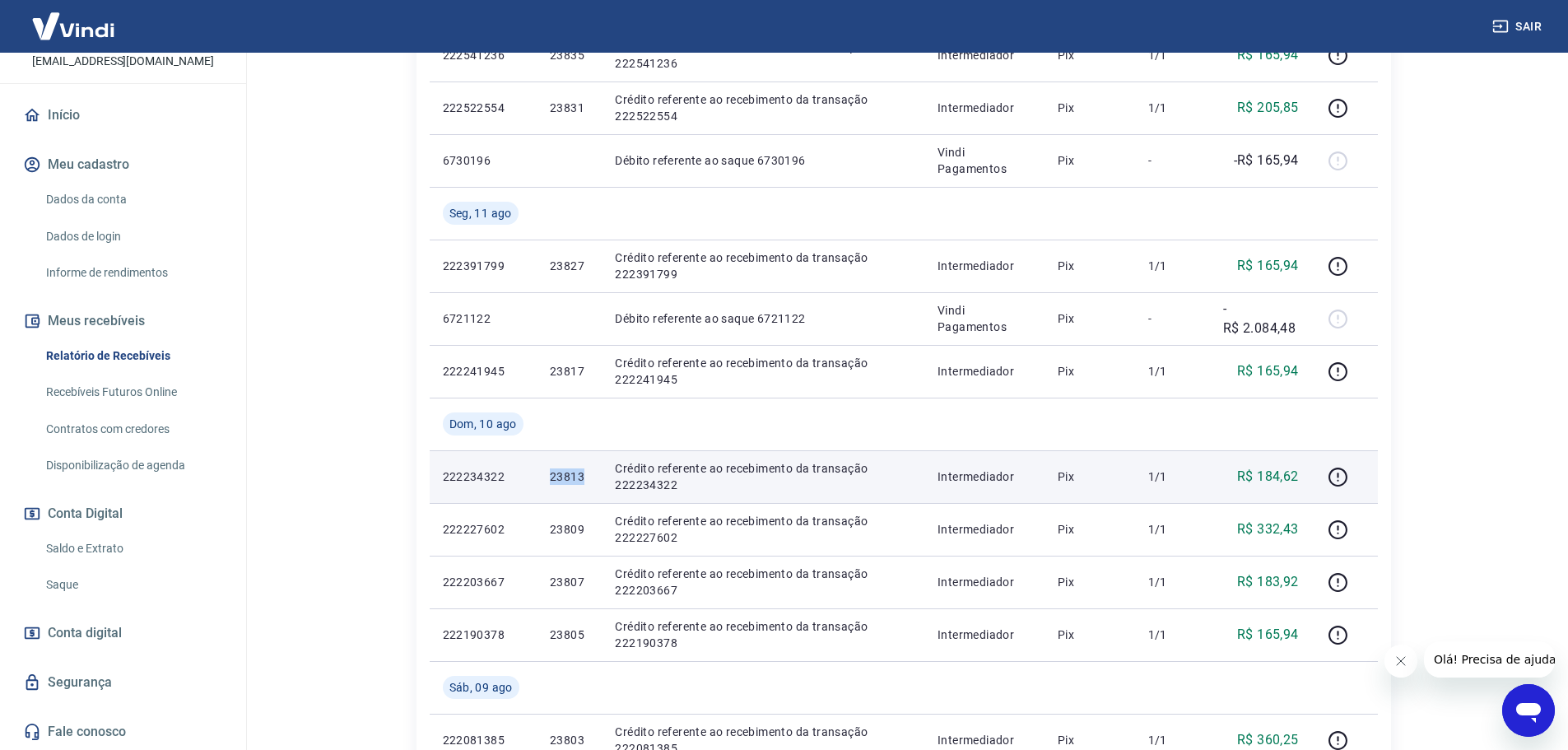
drag, startPoint x: 546, startPoint y: 481, endPoint x: 582, endPoint y: 480, distance: 36.0
click at [582, 480] on td "23813" at bounding box center [569, 476] width 65 height 53
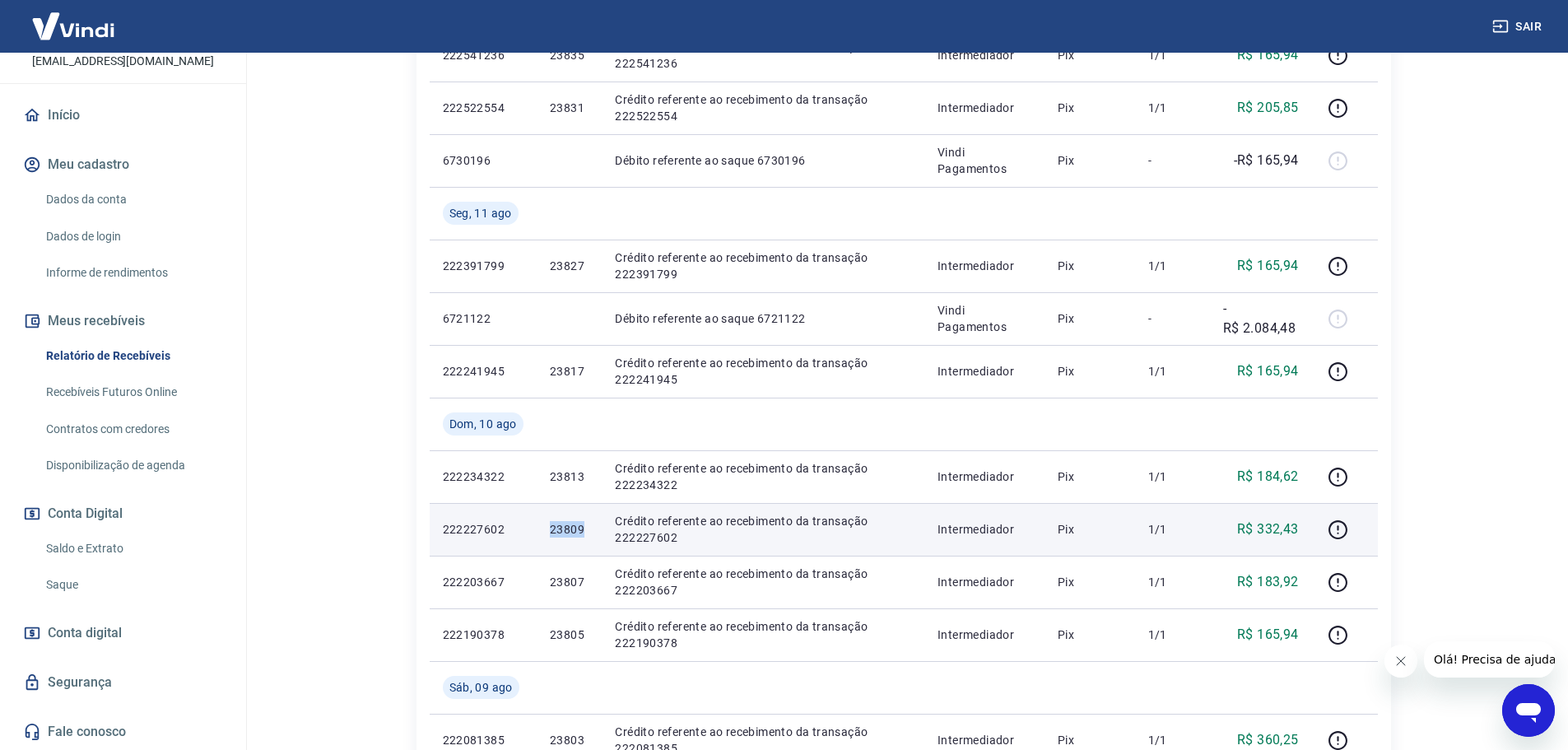
drag, startPoint x: 554, startPoint y: 525, endPoint x: 587, endPoint y: 538, distance: 35.5
click at [587, 538] on td "23809" at bounding box center [569, 529] width 65 height 53
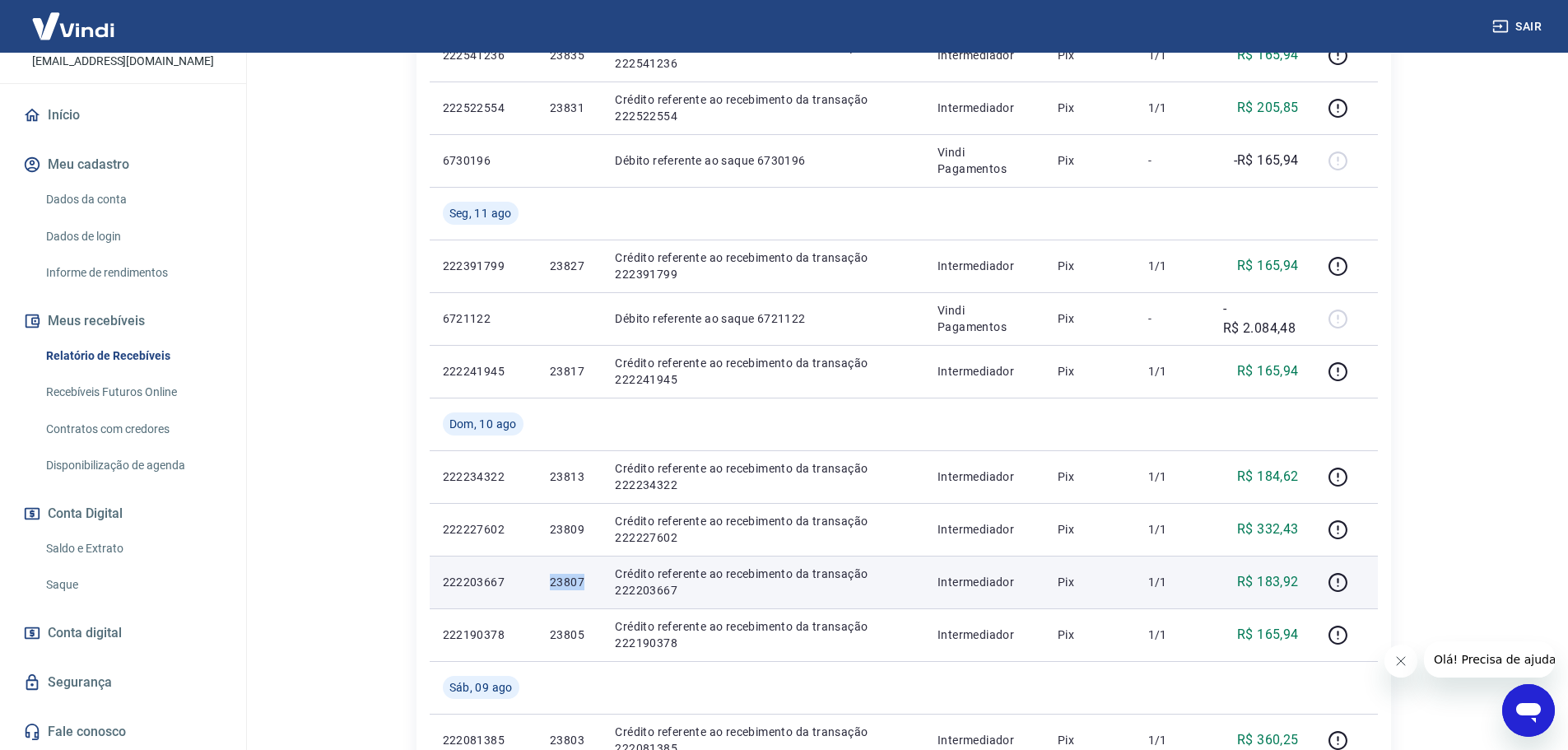
drag, startPoint x: 546, startPoint y: 582, endPoint x: 585, endPoint y: 587, distance: 39.3
click at [585, 587] on td "23807" at bounding box center [569, 581] width 65 height 53
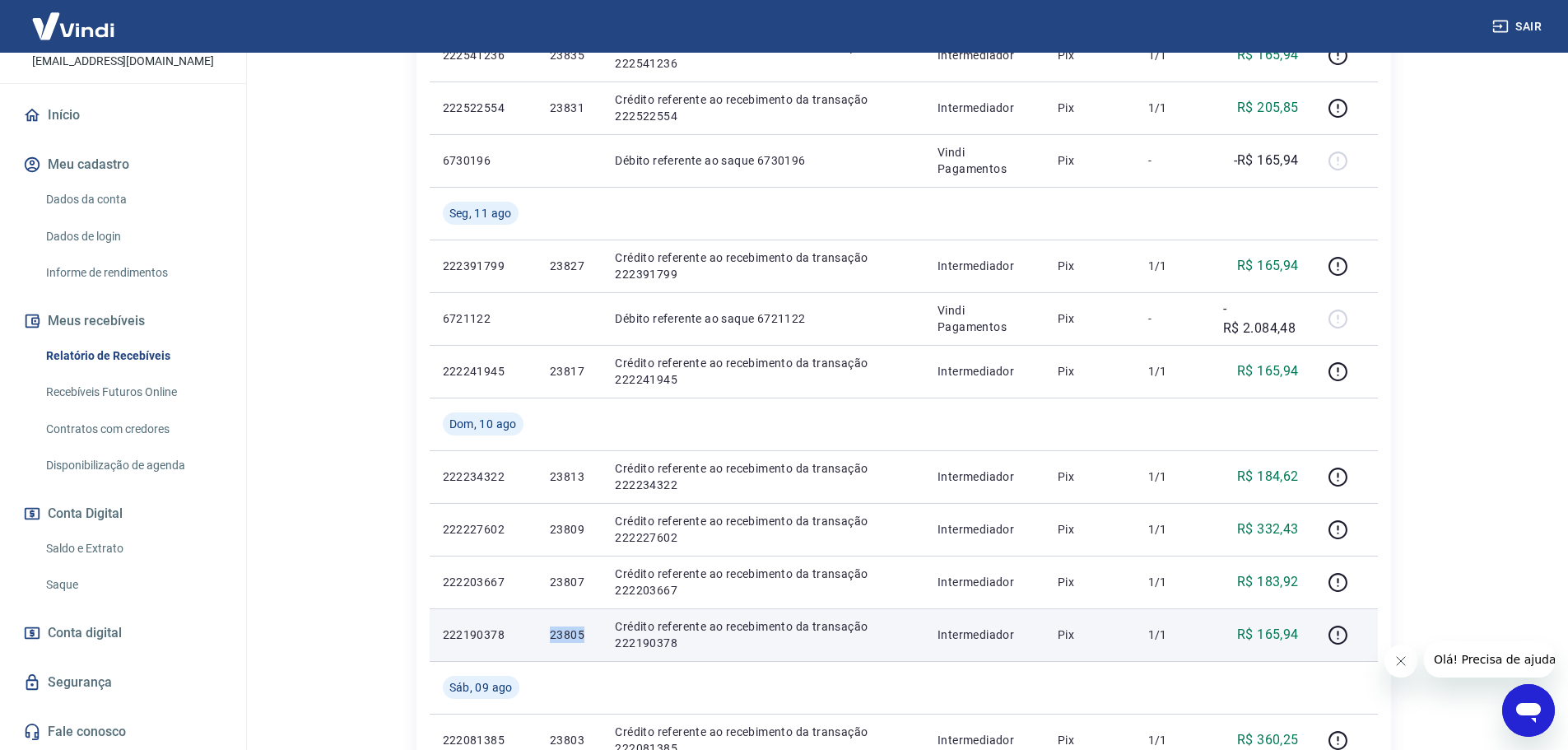
drag, startPoint x: 544, startPoint y: 631, endPoint x: 587, endPoint y: 638, distance: 43.6
click at [587, 638] on td "23805" at bounding box center [569, 635] width 65 height 53
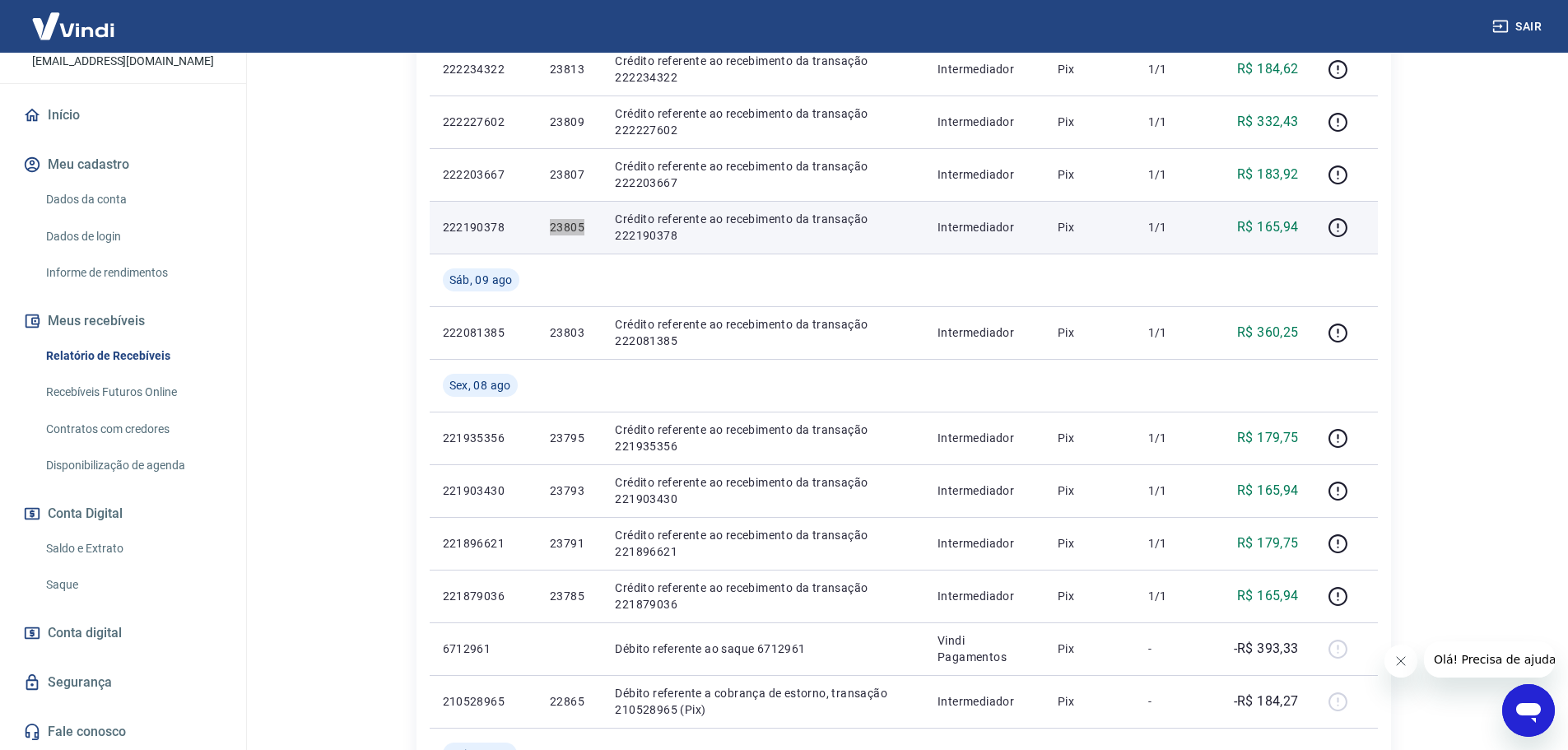
scroll to position [905, 0]
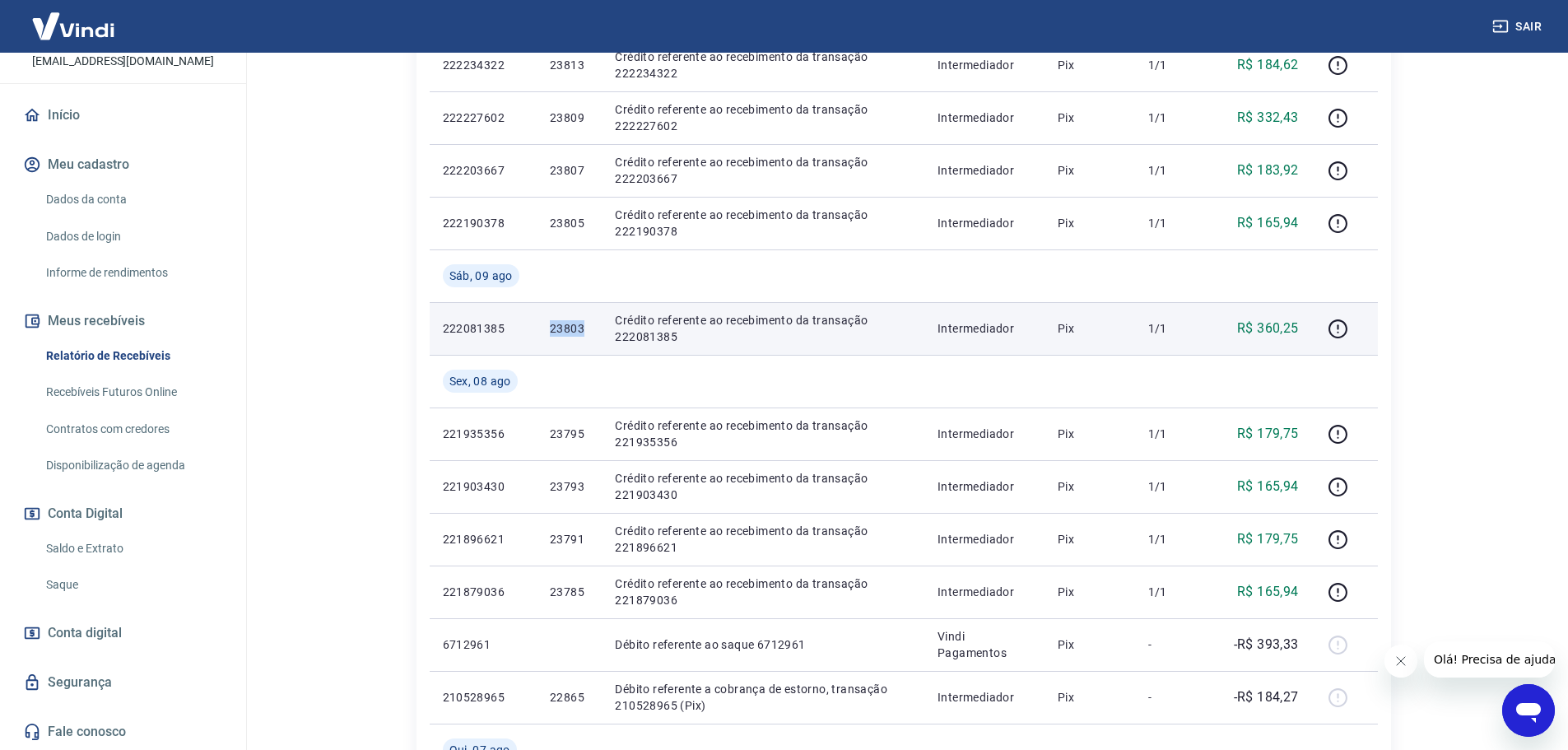
drag, startPoint x: 548, startPoint y: 333, endPoint x: 588, endPoint y: 329, distance: 40.2
click at [588, 329] on td "23803" at bounding box center [569, 328] width 65 height 53
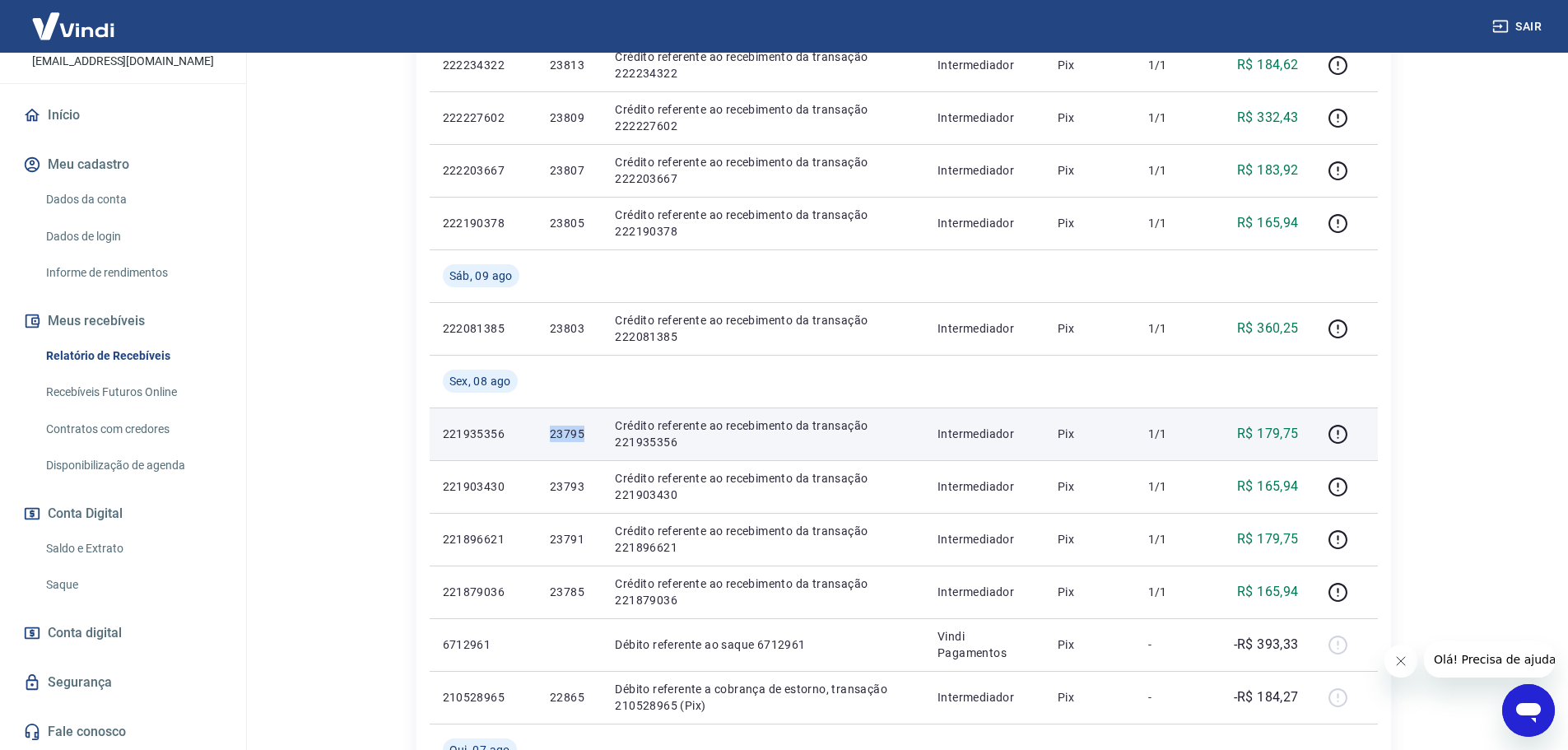
drag, startPoint x: 543, startPoint y: 431, endPoint x: 585, endPoint y: 439, distance: 42.8
click at [585, 439] on td "23795" at bounding box center [569, 433] width 65 height 53
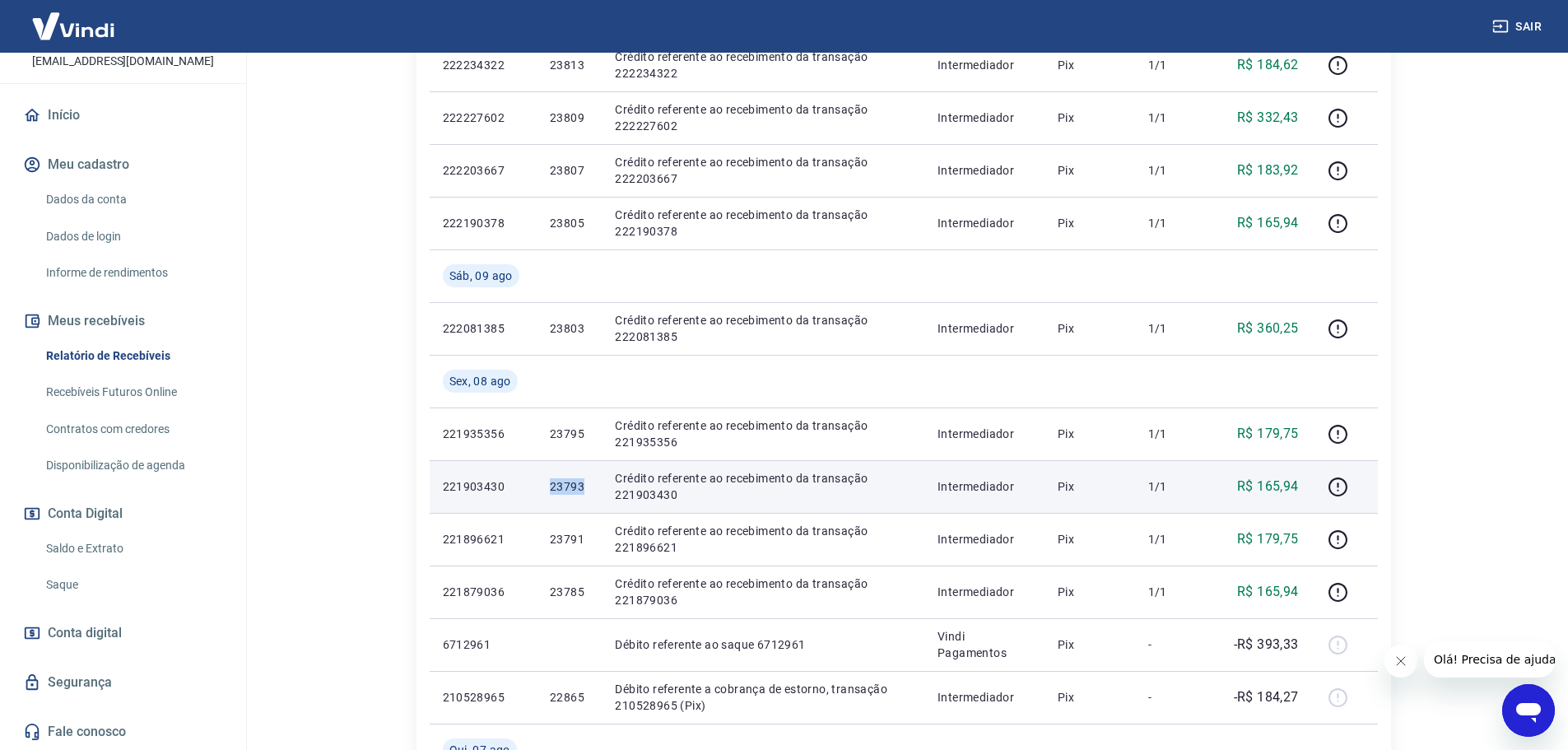
drag, startPoint x: 547, startPoint y: 483, endPoint x: 584, endPoint y: 489, distance: 37.5
click at [584, 489] on td "23793" at bounding box center [569, 486] width 65 height 53
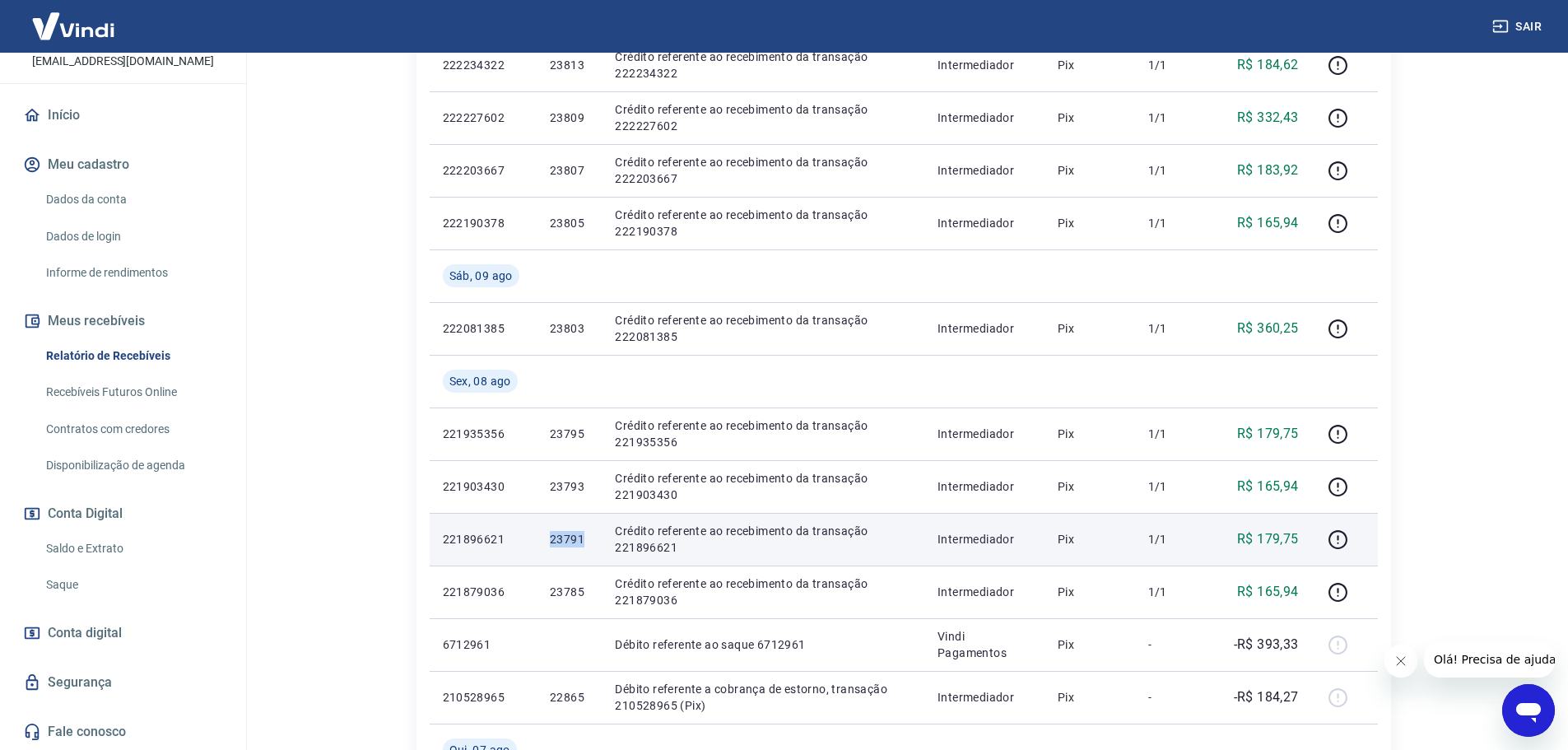
drag, startPoint x: 543, startPoint y: 540, endPoint x: 582, endPoint y: 539, distance: 39.0
click at [582, 539] on td "23791" at bounding box center [569, 539] width 65 height 53
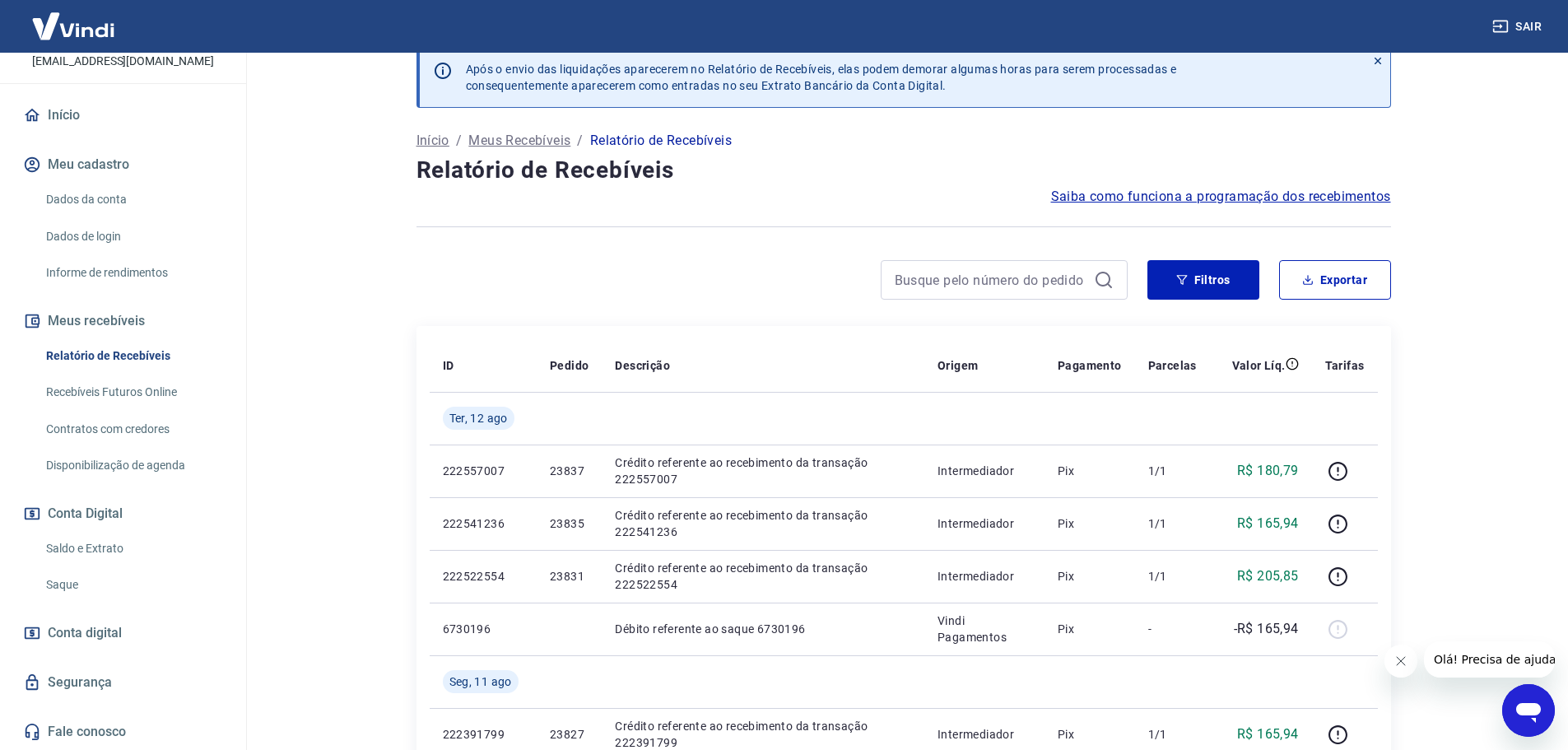
scroll to position [0, 0]
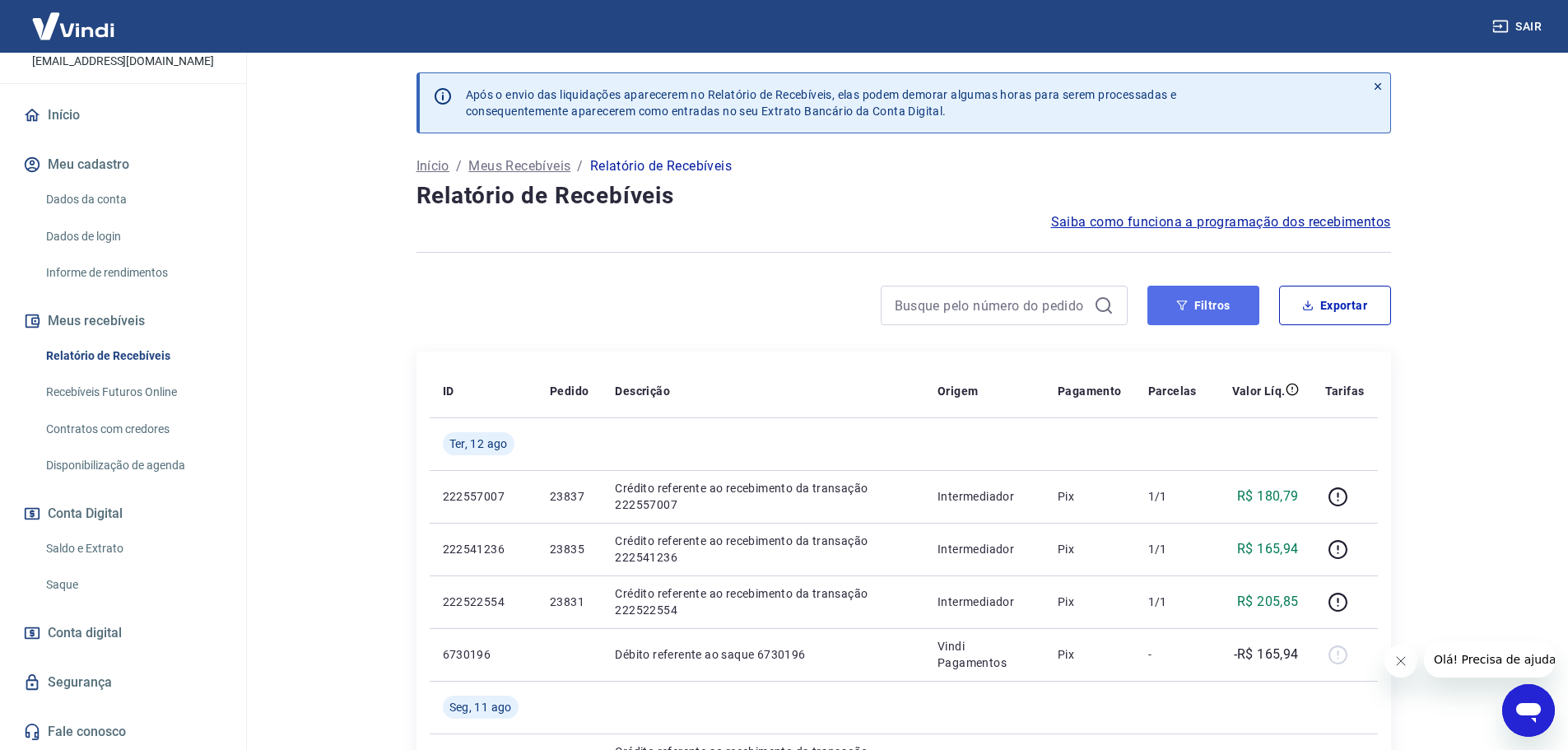
click at [1196, 311] on button "Filtros" at bounding box center [1203, 305] width 112 height 40
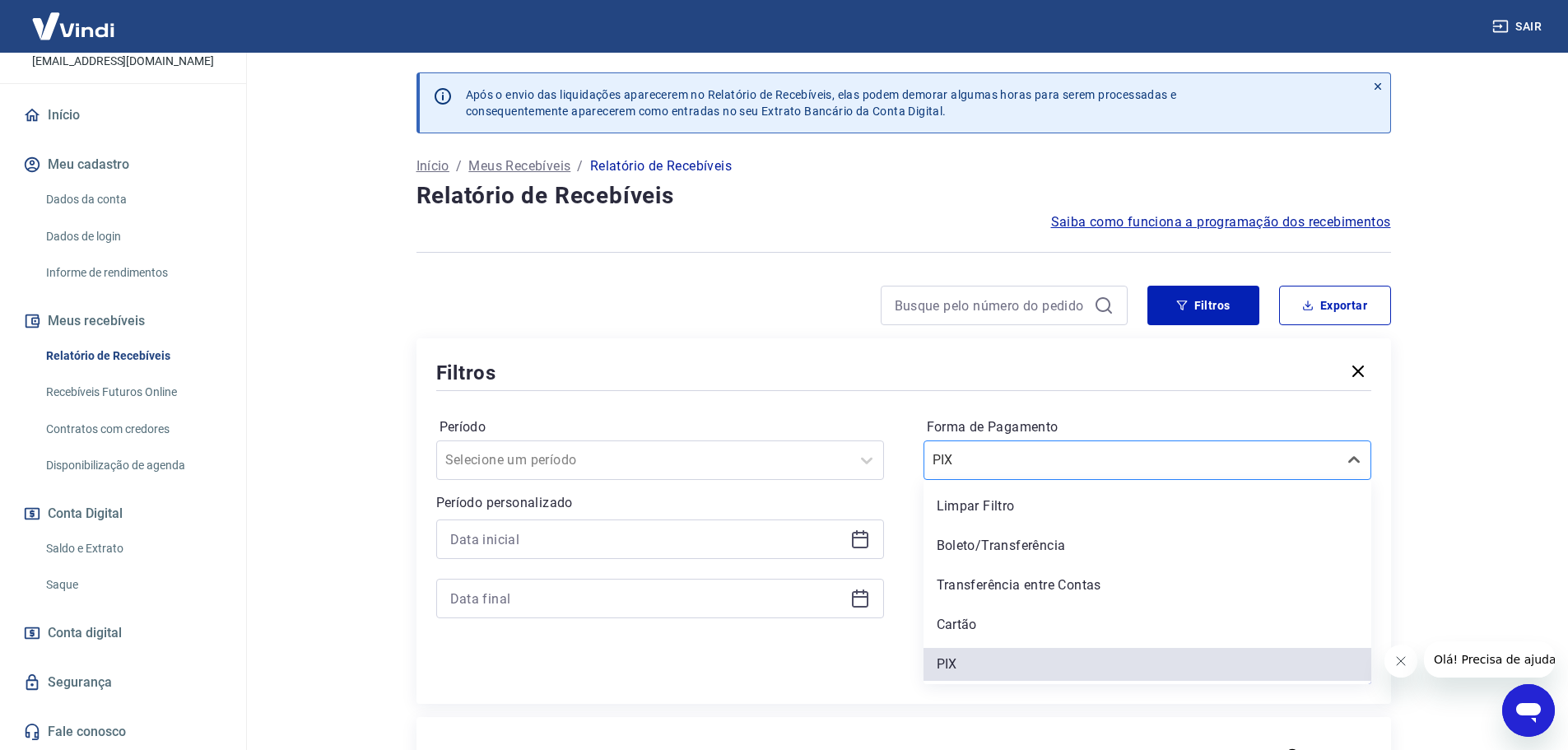
click at [968, 469] on input "Forma de Pagamento" at bounding box center [1015, 459] width 166 height 19
click at [966, 629] on div "Cartão" at bounding box center [1147, 624] width 447 height 33
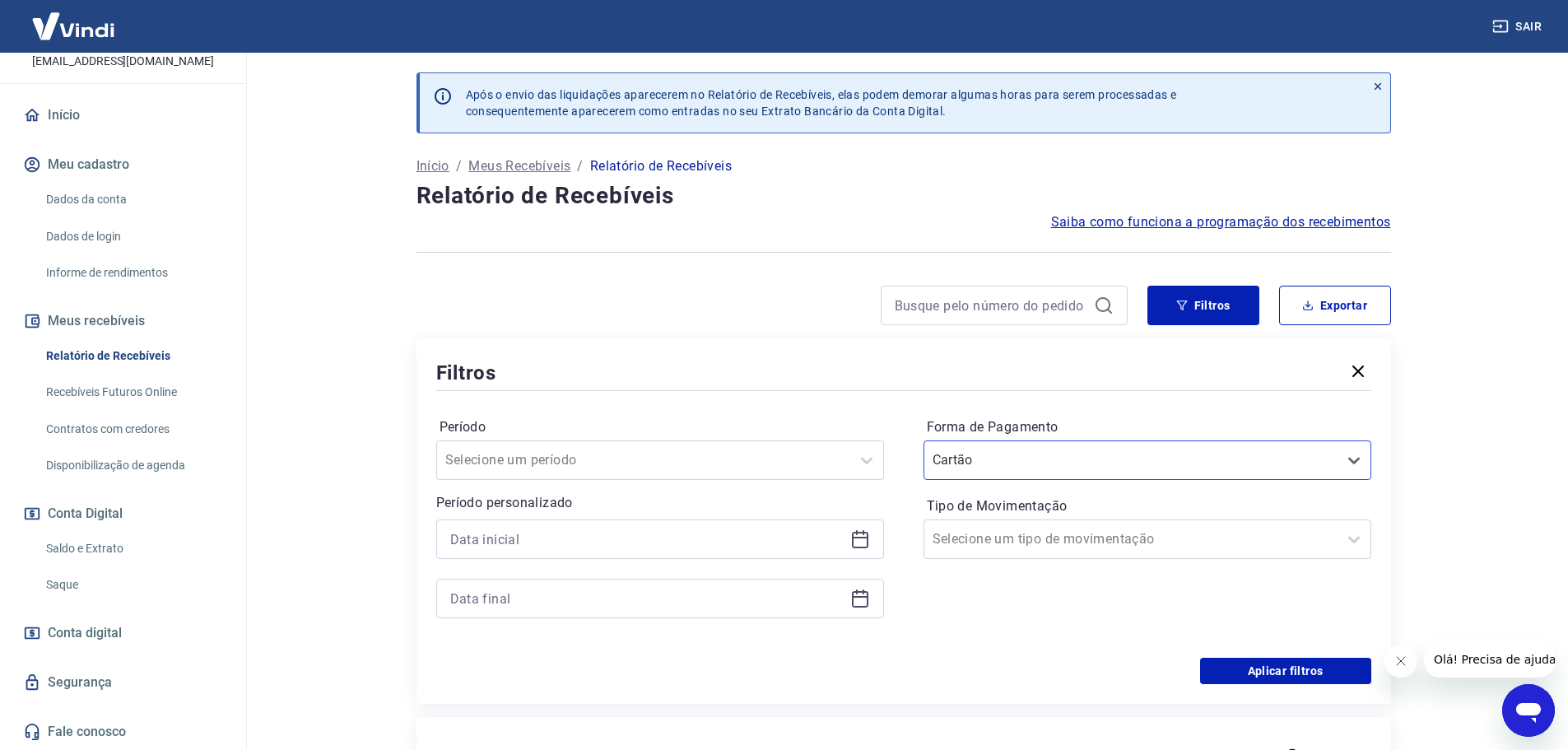
scroll to position [164, 0]
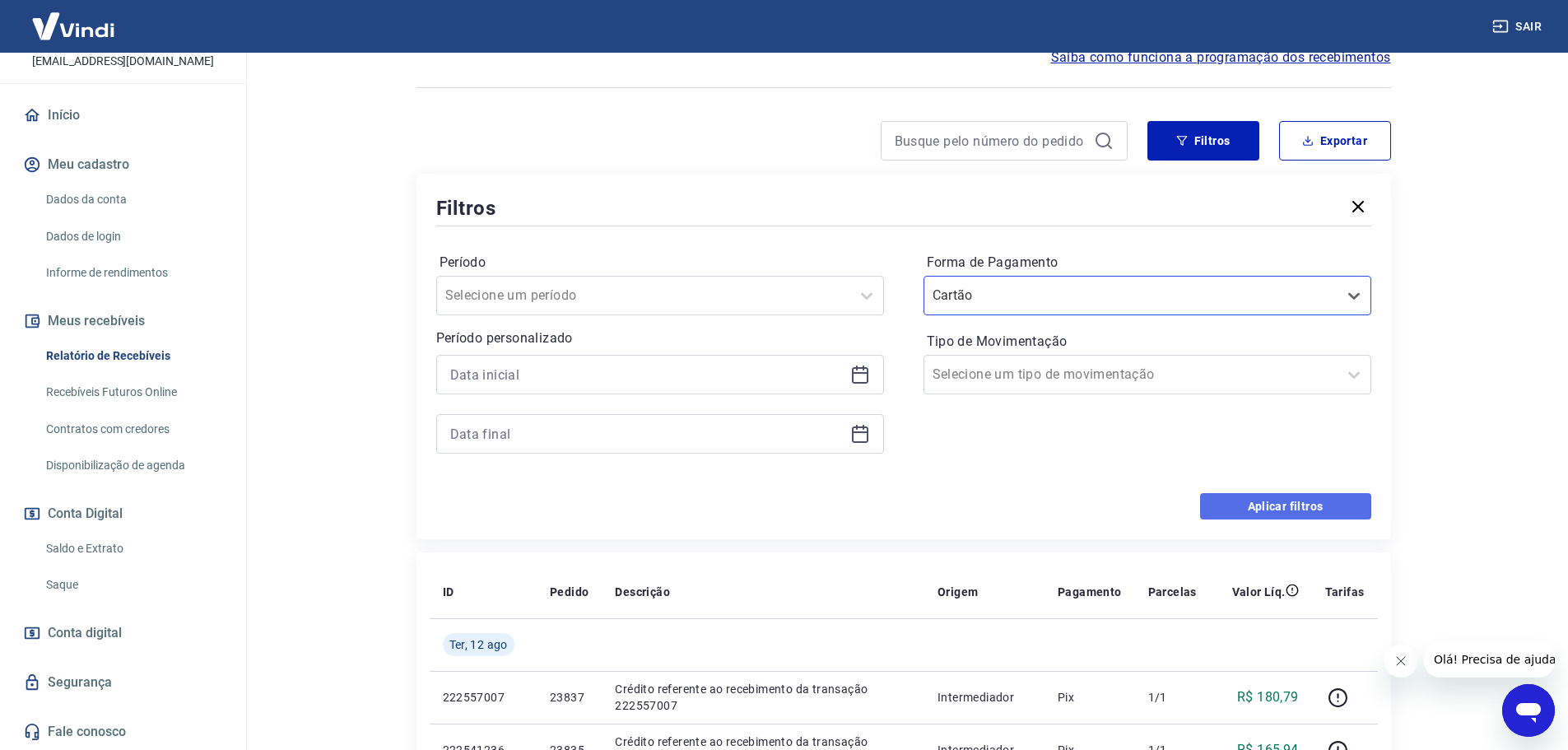
click at [1271, 496] on button "Aplicar filtros" at bounding box center [1285, 506] width 171 height 26
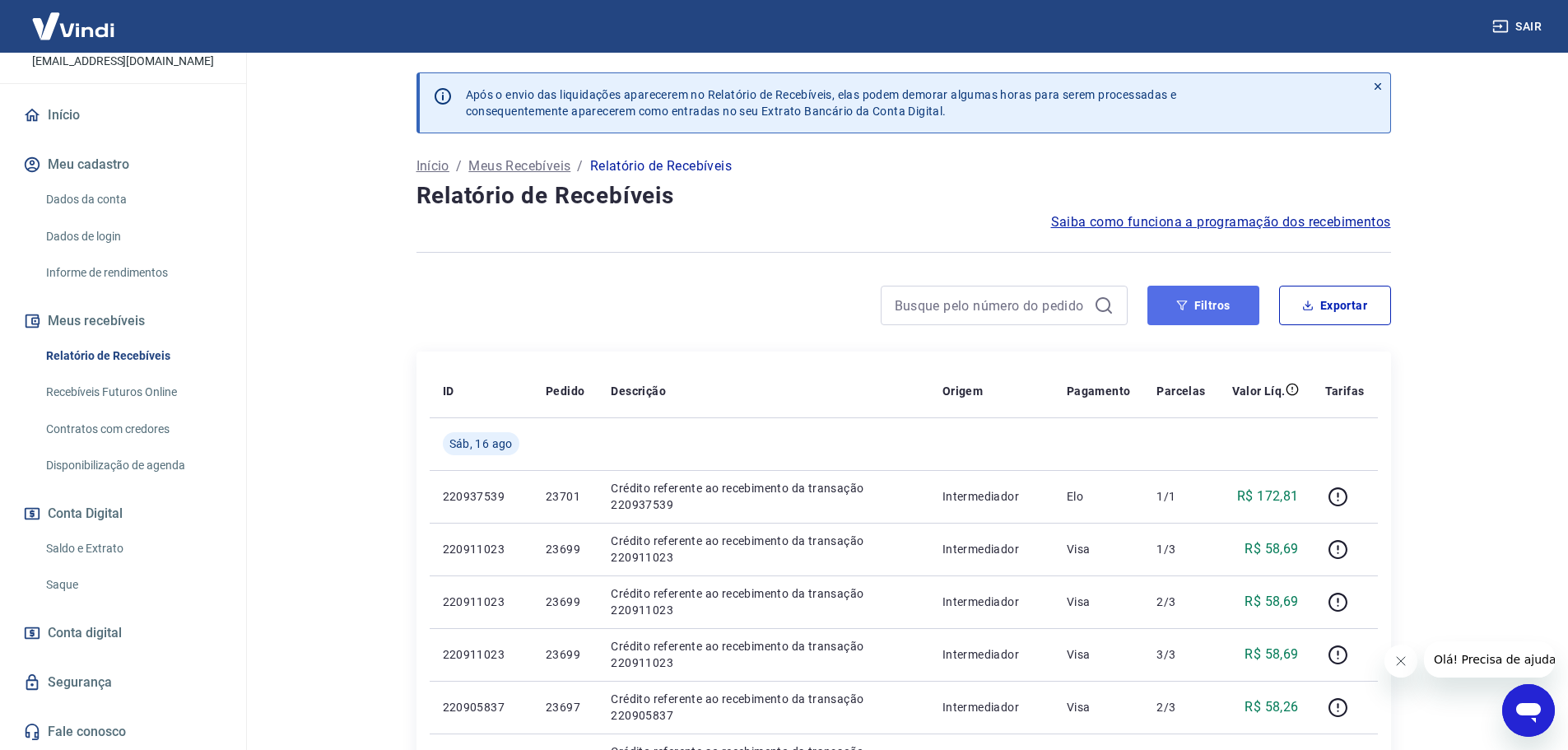
click at [1181, 305] on icon "button" at bounding box center [1181, 306] width 11 height 10
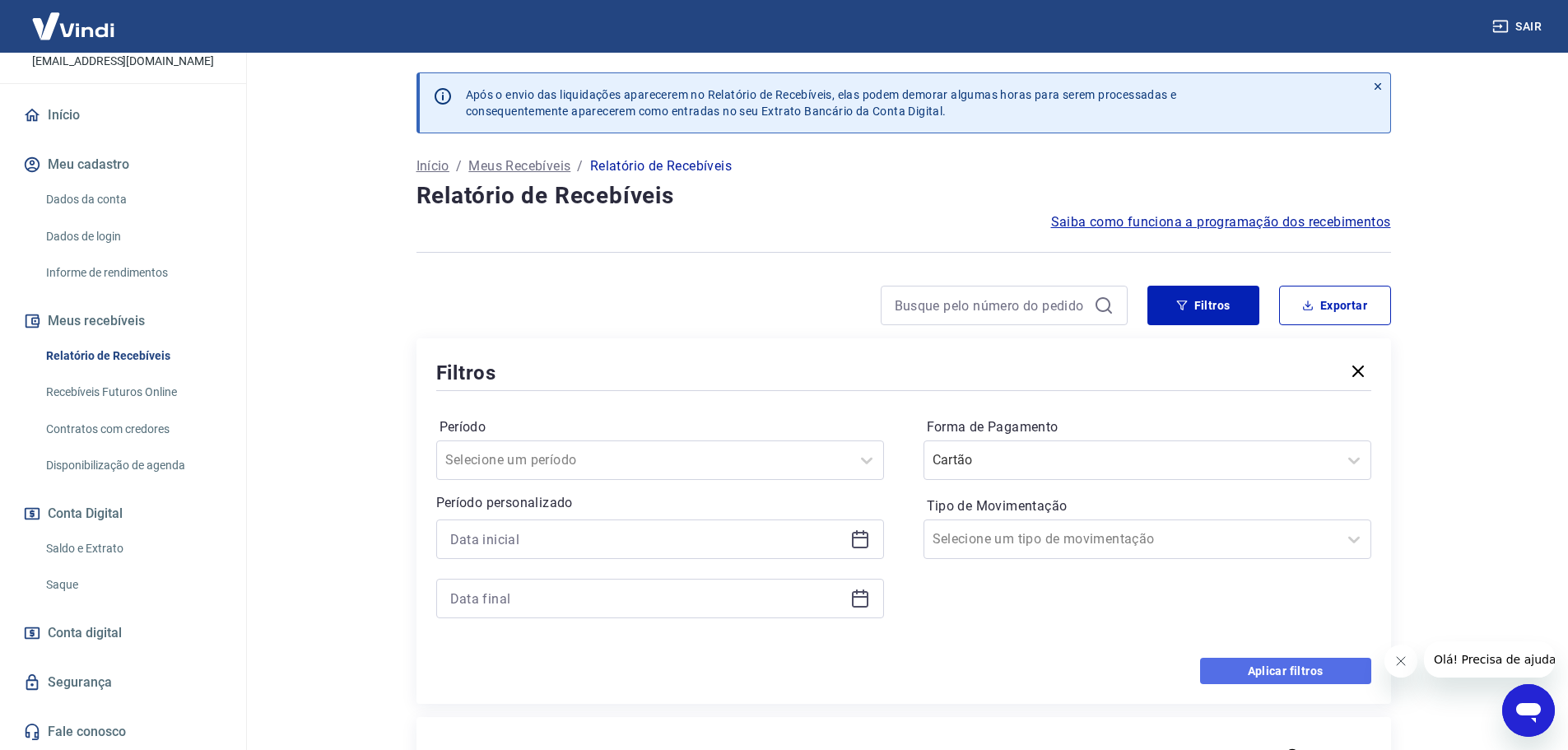
click at [1291, 665] on button "Aplicar filtros" at bounding box center [1285, 670] width 171 height 26
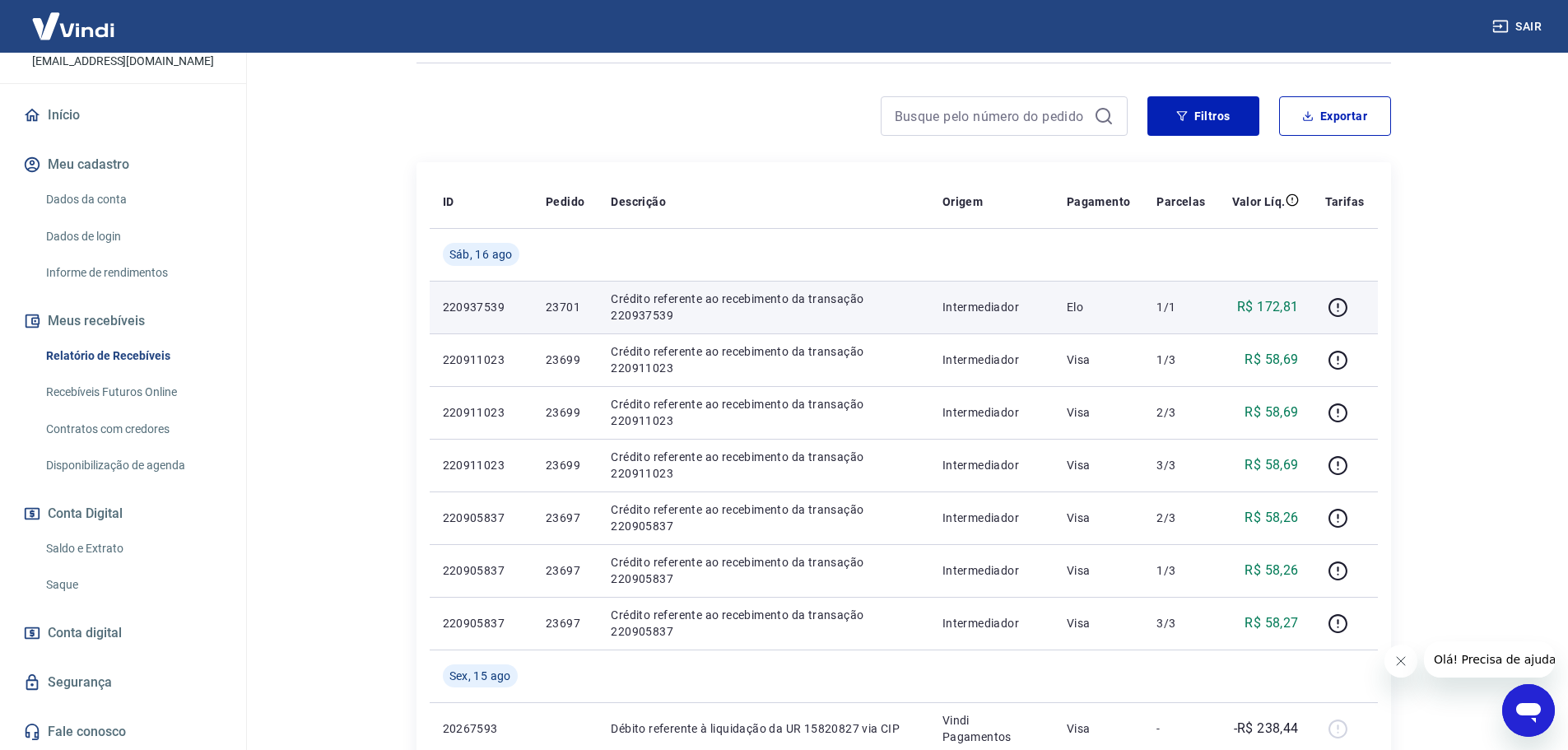
scroll to position [247, 0]
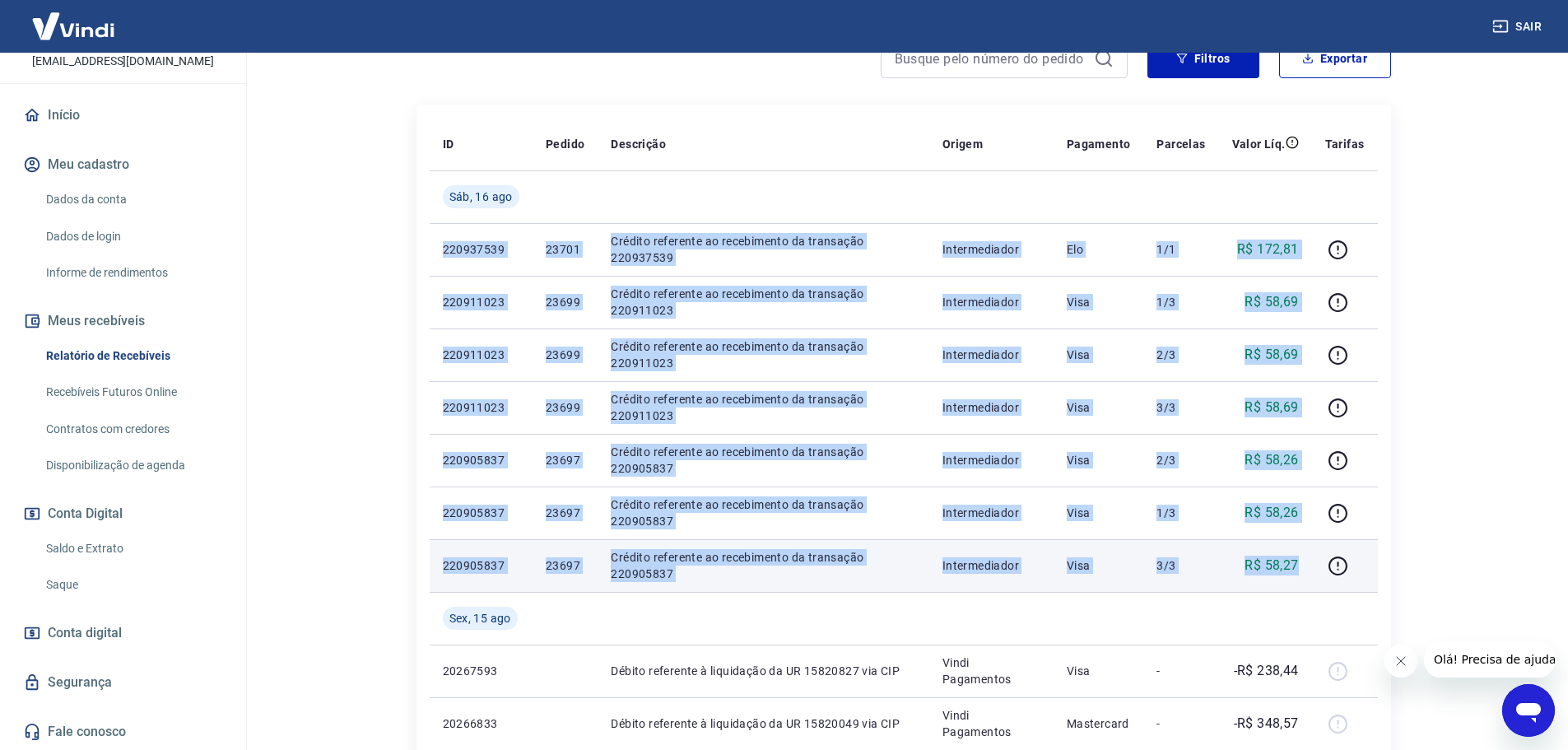
drag, startPoint x: 437, startPoint y: 242, endPoint x: 1303, endPoint y: 558, distance: 921.9
click at [1303, 558] on tbody "Sáb, 16 ago 220937539 23701 Crédito referente ao recebimento da transação 22093…" at bounding box center [903, 749] width 948 height 1159
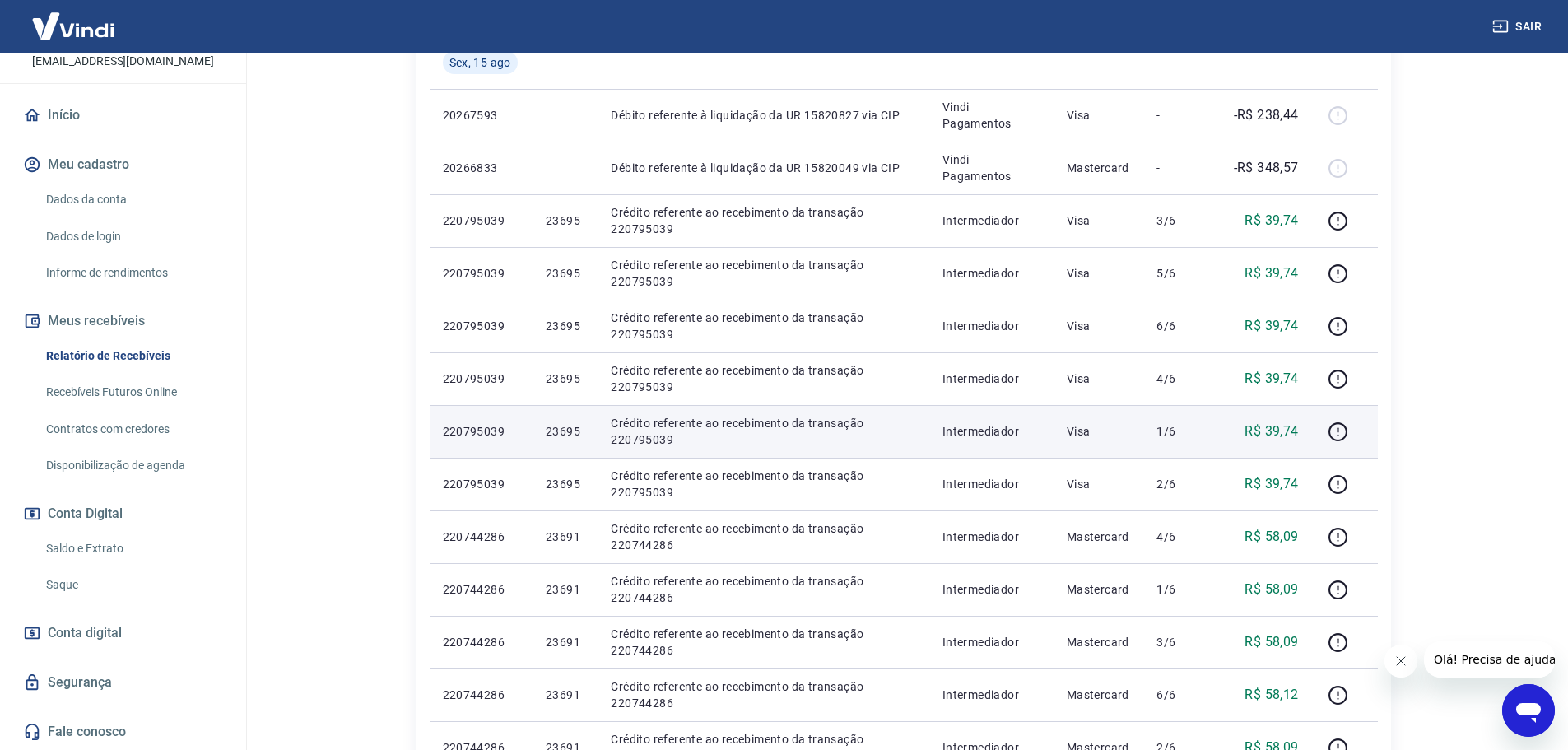
scroll to position [905, 0]
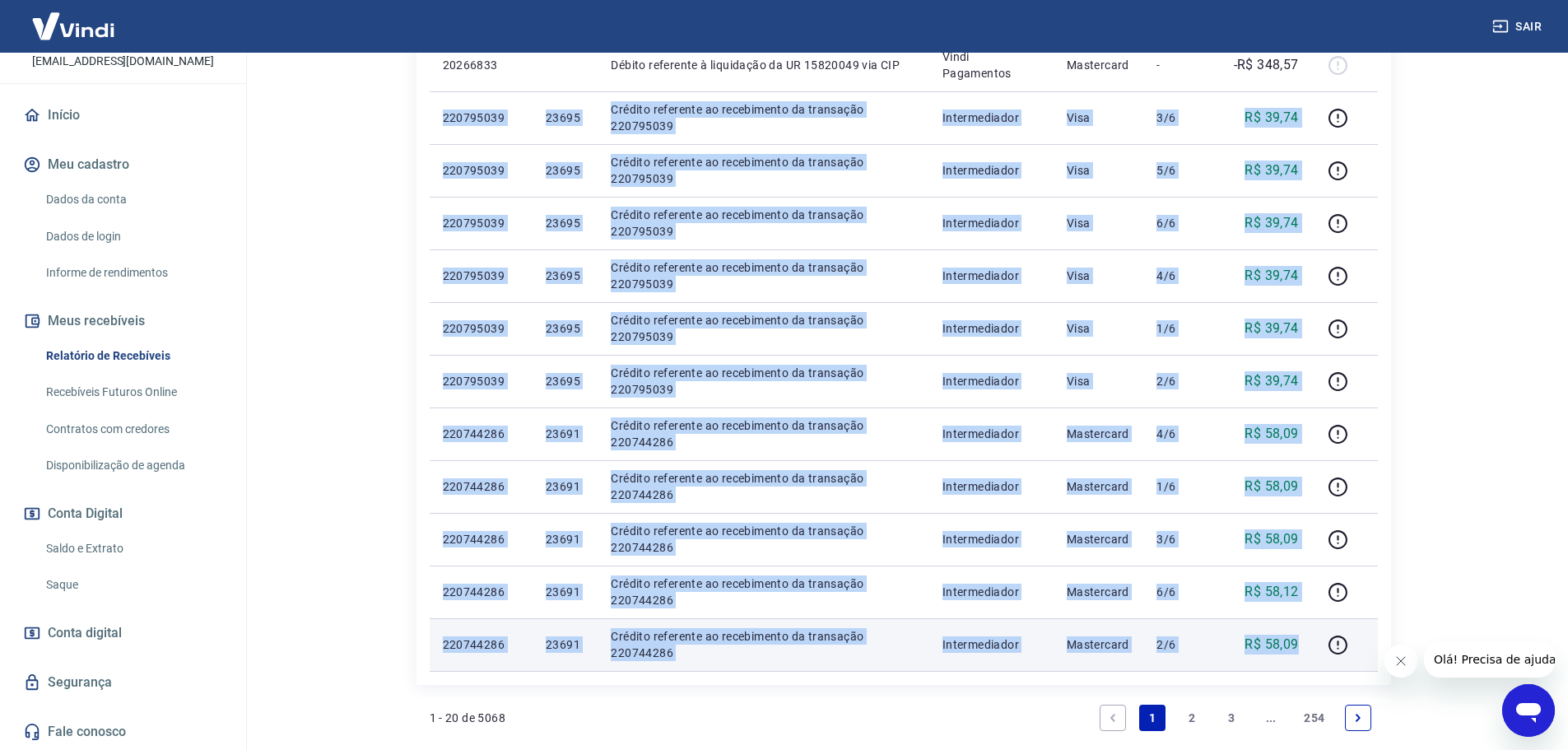
drag, startPoint x: 441, startPoint y: 115, endPoint x: 1300, endPoint y: 656, distance: 1015.2
click at [1300, 656] on tbody "Sáb, 16 ago 220937539 23701 Crédito referente ao recebimento da transação 22093…" at bounding box center [903, 91] width 948 height 1159
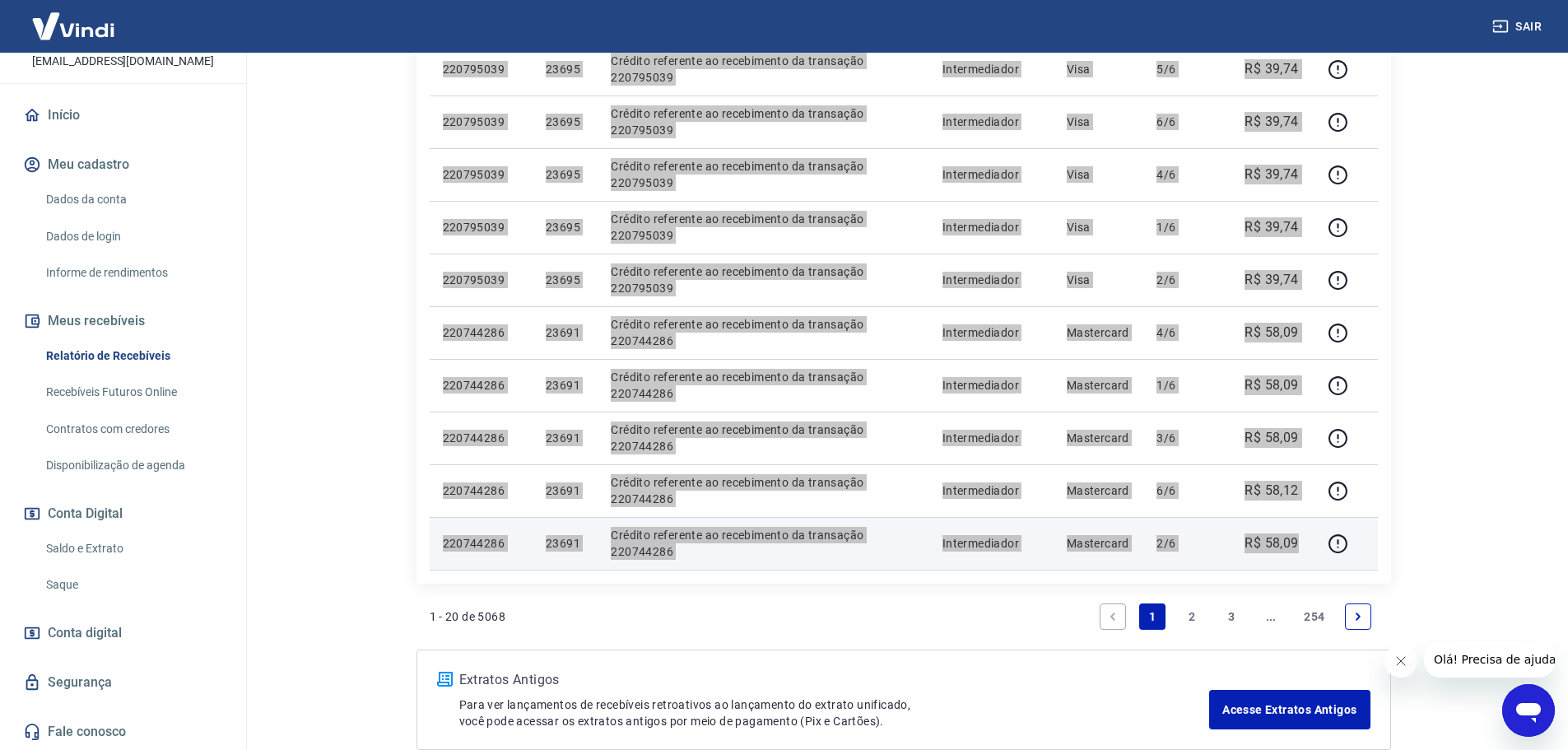
scroll to position [1097, 0]
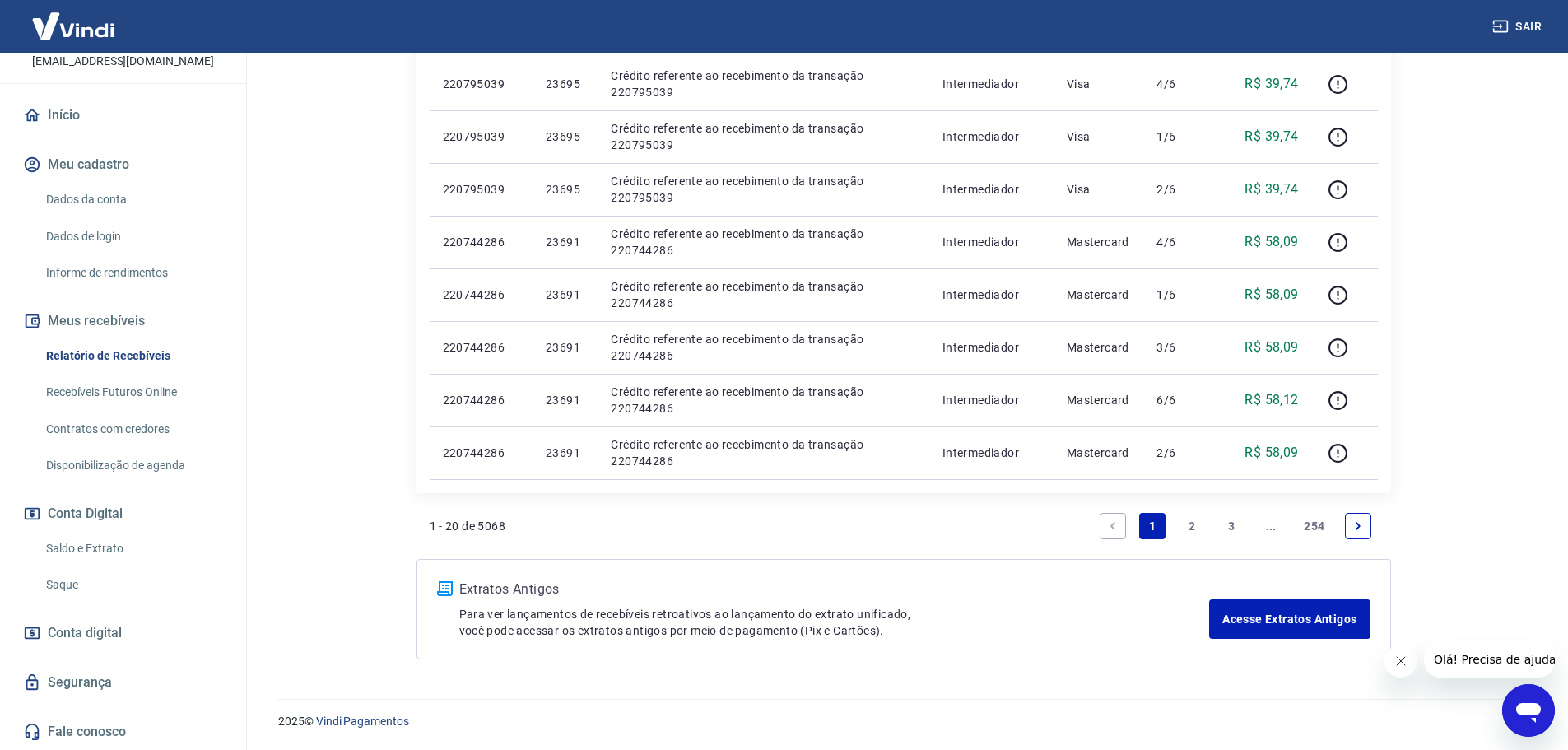
drag, startPoint x: 1189, startPoint y: 529, endPoint x: 628, endPoint y: 423, distance: 570.9
click at [1189, 529] on link "2" at bounding box center [1191, 526] width 26 height 26
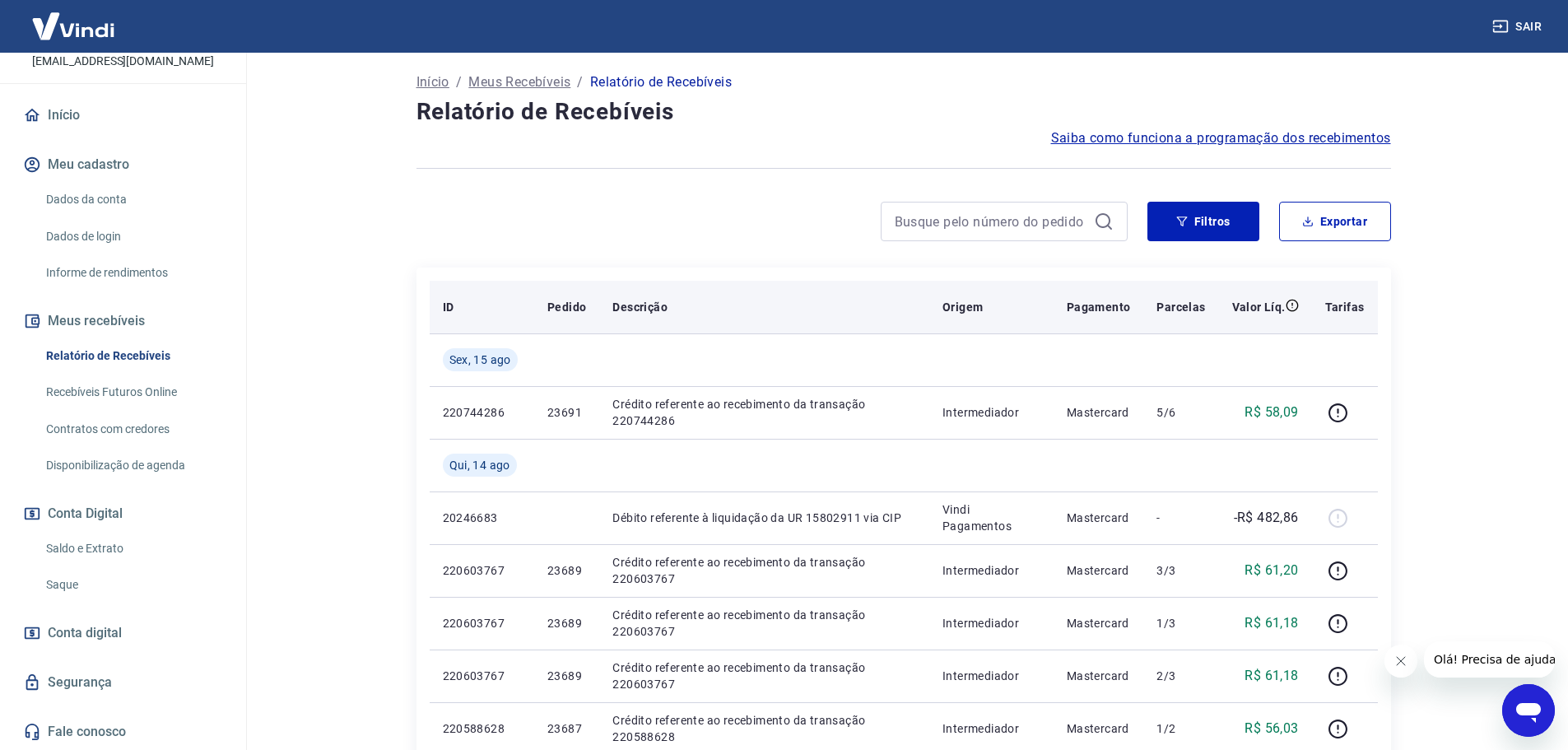
scroll to position [164, 0]
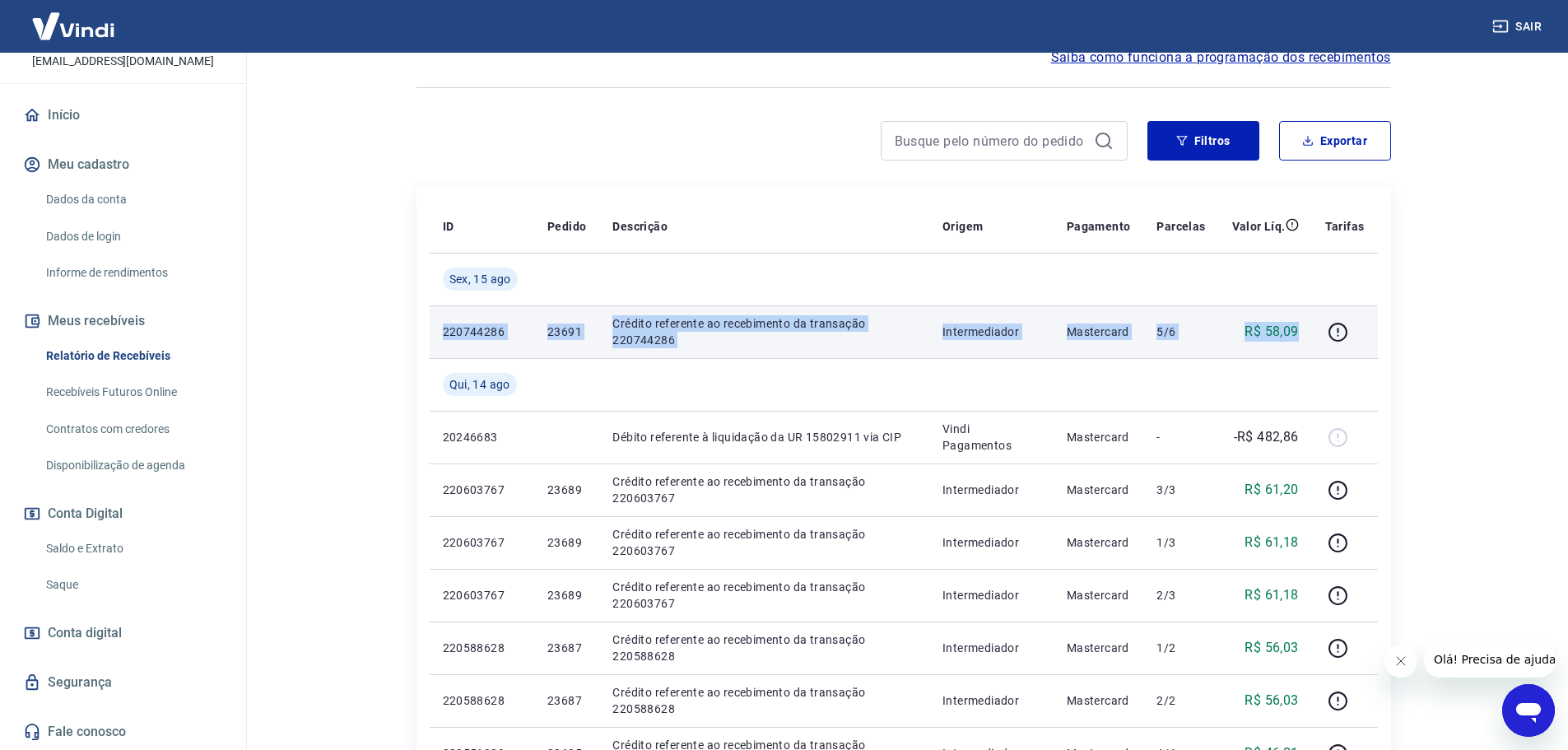
drag, startPoint x: 440, startPoint y: 324, endPoint x: 1300, endPoint y: 336, distance: 860.1
click at [1300, 336] on tr "220744286 23691 Crédito referente ao recebimento da transação 220744286 Interme…" at bounding box center [903, 331] width 948 height 53
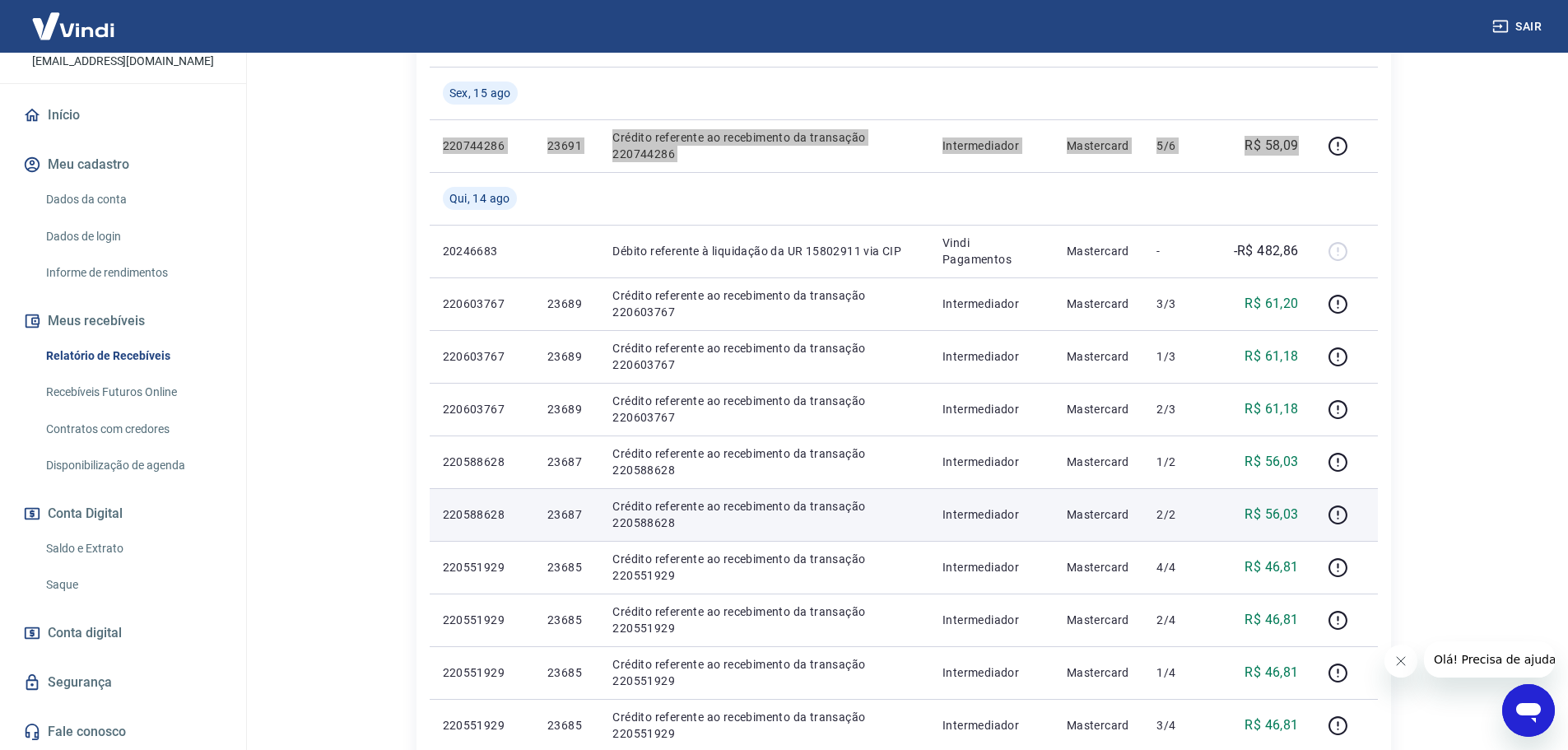
scroll to position [411, 0]
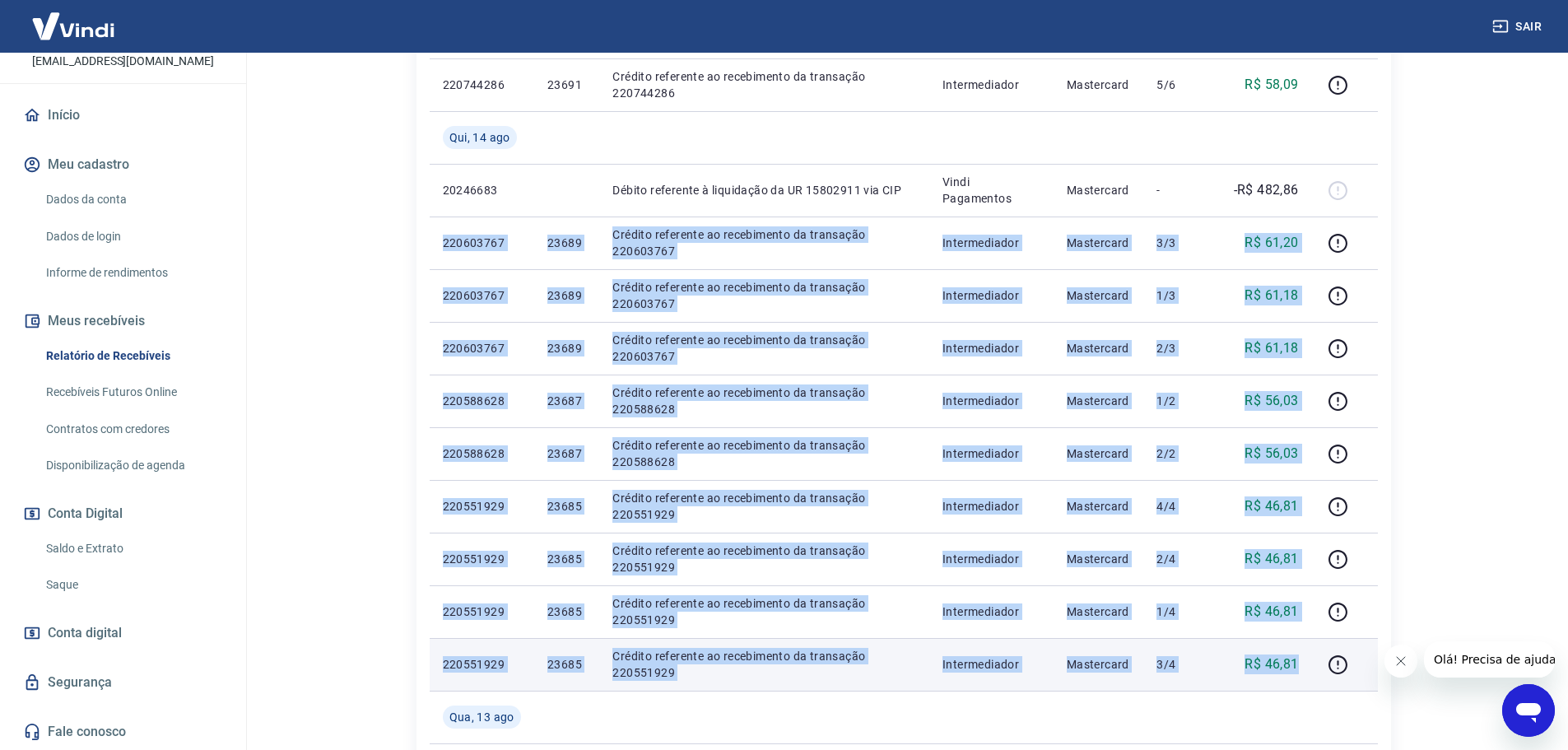
drag, startPoint x: 442, startPoint y: 243, endPoint x: 1297, endPoint y: 672, distance: 956.6
click at [1297, 672] on tbody "Sex, 15 ago 220744286 23691 Crédito referente ao recebimento da transação 22074…" at bounding box center [903, 612] width 948 height 1212
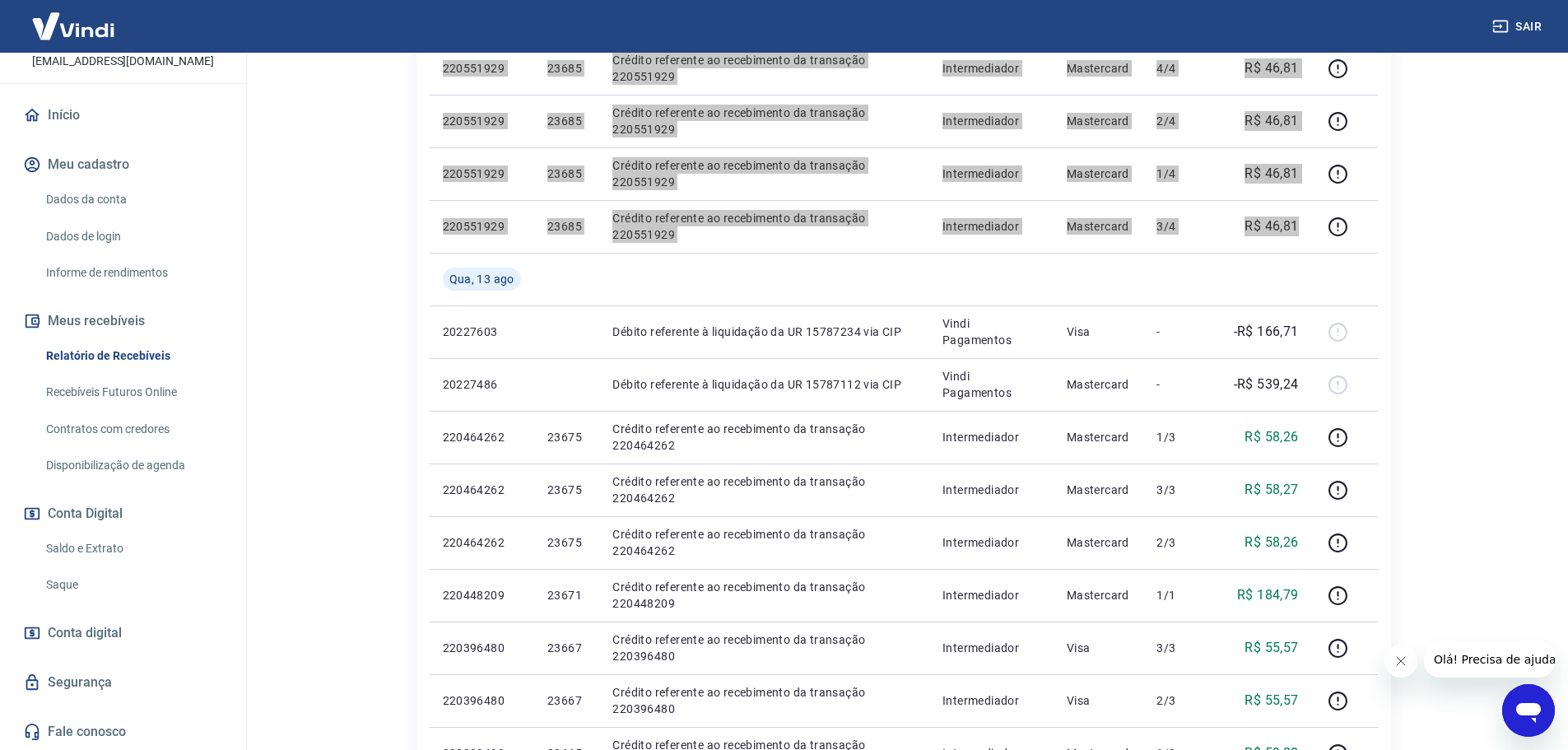
scroll to position [988, 0]
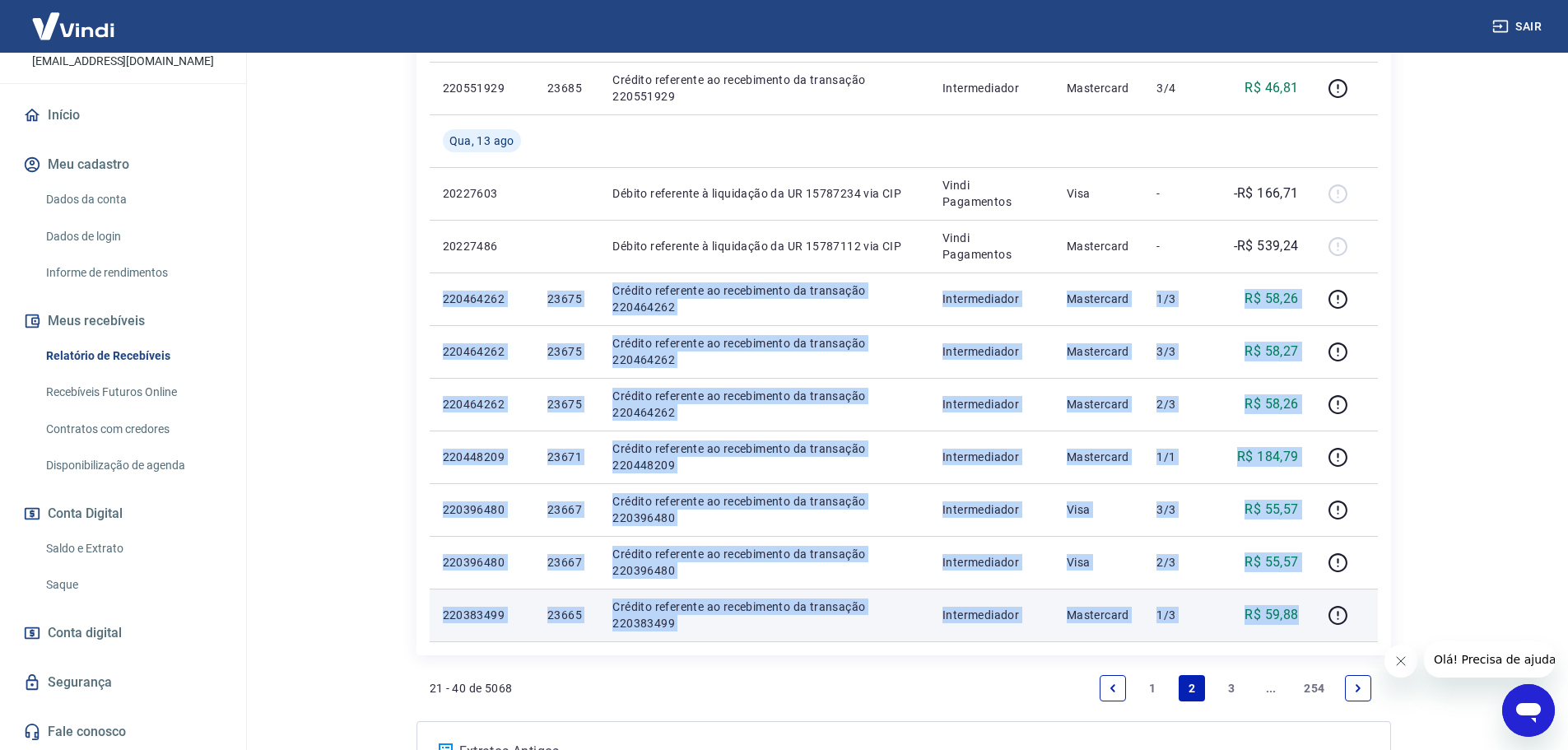
drag, startPoint x: 440, startPoint y: 300, endPoint x: 1297, endPoint y: 603, distance: 909.0
click at [1297, 603] on tbody "Sex, 15 ago 220744286 23691 Crédito referente ao recebimento da transação 22074…" at bounding box center [903, 35] width 948 height 1212
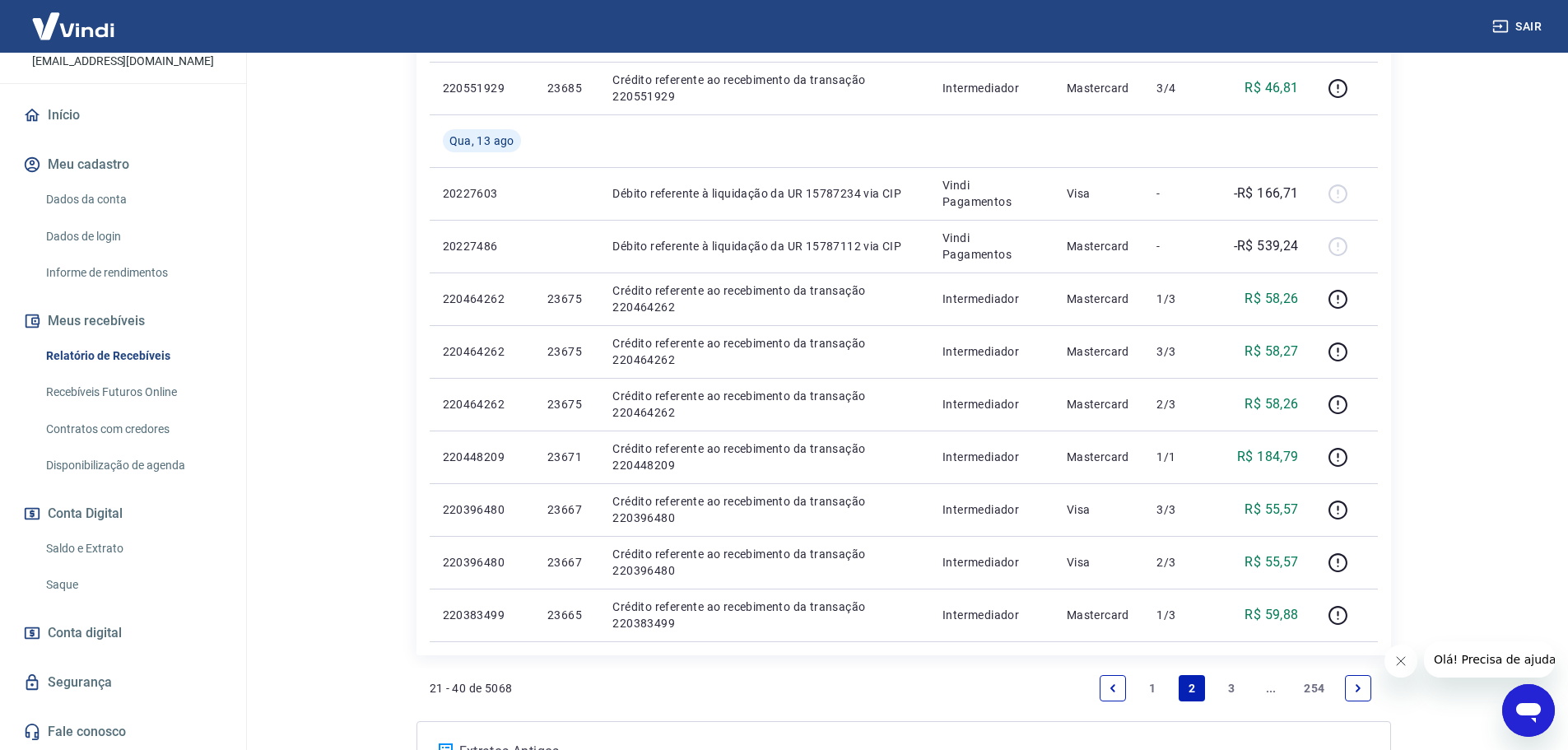
drag, startPoint x: 1231, startPoint y: 682, endPoint x: 736, endPoint y: 595, distance: 502.6
click at [1231, 682] on link "3" at bounding box center [1231, 688] width 26 height 26
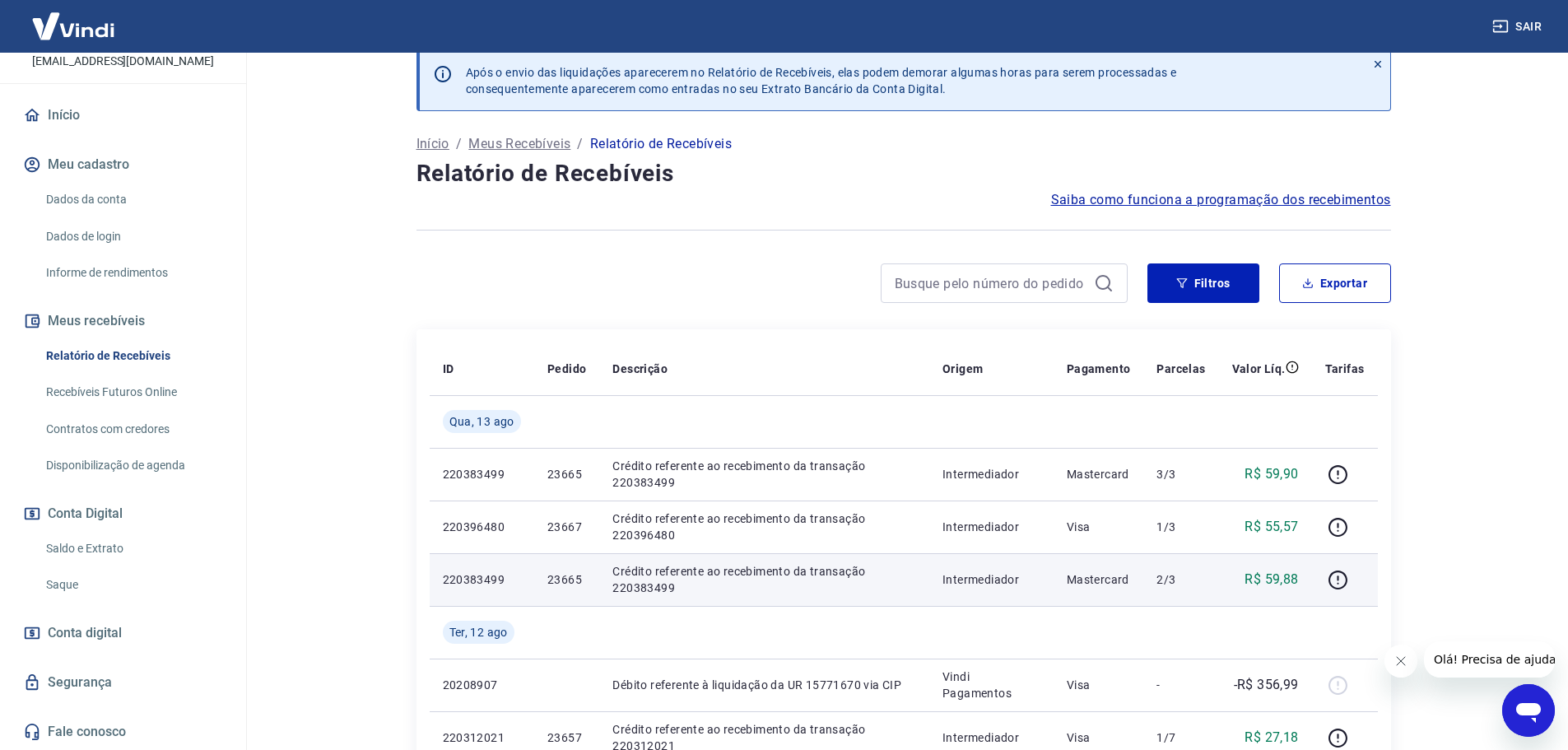
scroll to position [83, 0]
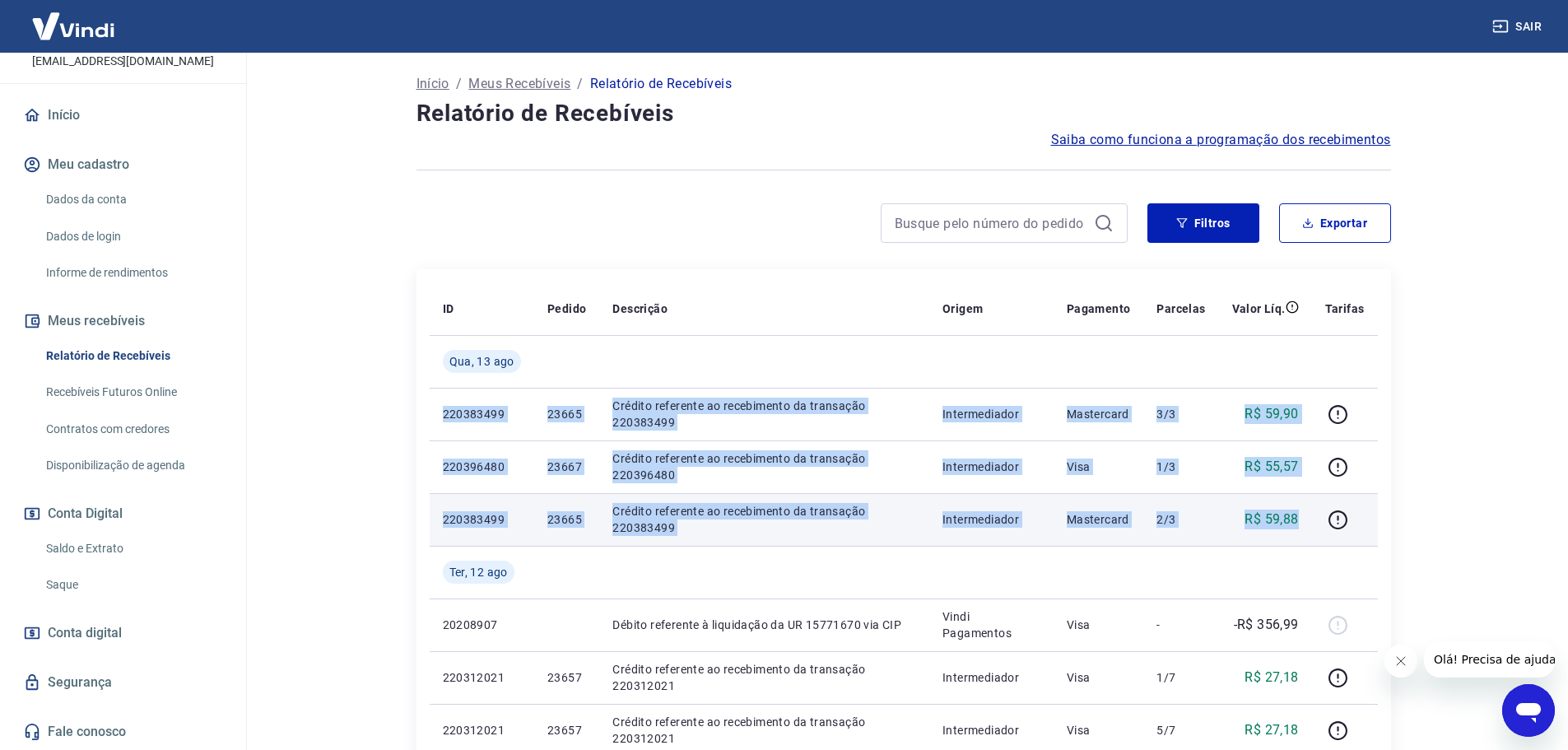
drag, startPoint x: 443, startPoint y: 409, endPoint x: 1305, endPoint y: 517, distance: 868.7
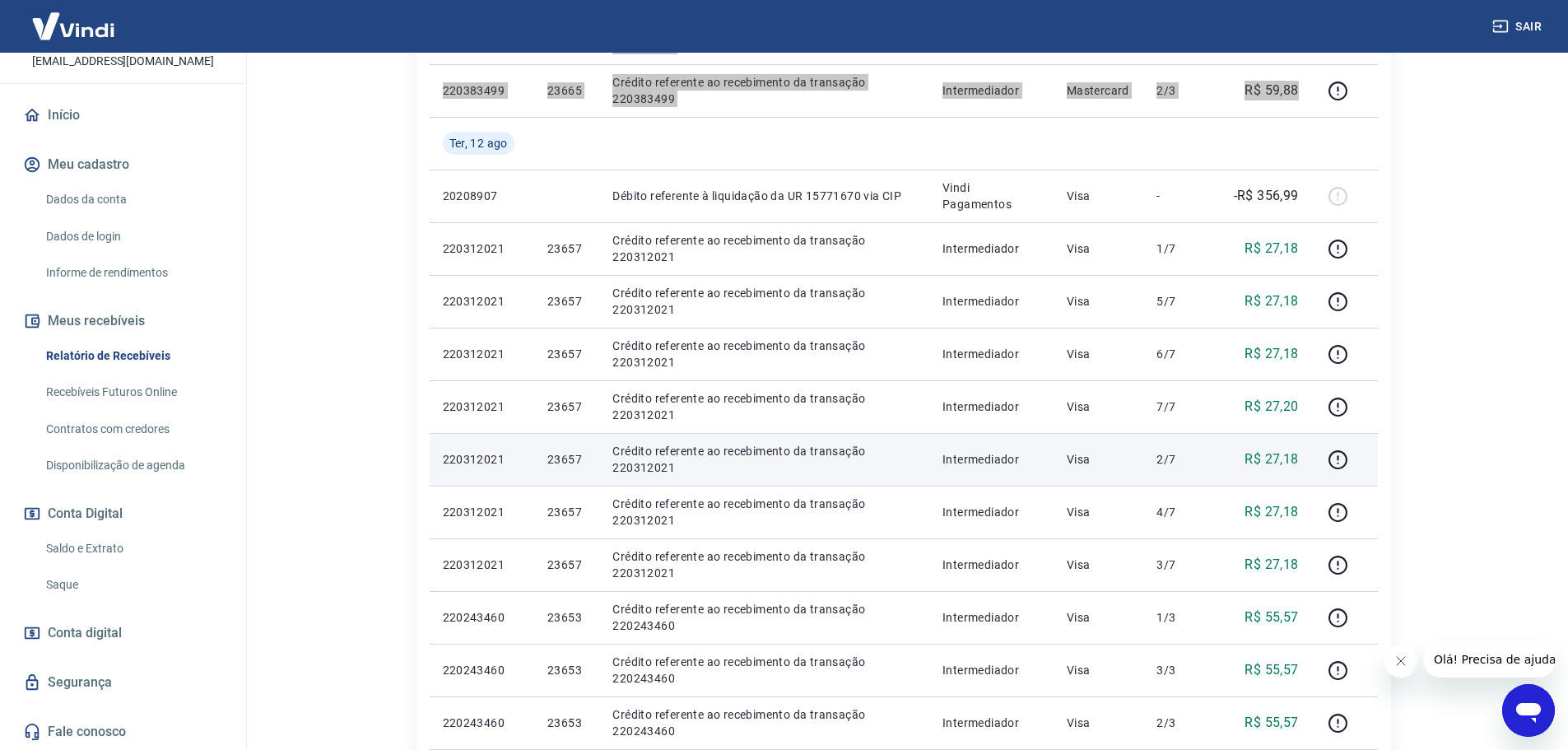
scroll to position [576, 0]
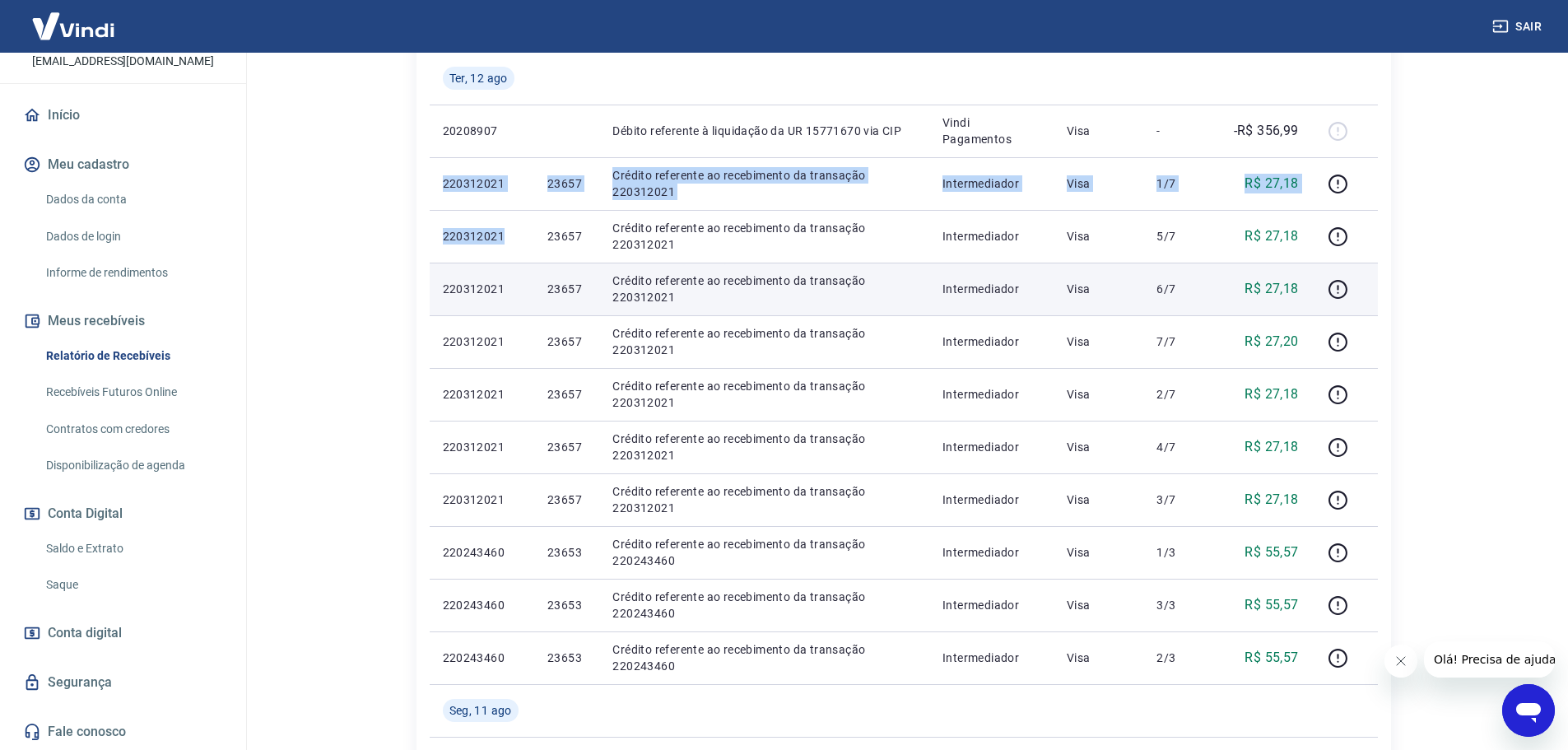
drag, startPoint x: 442, startPoint y: 179, endPoint x: 586, endPoint y: 287, distance: 180.0
click at [519, 230] on tbody "Qua, 13 ago 220383499 23665 Crédito referente ao recebimento da transação 22038…" at bounding box center [903, 447] width 948 height 1212
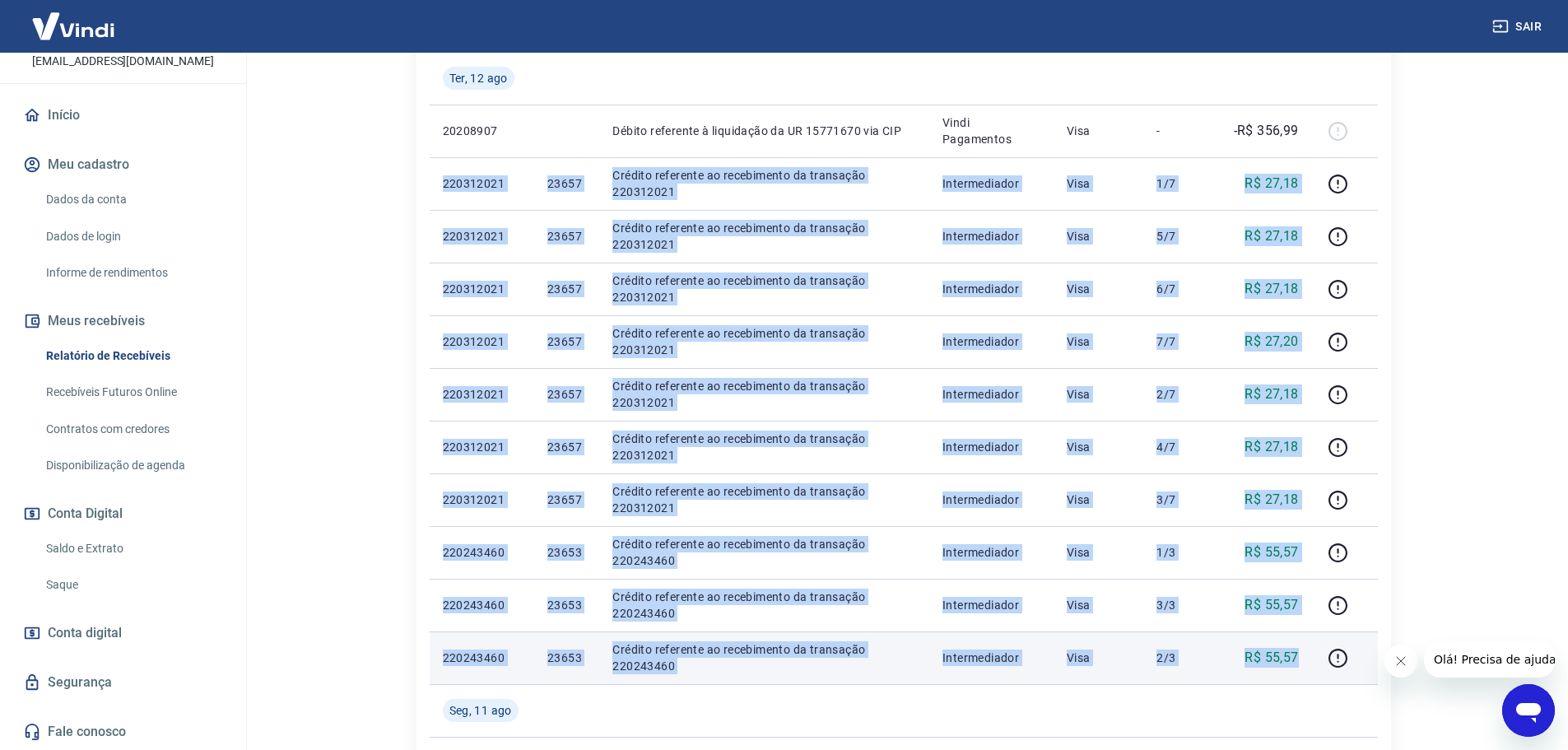
click at [1297, 658] on p "R$ 55,57" at bounding box center [1271, 657] width 53 height 19
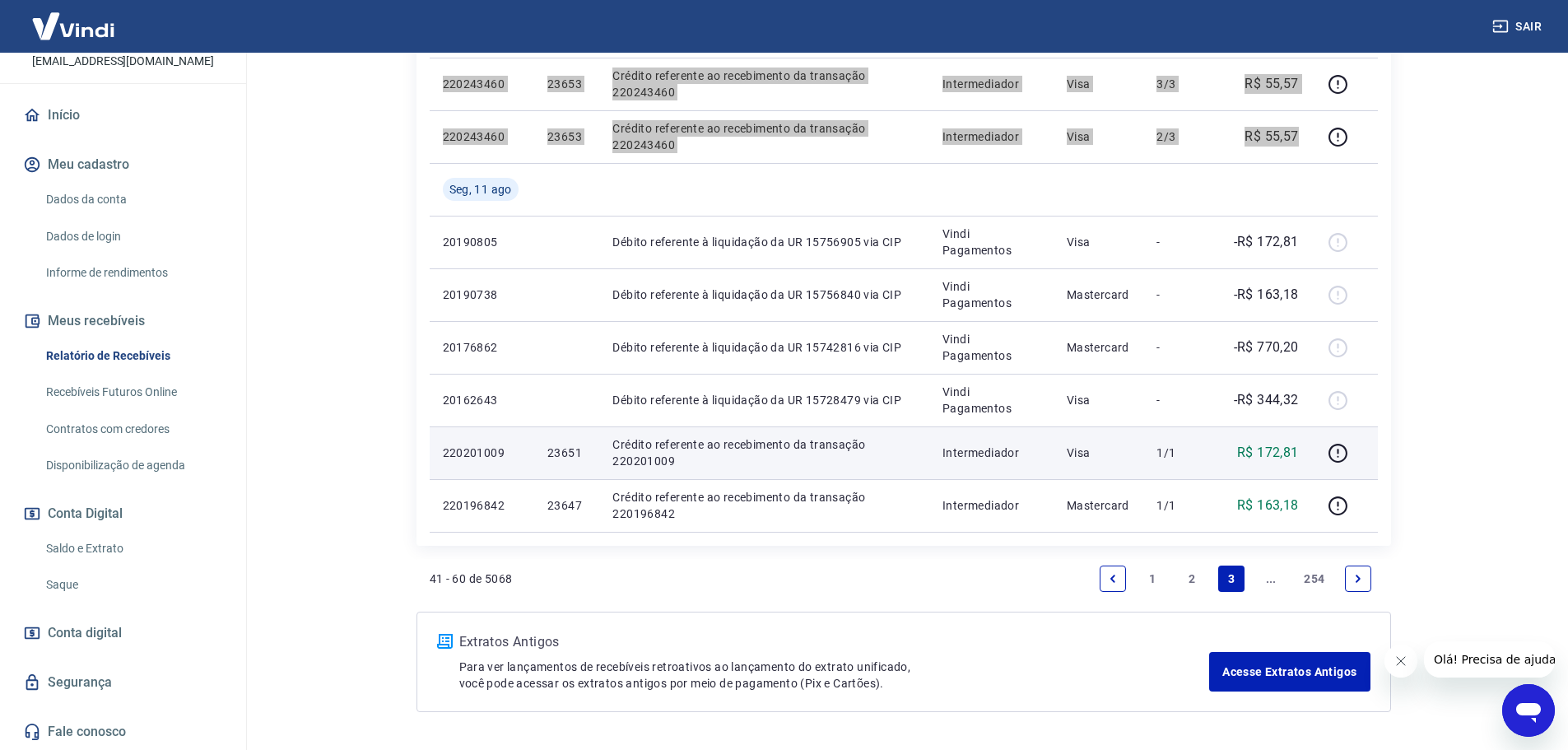
scroll to position [1150, 0]
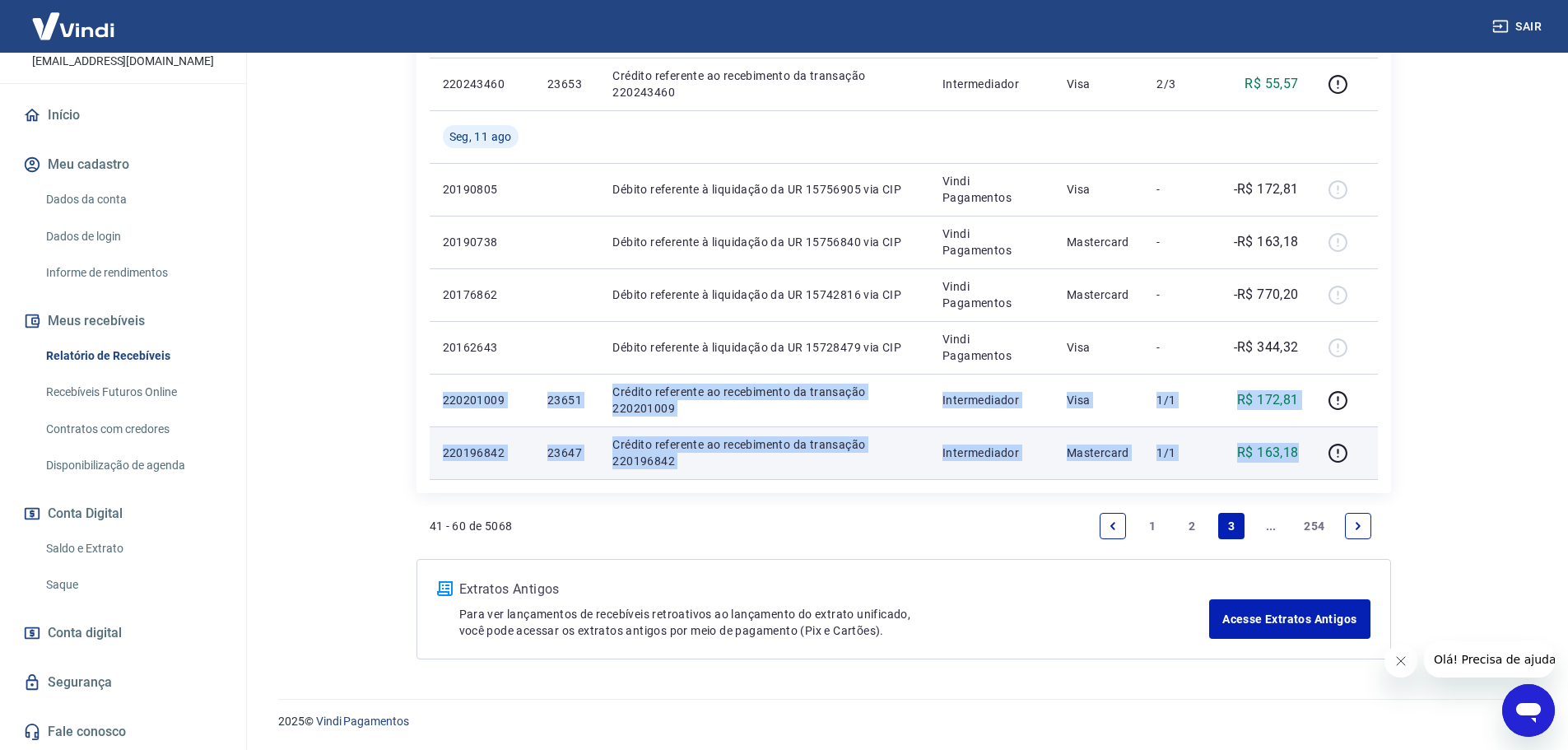
drag, startPoint x: 442, startPoint y: 392, endPoint x: 1306, endPoint y: 458, distance: 866.5
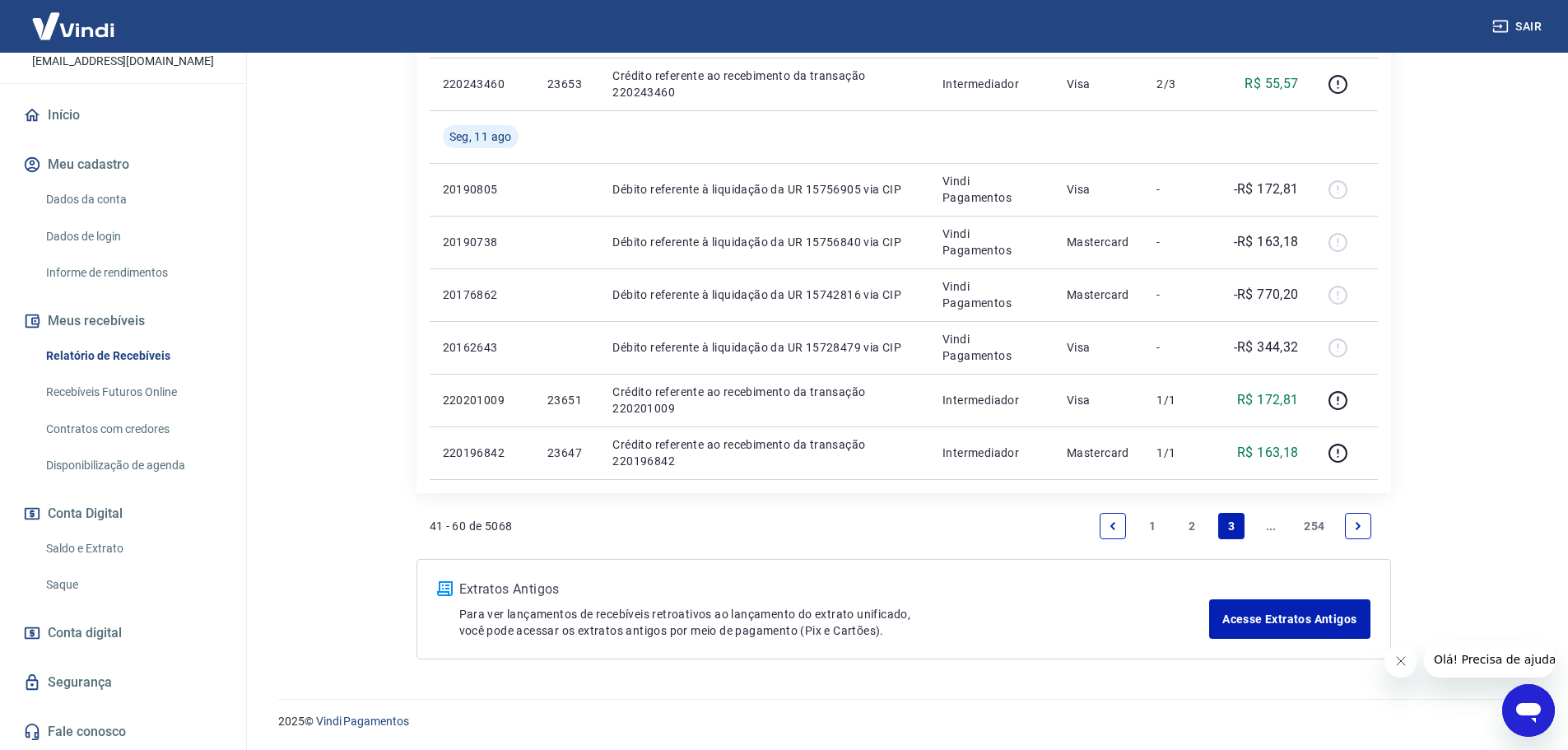
drag, startPoint x: 1354, startPoint y: 528, endPoint x: 1220, endPoint y: 528, distance: 134.0
click at [1354, 528] on icon "Next page" at bounding box center [1358, 526] width 12 height 12
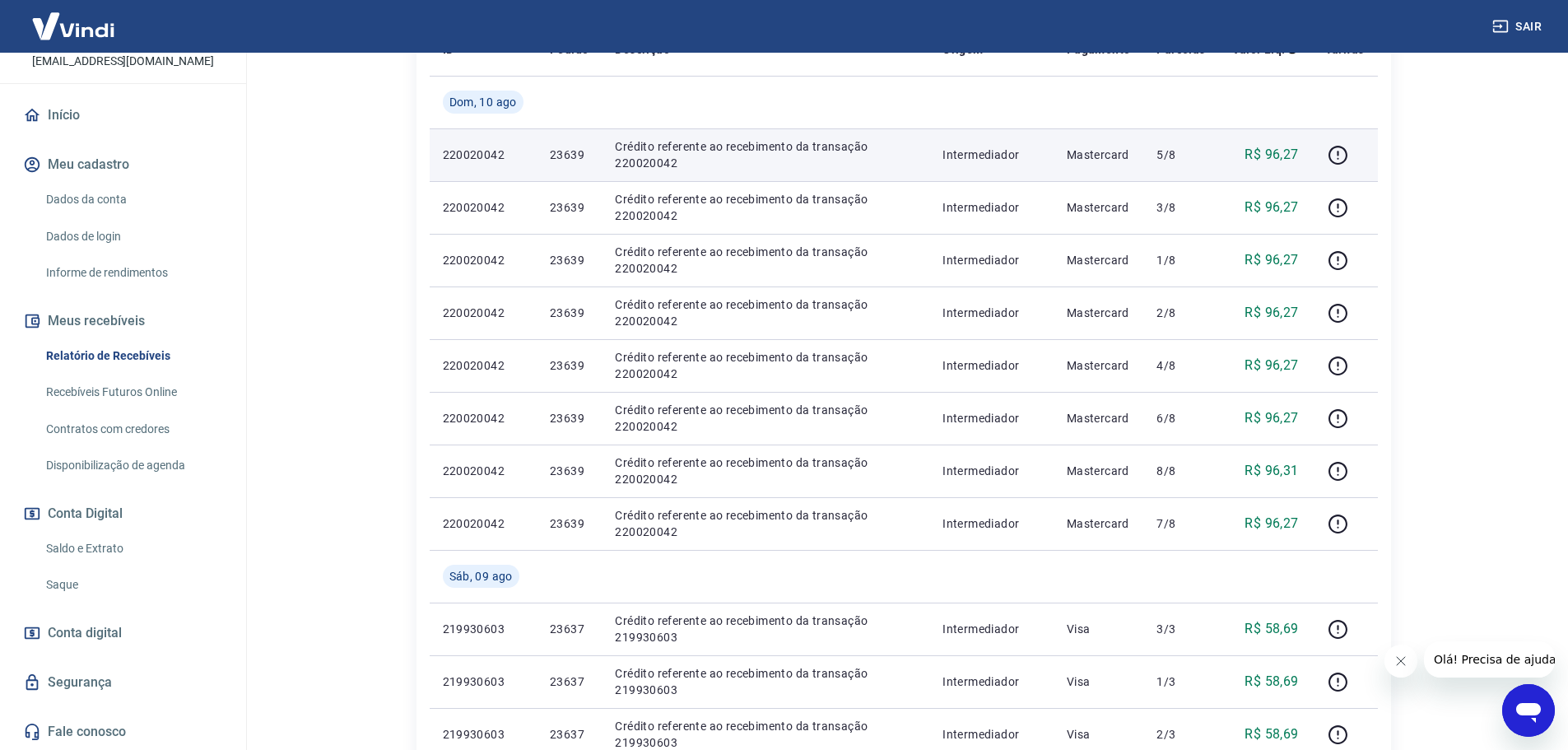
scroll to position [329, 0]
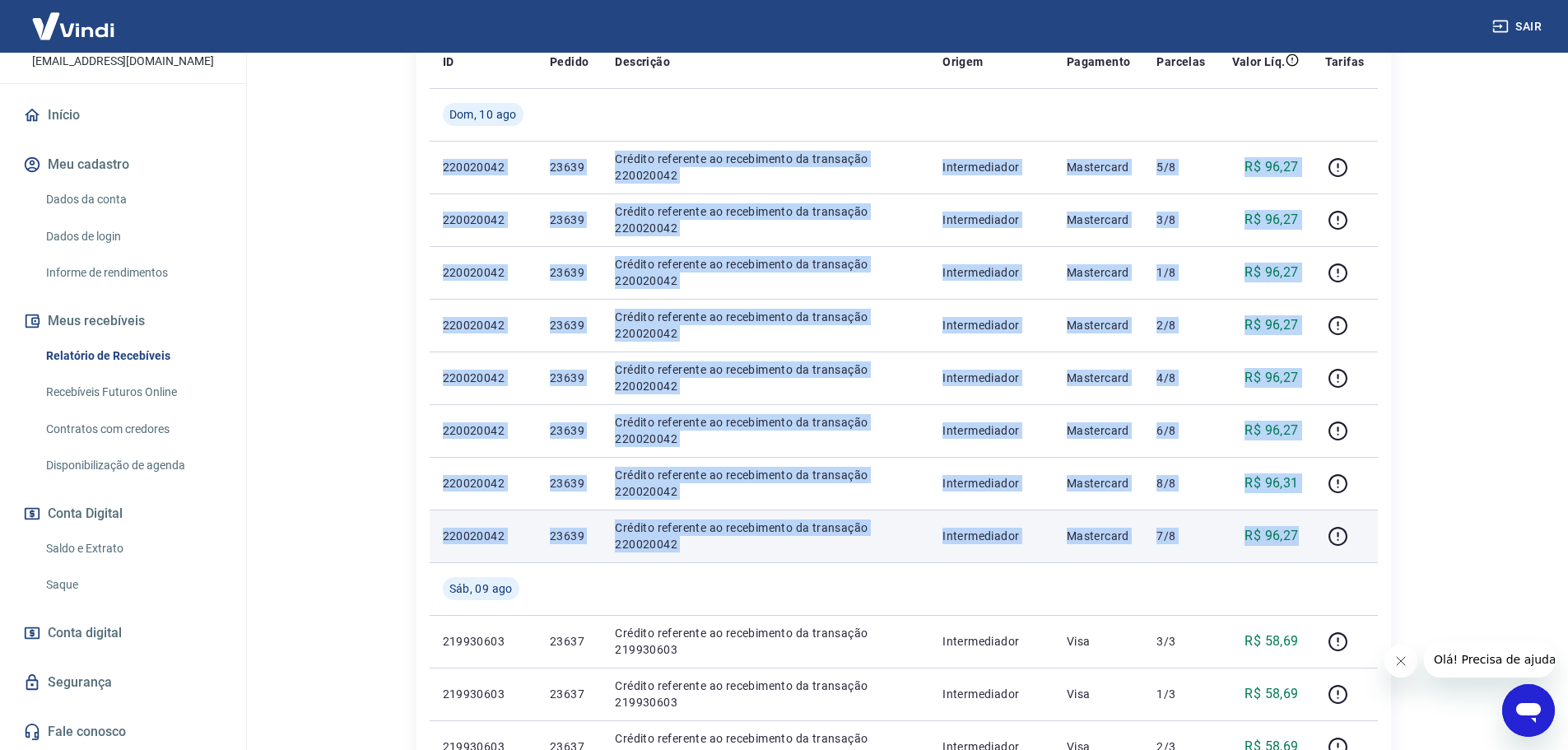
drag, startPoint x: 439, startPoint y: 168, endPoint x: 1299, endPoint y: 525, distance: 931.2
click at [1299, 525] on tbody "Dom, 10 ago 220020042 23639 Crédito referente ao recebimento da transação 22002…" at bounding box center [903, 694] width 948 height 1212
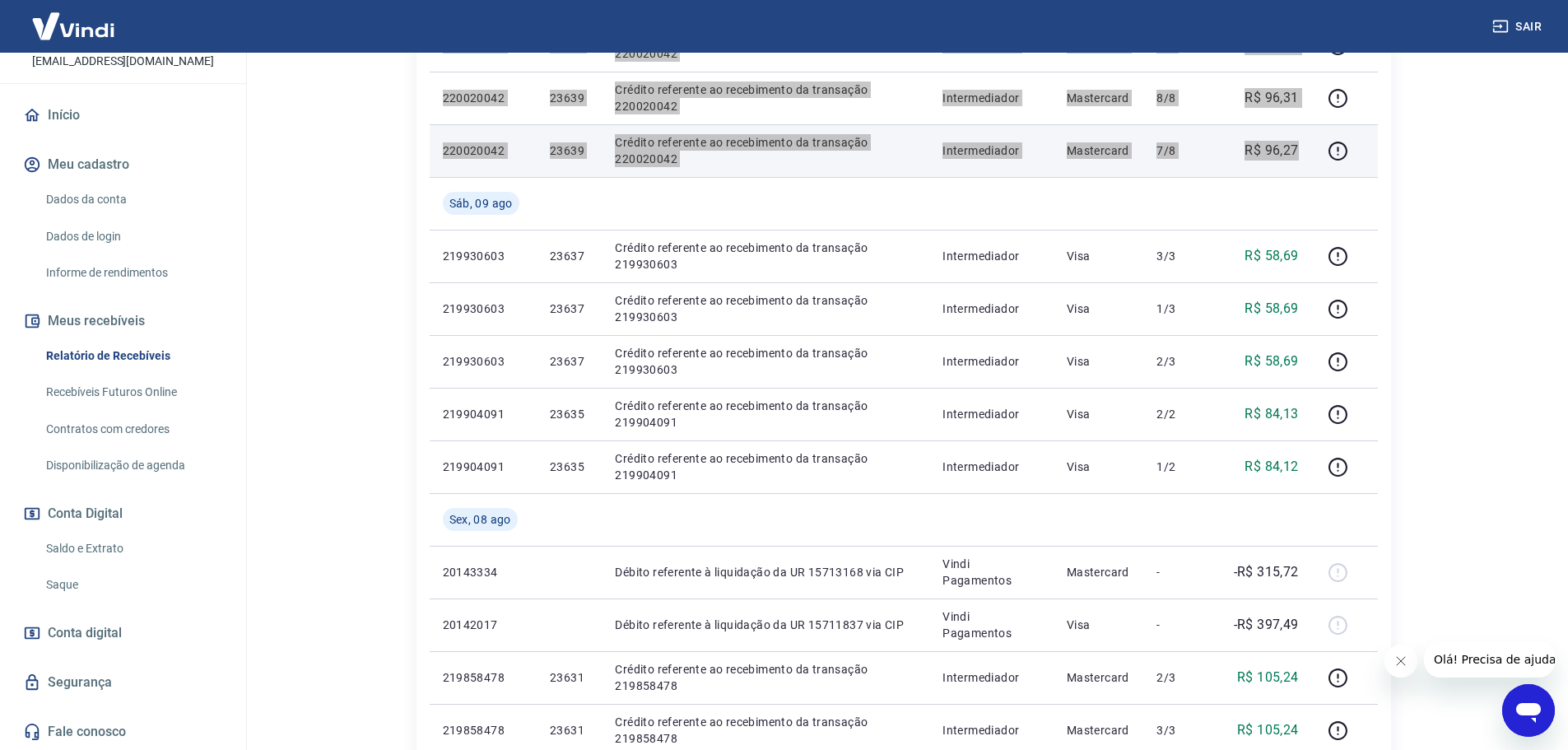
scroll to position [741, 0]
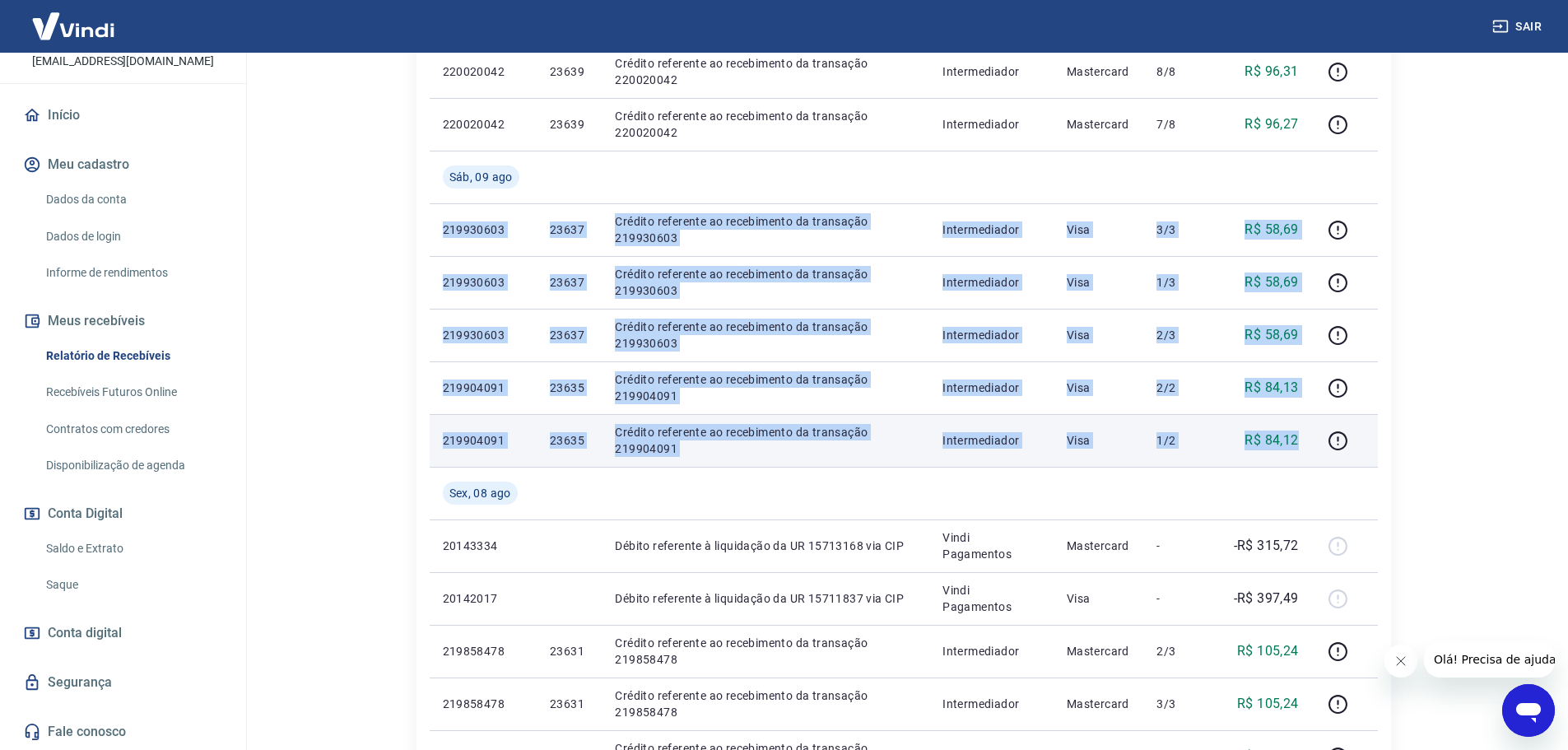
drag, startPoint x: 437, startPoint y: 228, endPoint x: 1298, endPoint y: 432, distance: 884.8
click at [1298, 432] on tbody "Dom, 10 ago 220020042 23639 Crédito referente ao recebimento da transação 22002…" at bounding box center [903, 282] width 948 height 1212
